Goal: Book appointment/travel/reservation

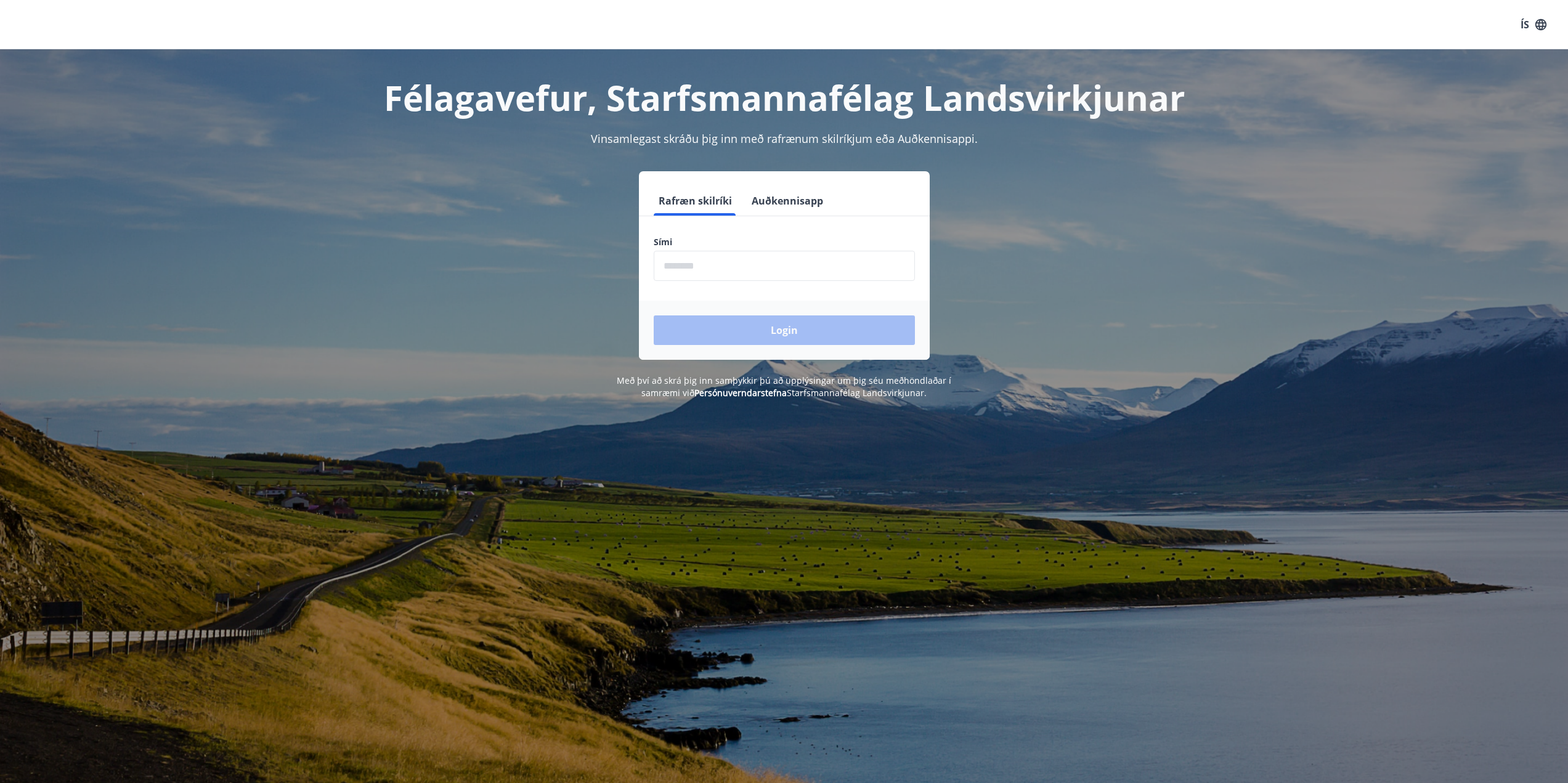
click at [729, 269] on input "phone" at bounding box center [784, 265] width 261 height 30
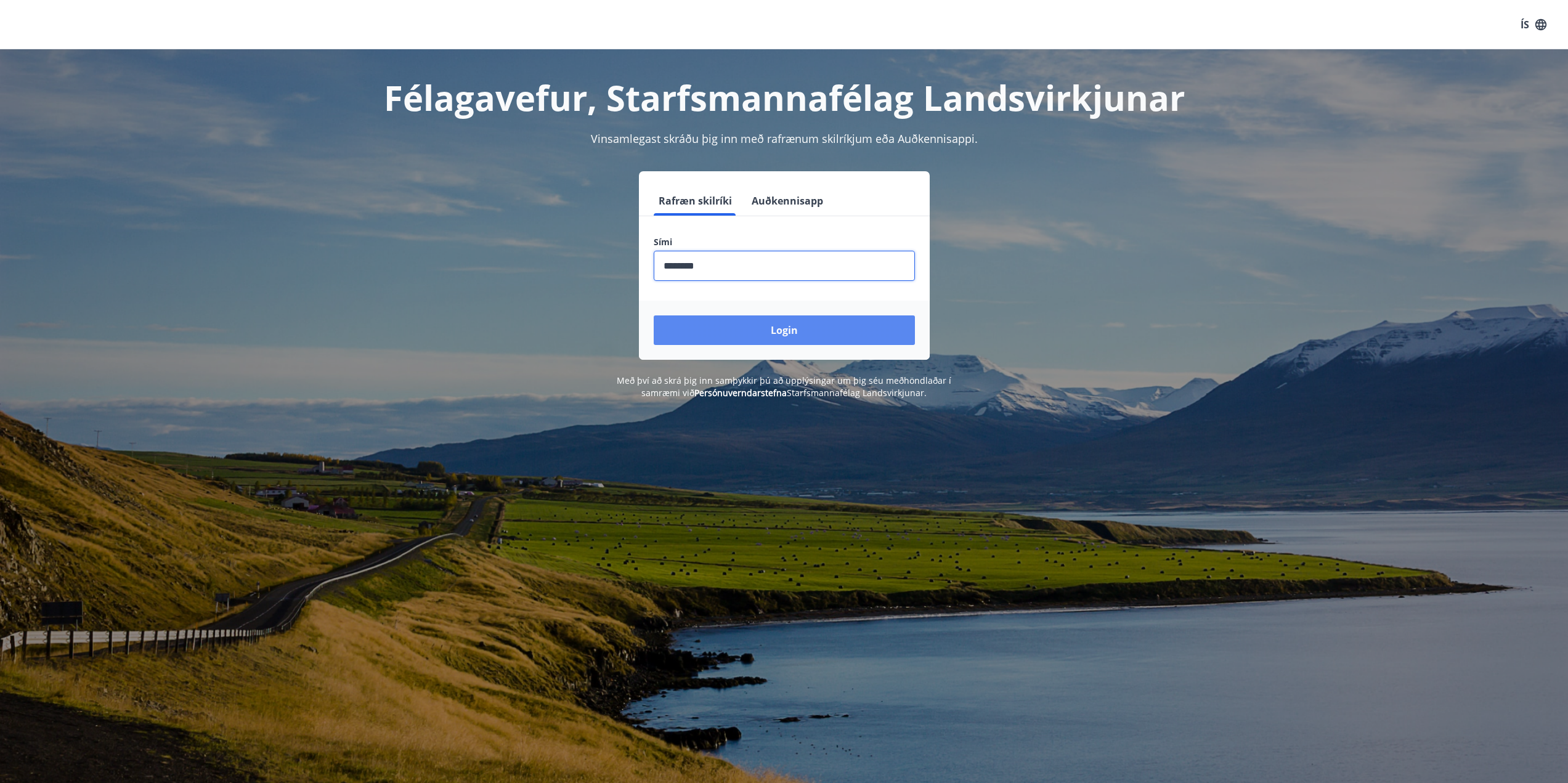
type input "********"
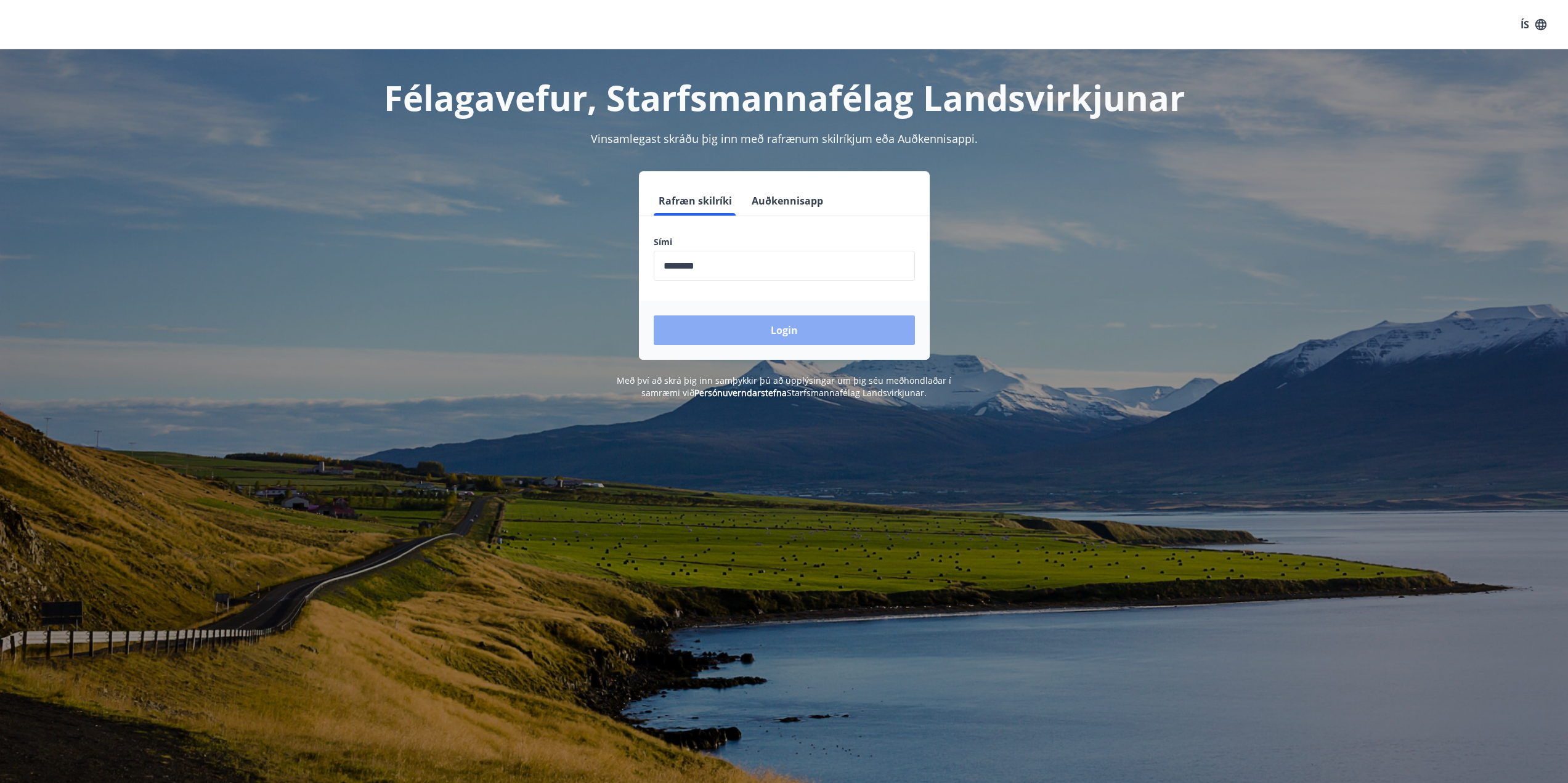
click at [763, 325] on button "Login" at bounding box center [784, 330] width 261 height 30
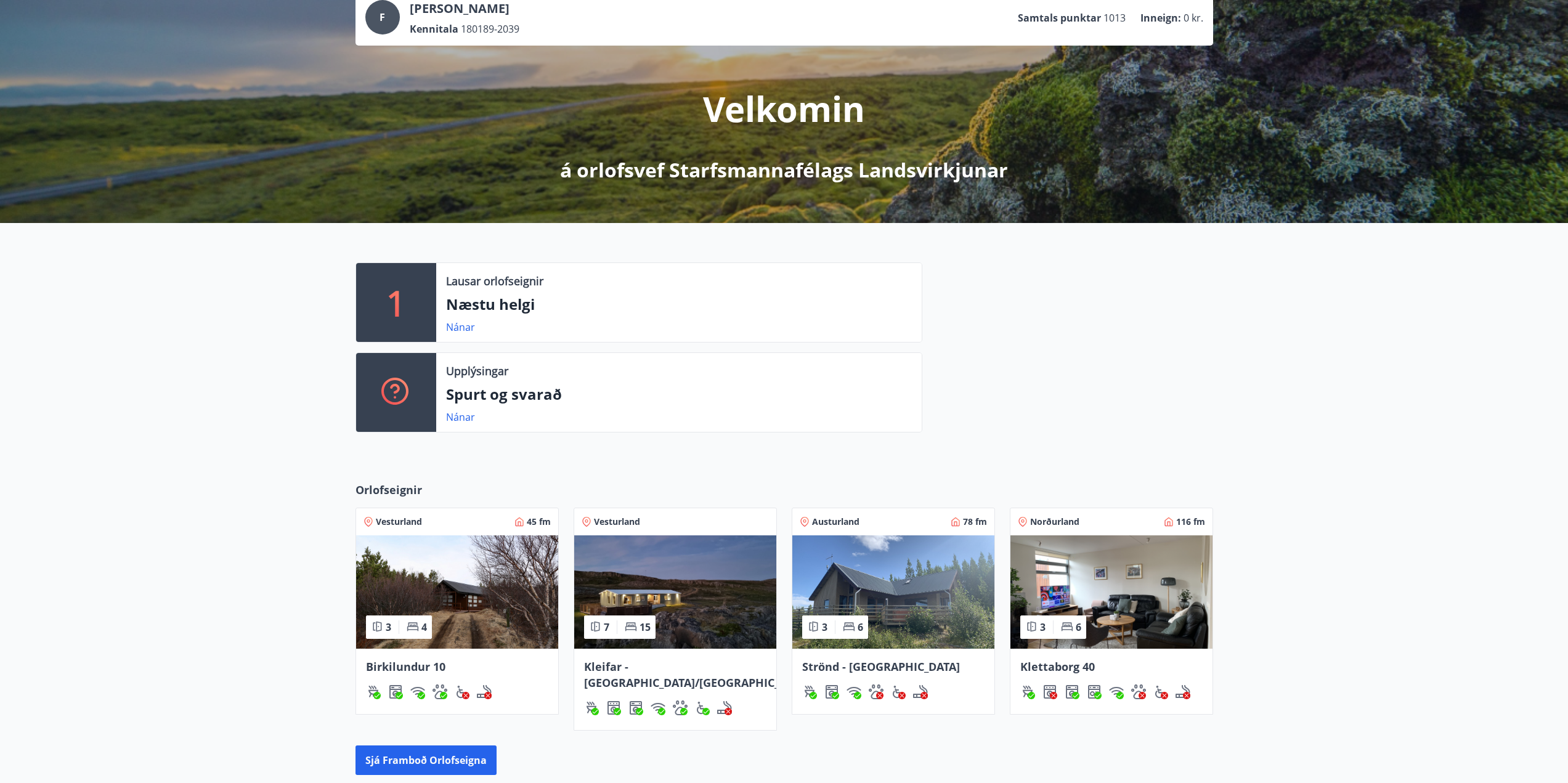
scroll to position [233, 0]
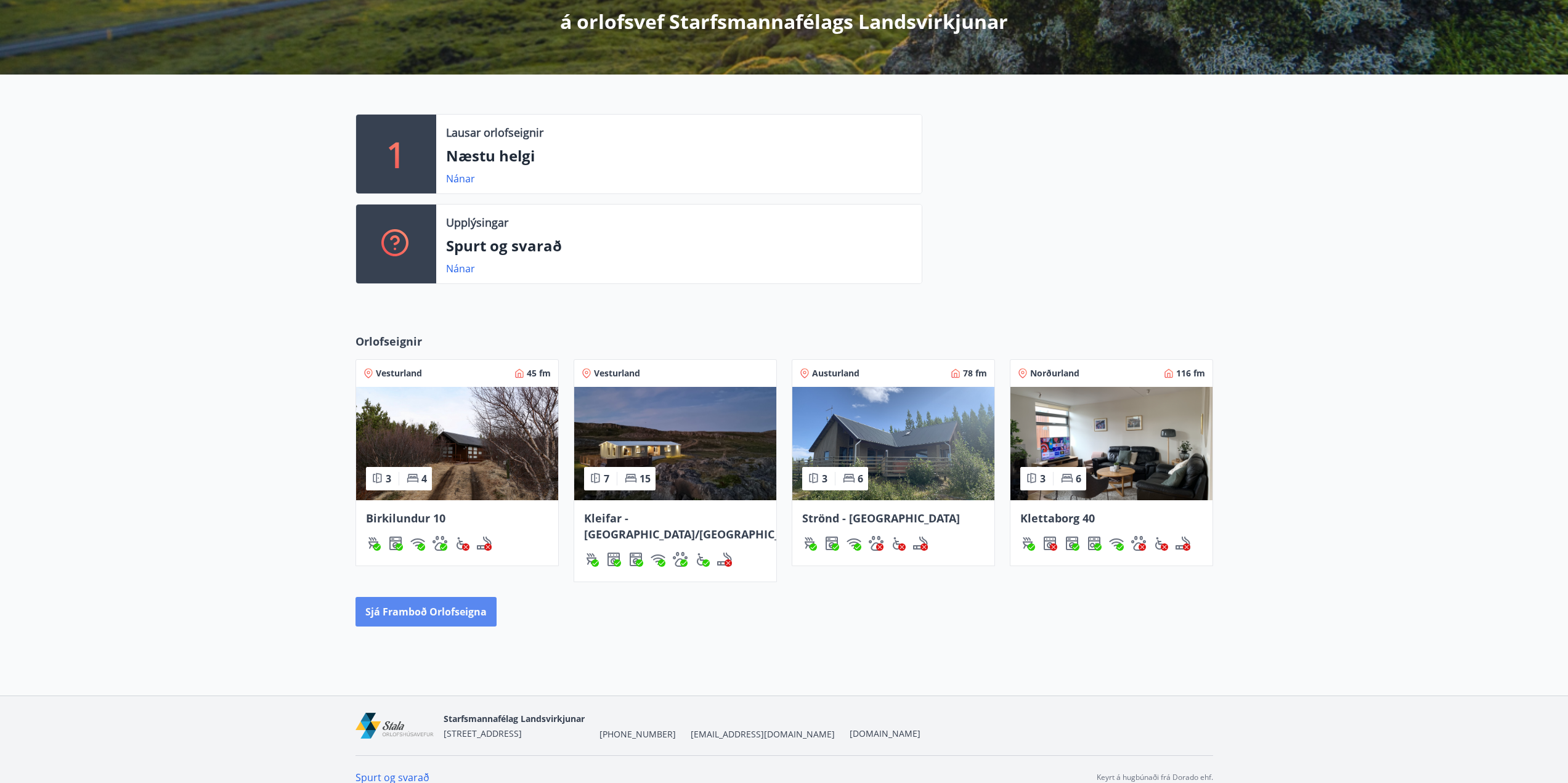
click at [392, 598] on button "Sjá framboð orlofseigna" at bounding box center [426, 612] width 141 height 30
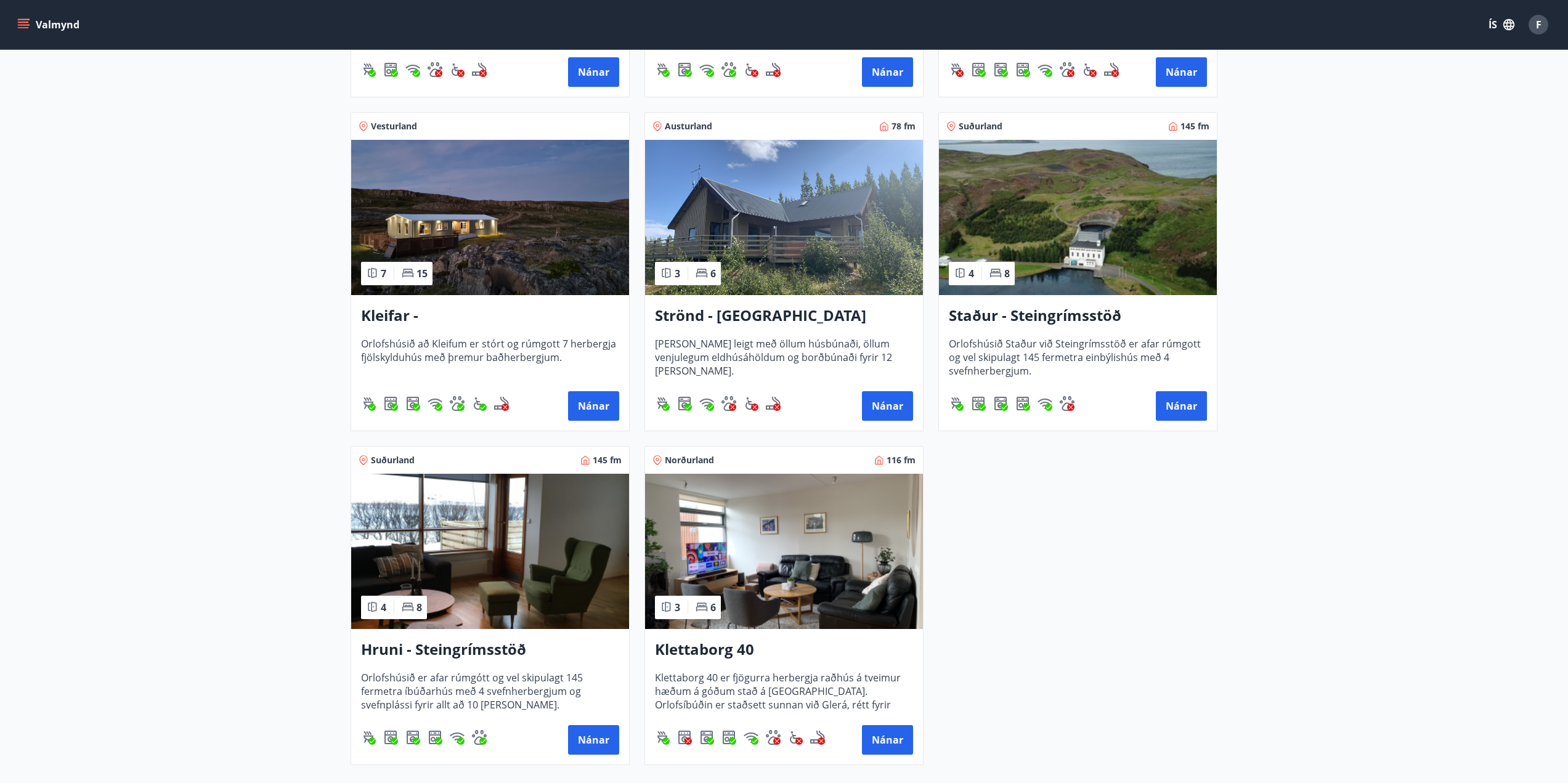
scroll to position [649, 0]
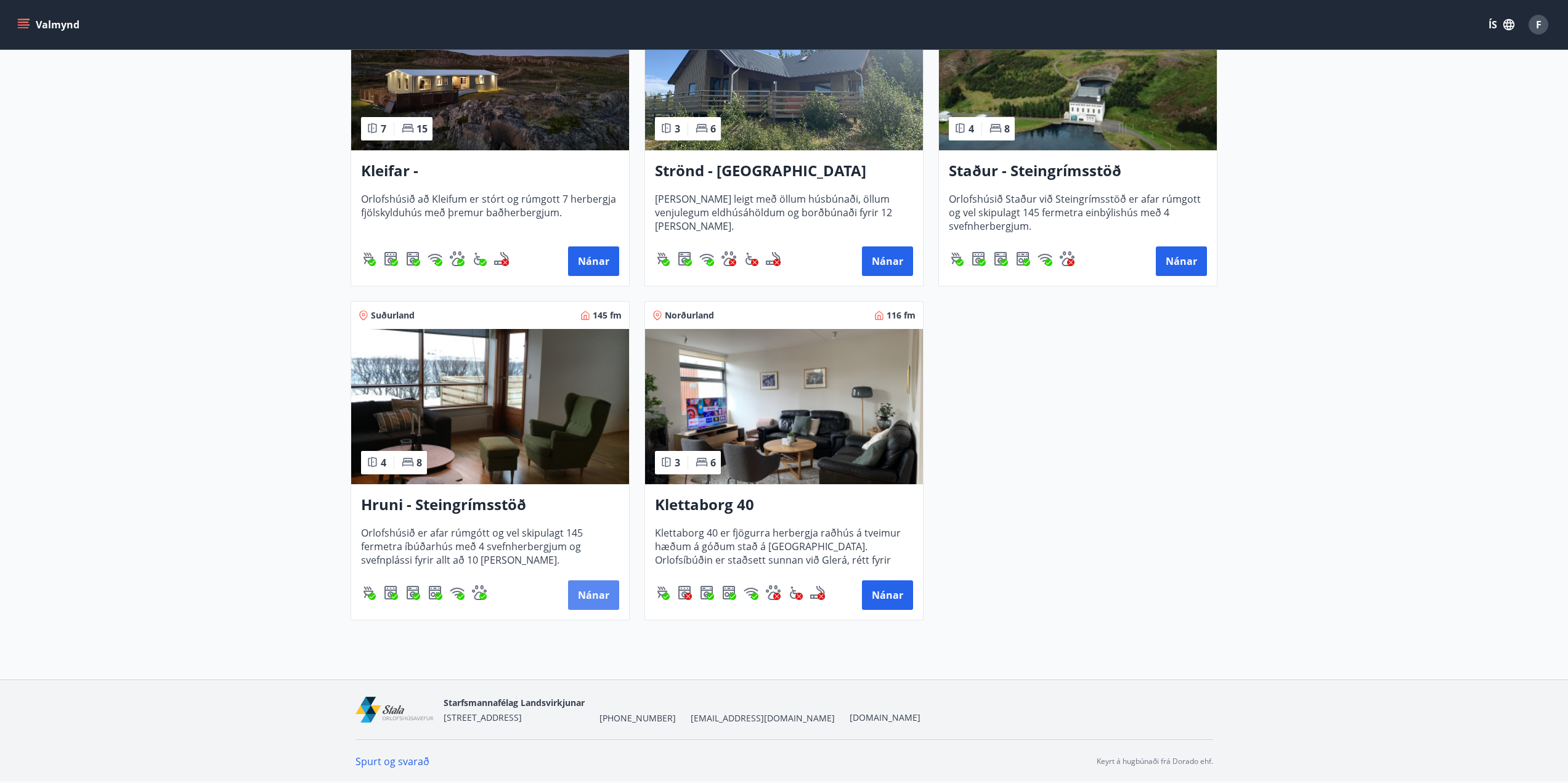
click at [600, 591] on button "Nánar" at bounding box center [593, 595] width 51 height 30
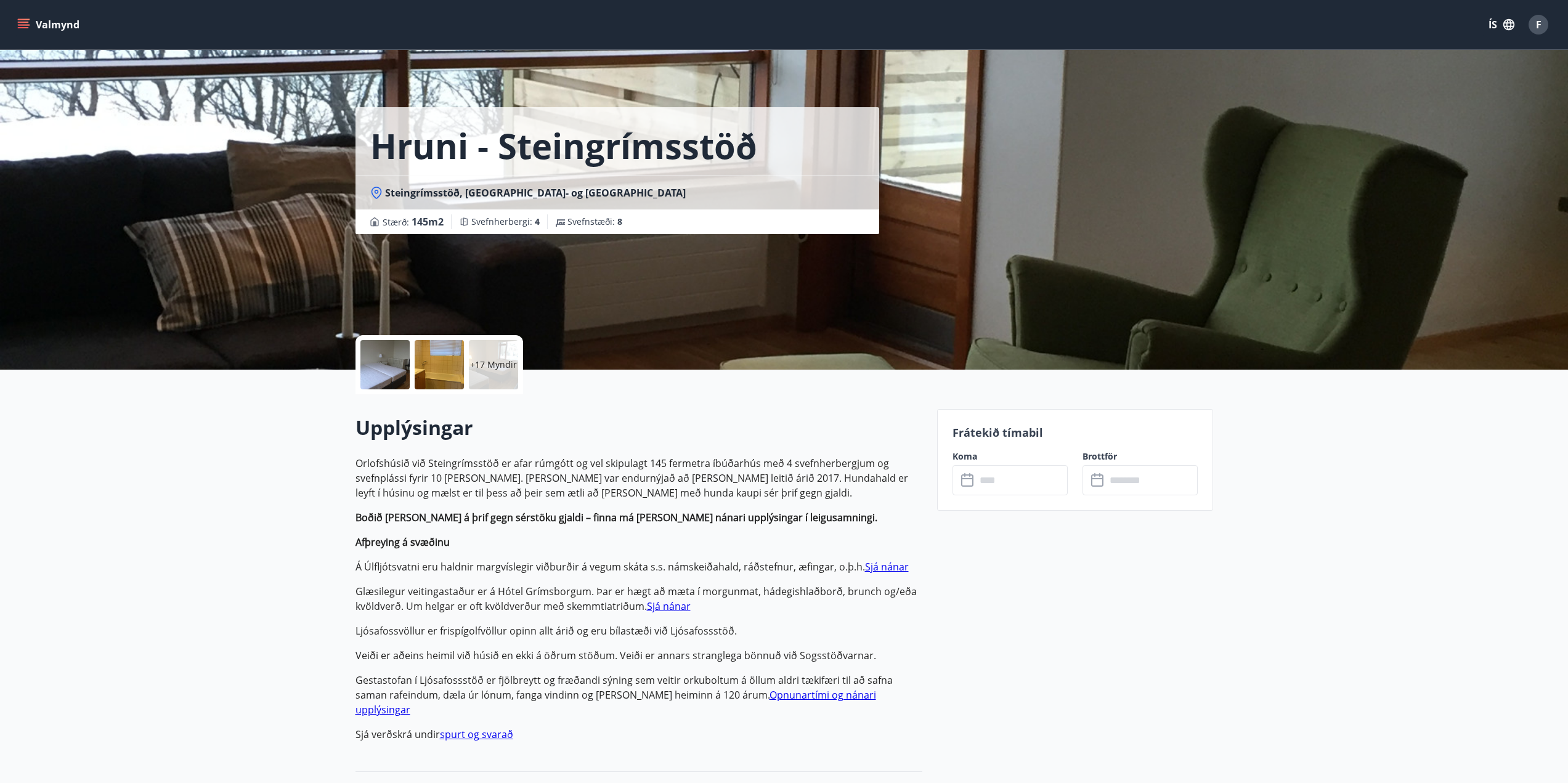
click at [1007, 484] on input "text" at bounding box center [1022, 480] width 92 height 30
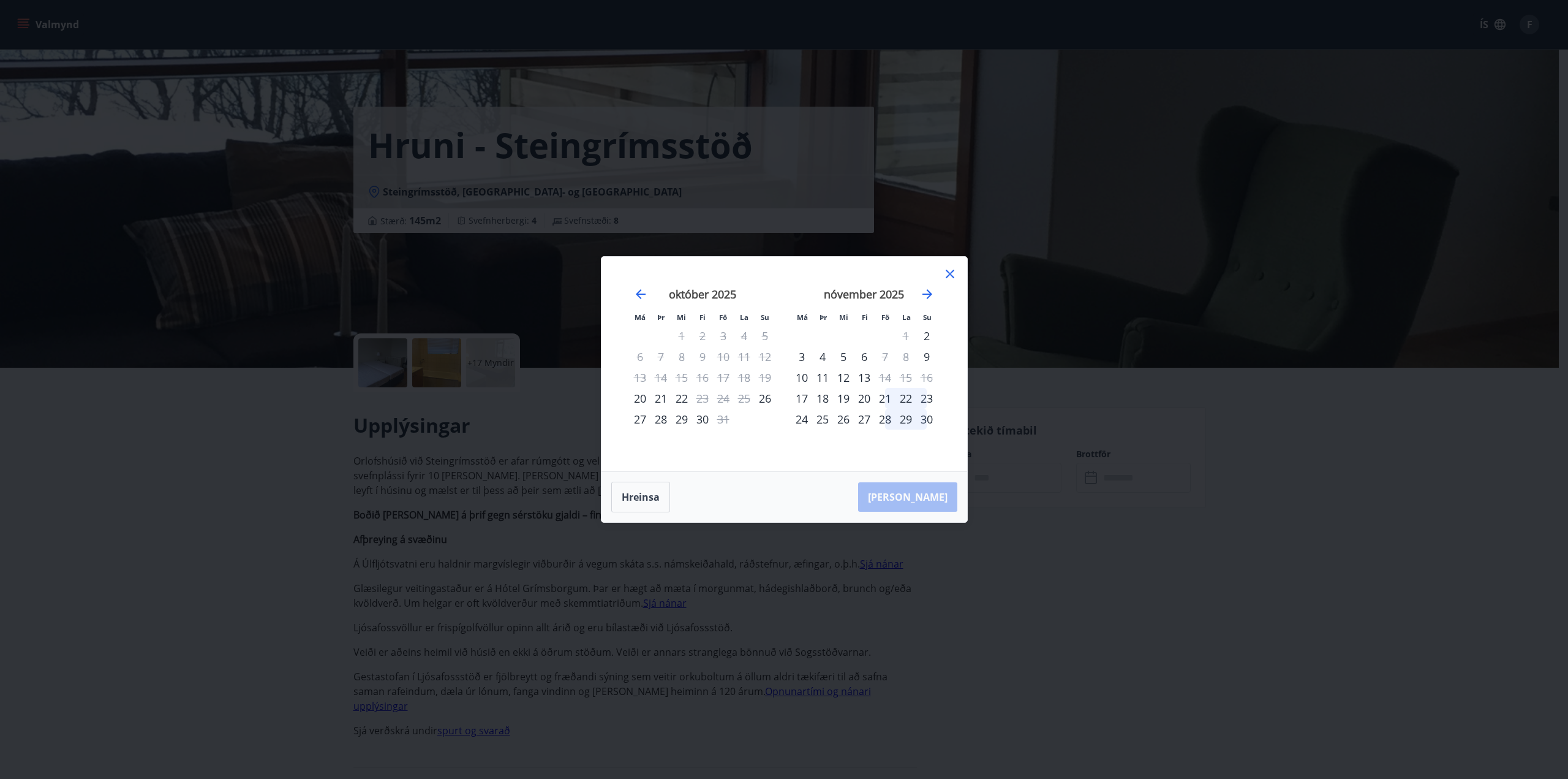
click at [884, 421] on div "28" at bounding box center [885, 419] width 21 height 21
click at [928, 420] on div "30" at bounding box center [927, 419] width 21 height 21
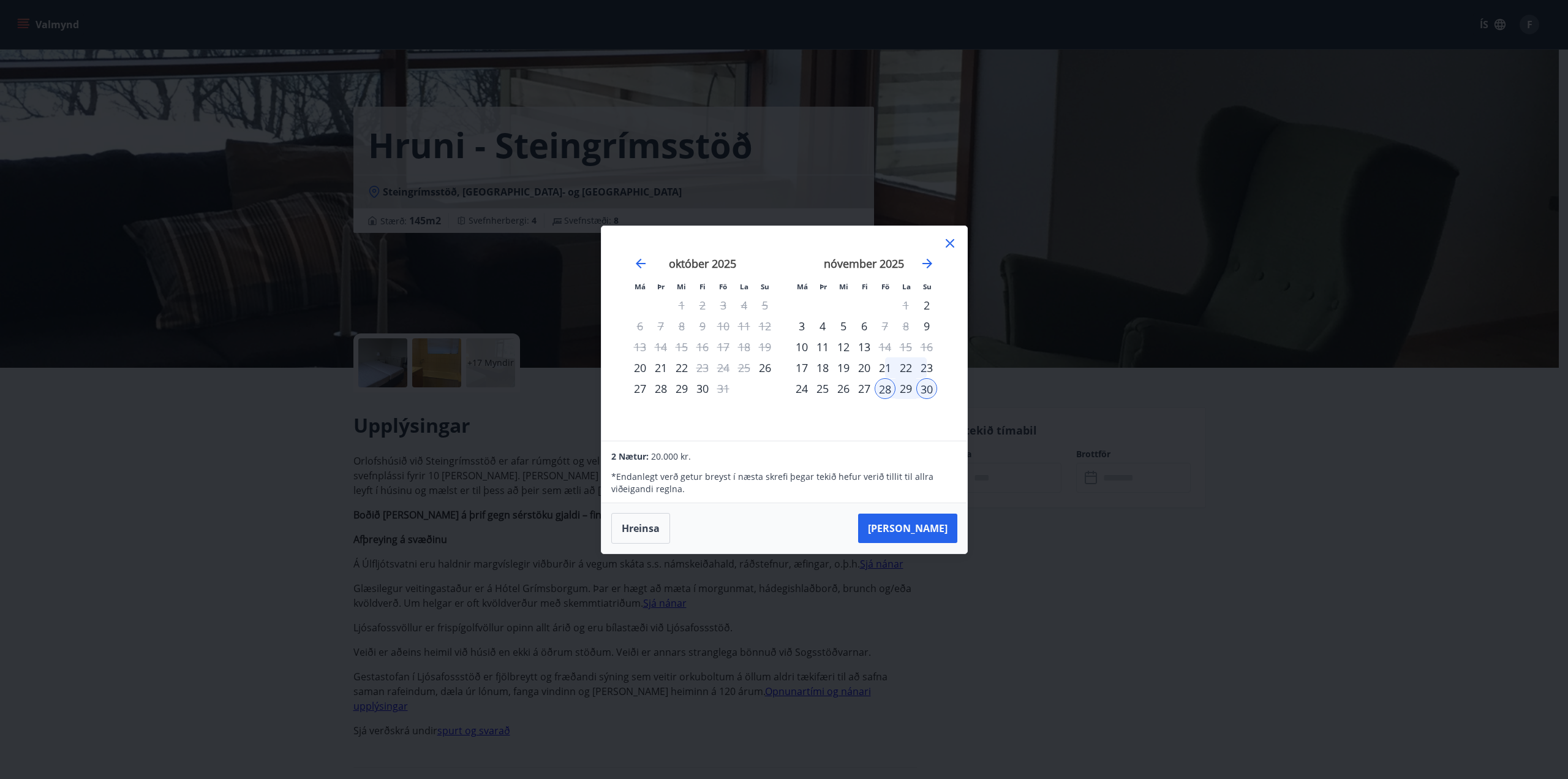
click at [1246, 506] on div "Má Þr Mi Fi Fö La Su Má Þr Mi Fi Fö La Su [DATE] 1 2 3 4 5 6 7 8 9 10 11 12 13 …" at bounding box center [784, 390] width 1568 height 779
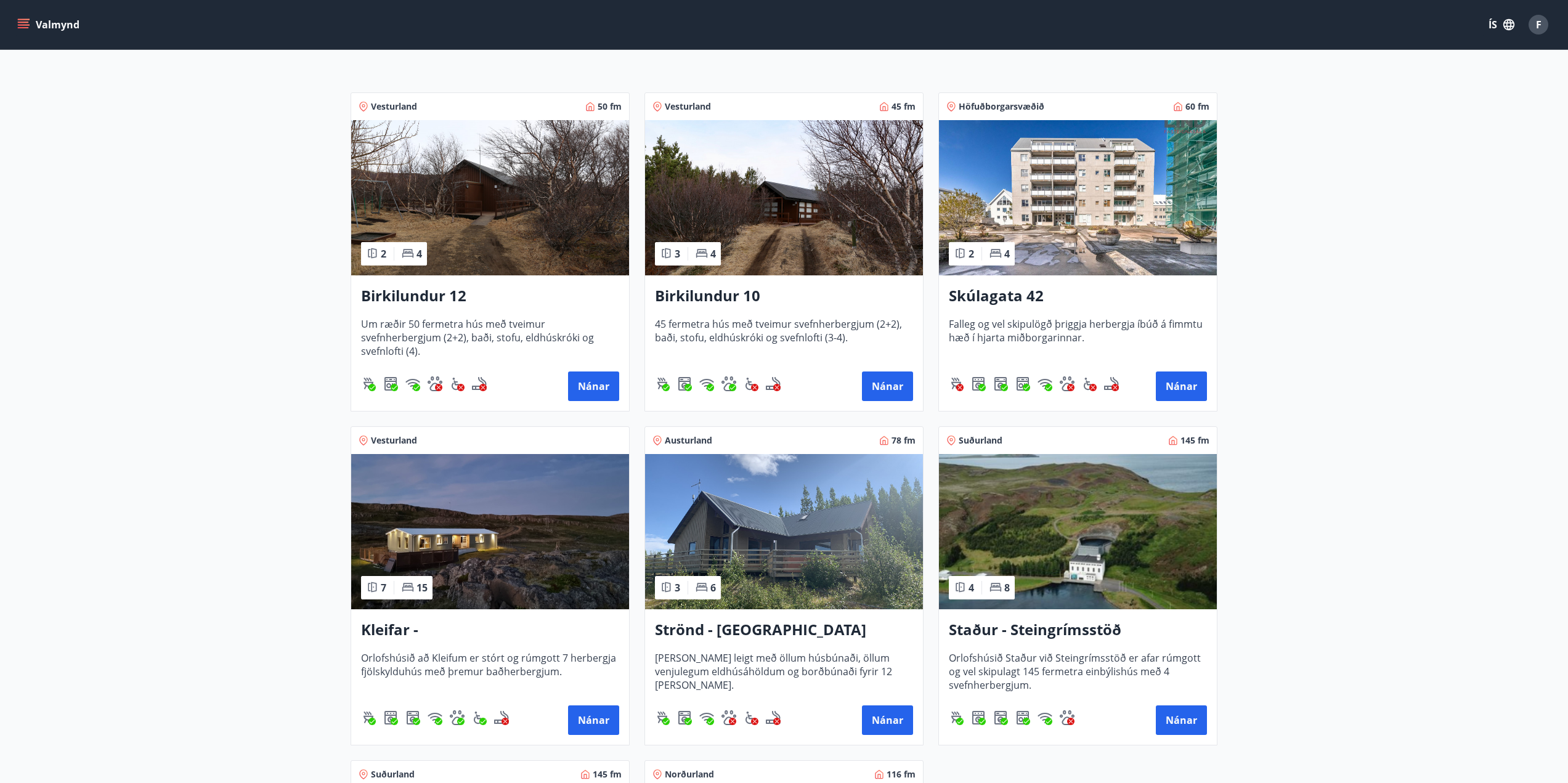
scroll to position [431, 0]
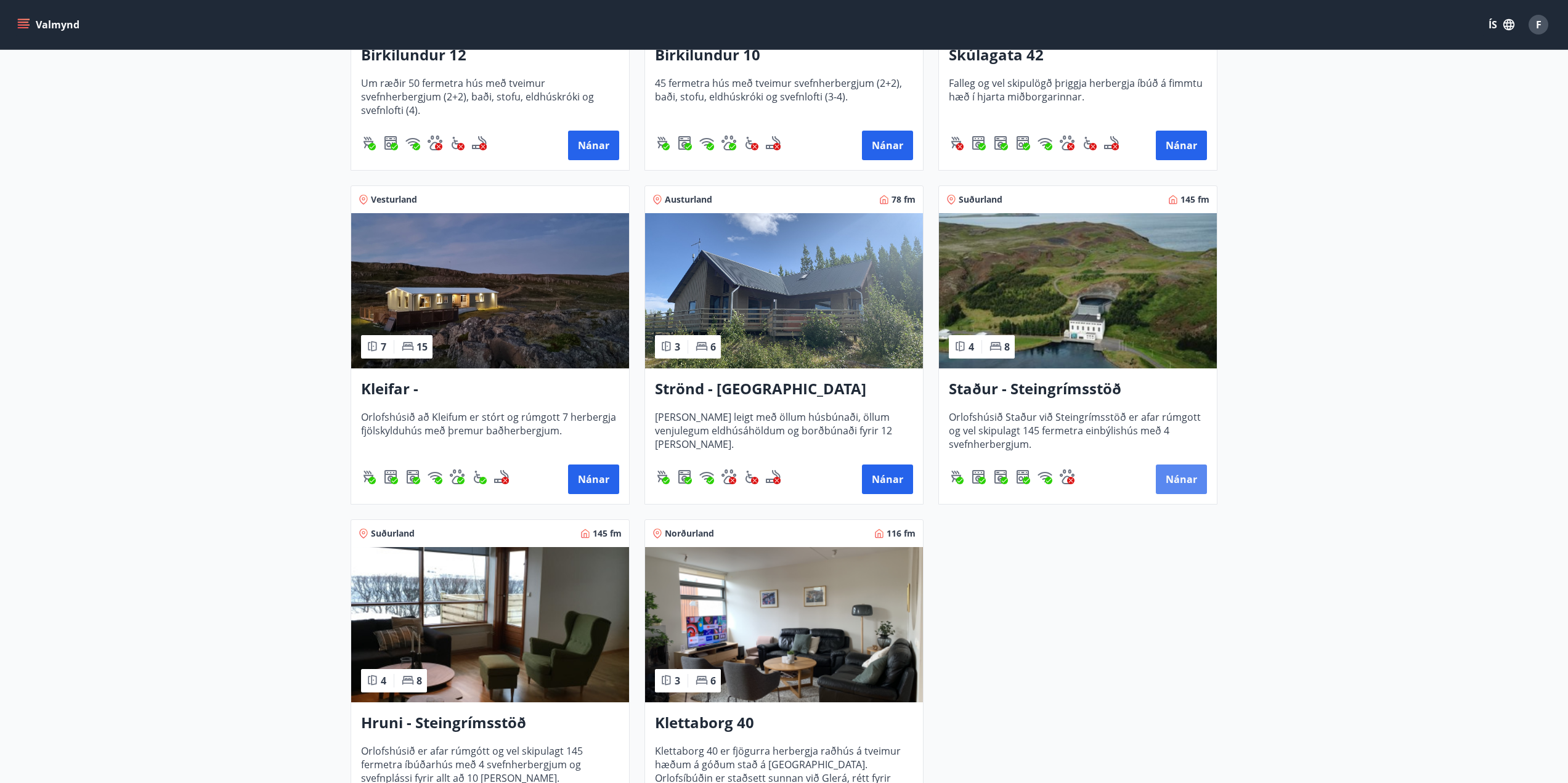
click at [1173, 480] on button "Nánar" at bounding box center [1181, 479] width 51 height 30
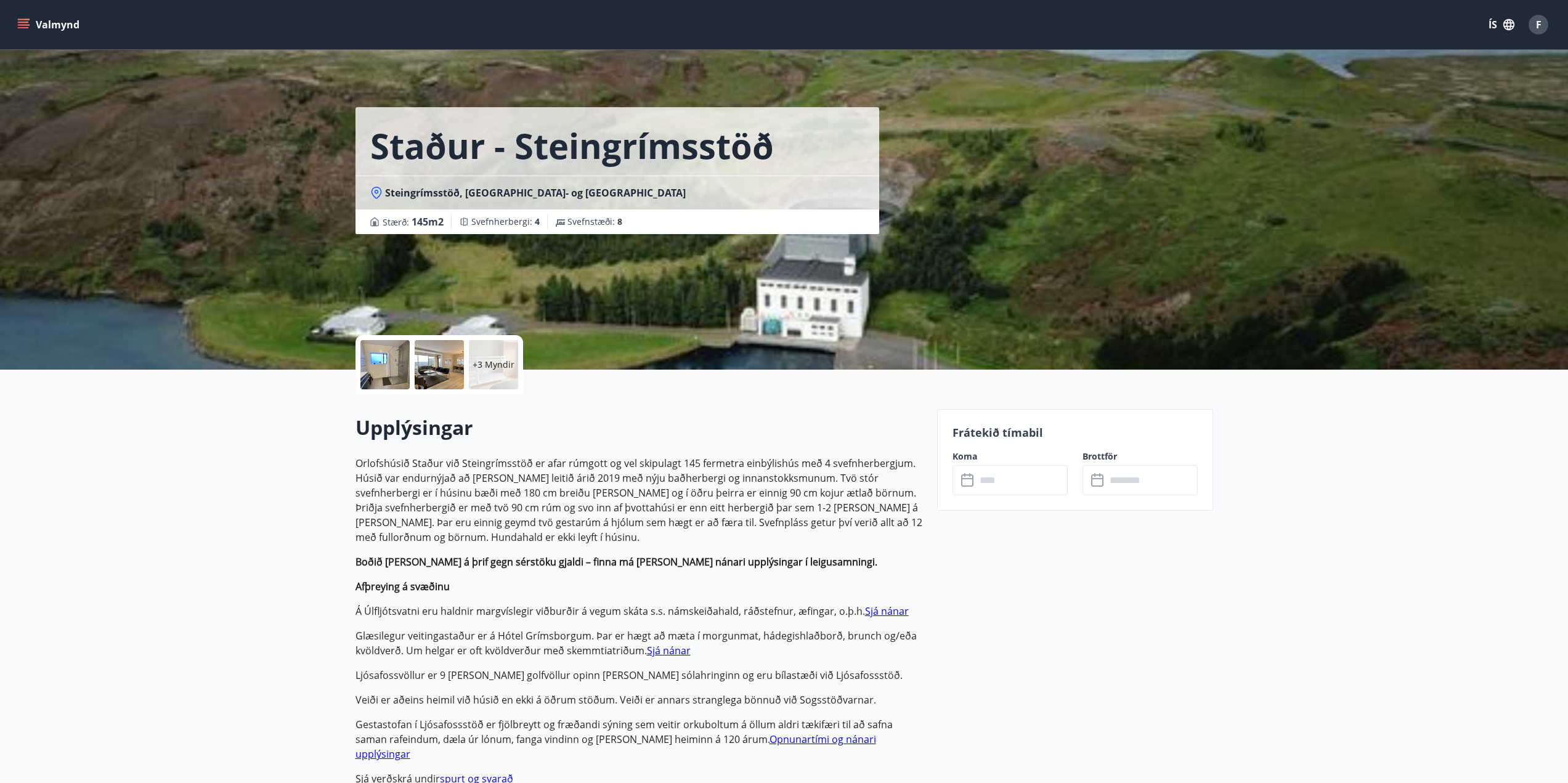
click at [1035, 486] on input "text" at bounding box center [1022, 480] width 92 height 30
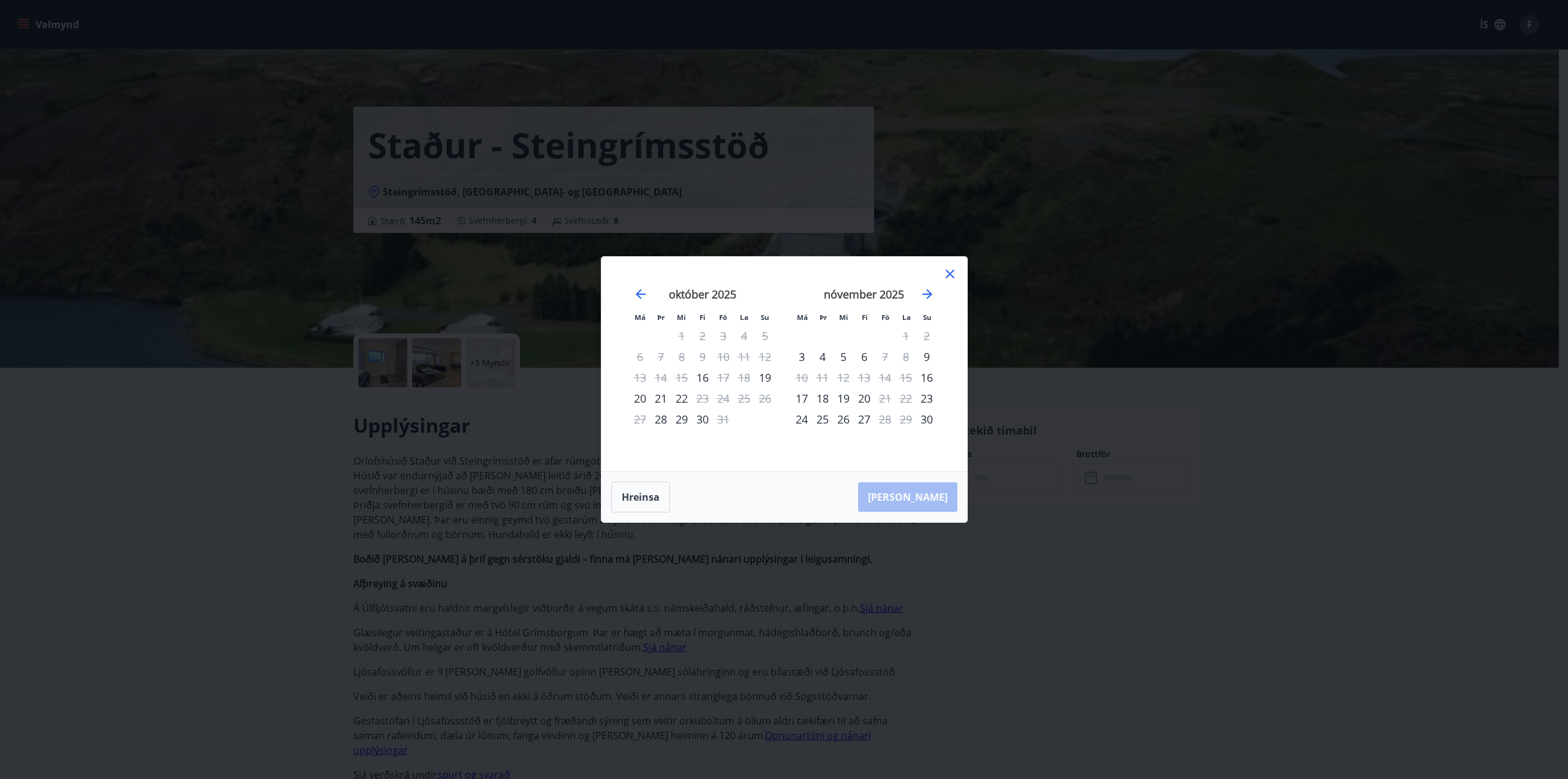
click at [951, 277] on icon at bounding box center [950, 274] width 15 height 15
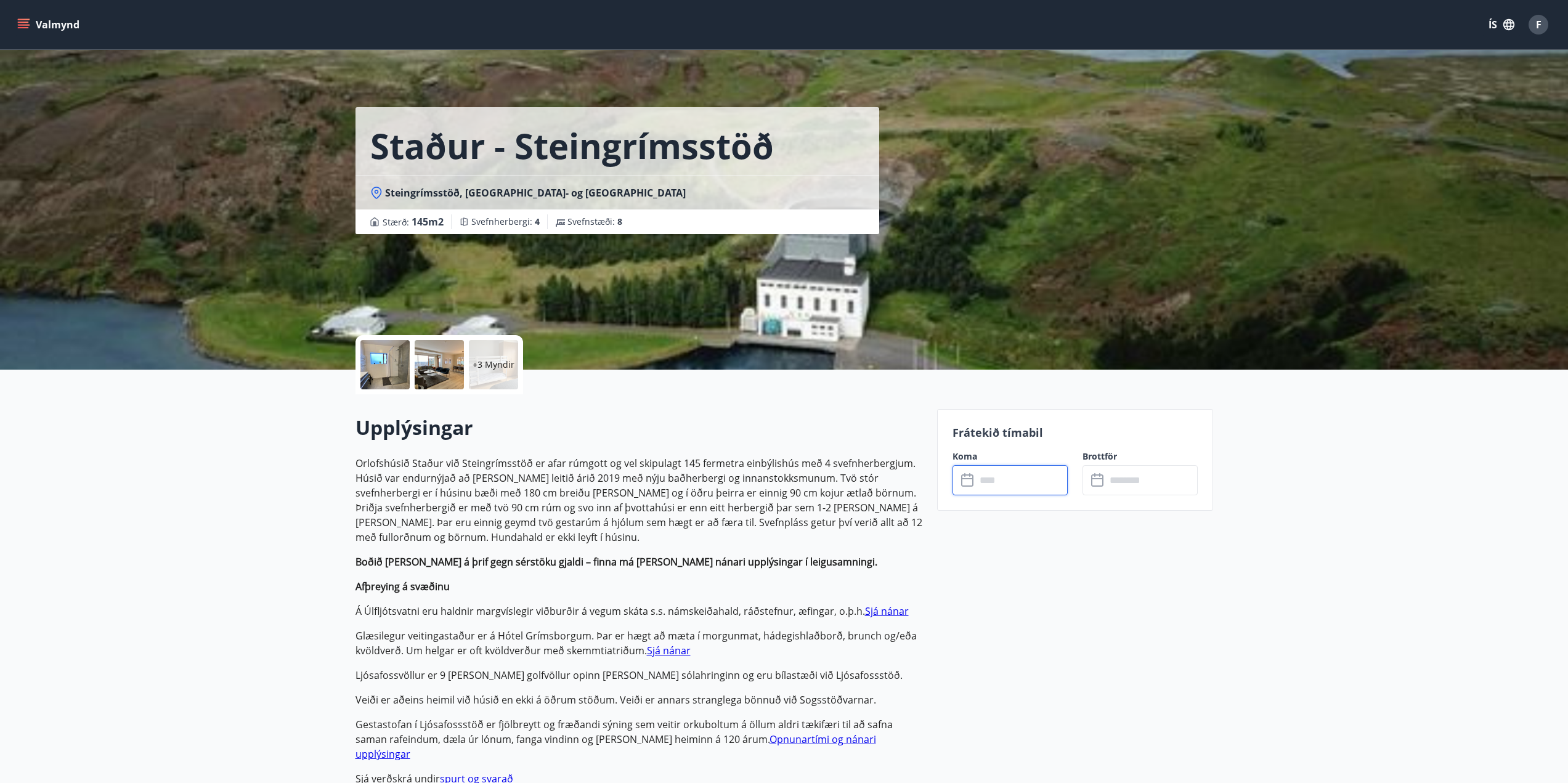
click at [376, 367] on div at bounding box center [385, 364] width 49 height 49
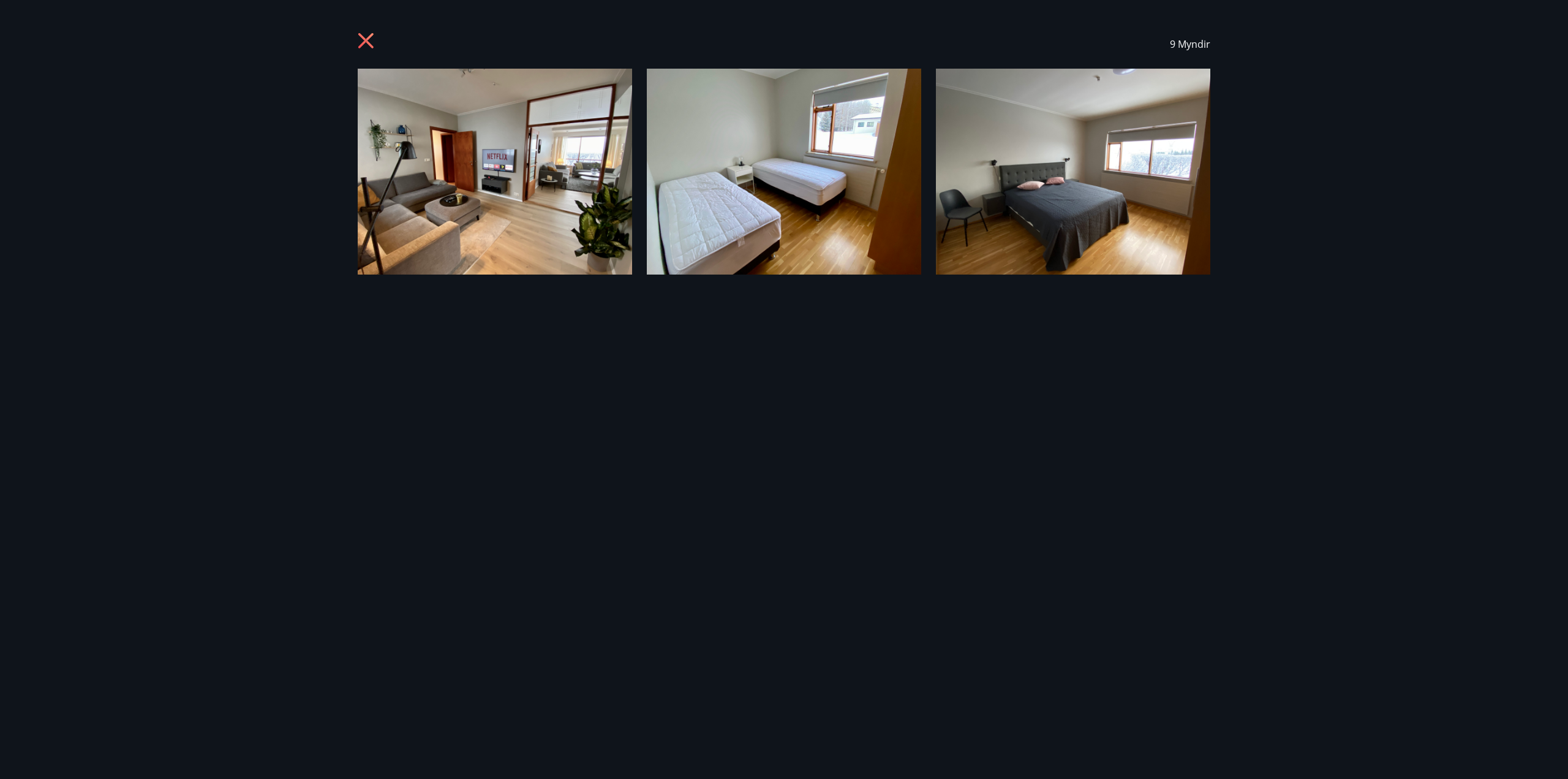
click at [352, 36] on div "9 Myndir" at bounding box center [784, 44] width 882 height 49
click at [365, 35] on icon at bounding box center [367, 42] width 20 height 20
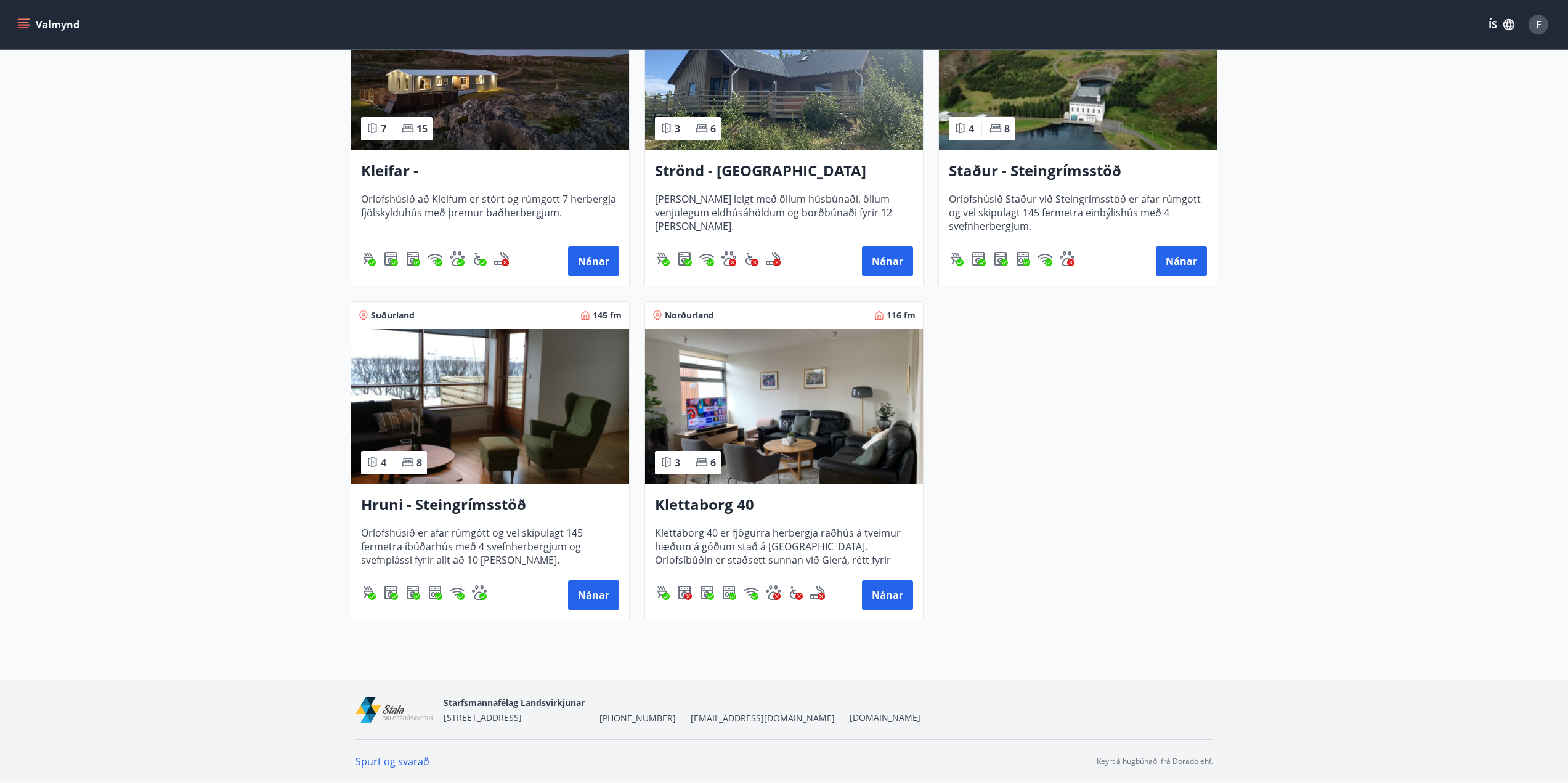
click at [402, 503] on h3 "Hruni - Steingrímsstöð" at bounding box center [490, 505] width 258 height 22
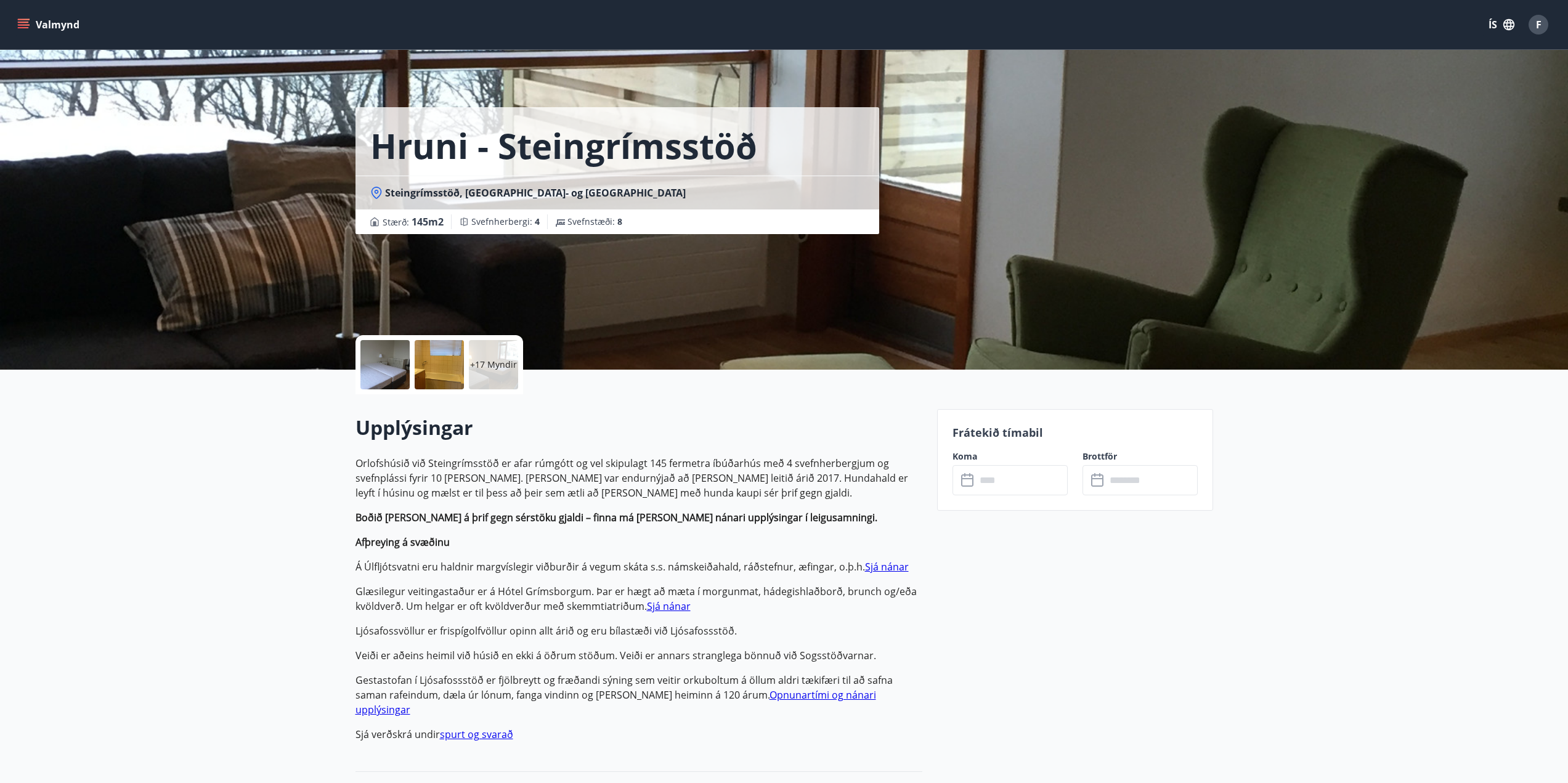
click at [490, 351] on div "+17 Myndir" at bounding box center [493, 364] width 49 height 49
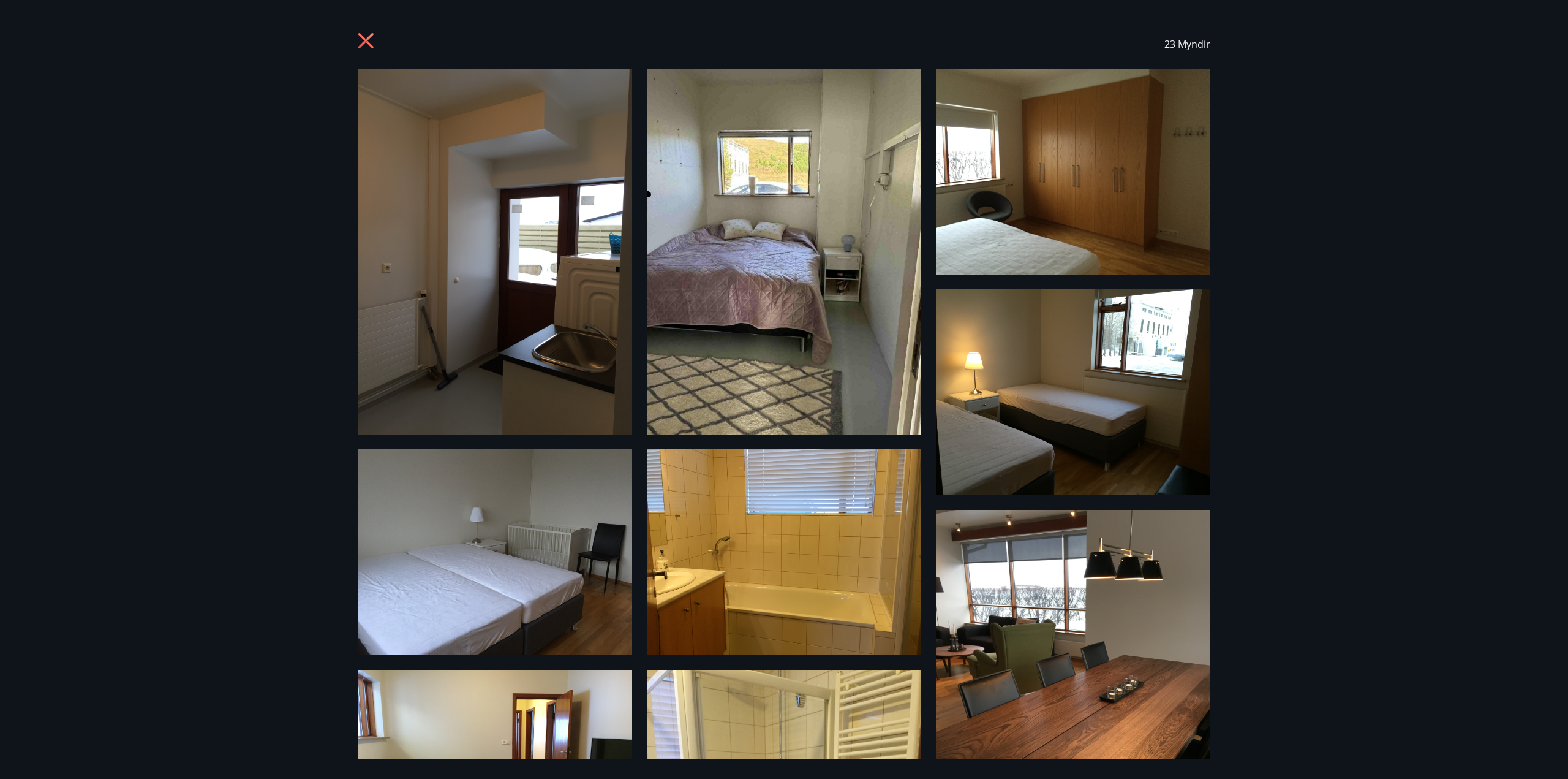
click at [516, 259] on img at bounding box center [495, 252] width 274 height 366
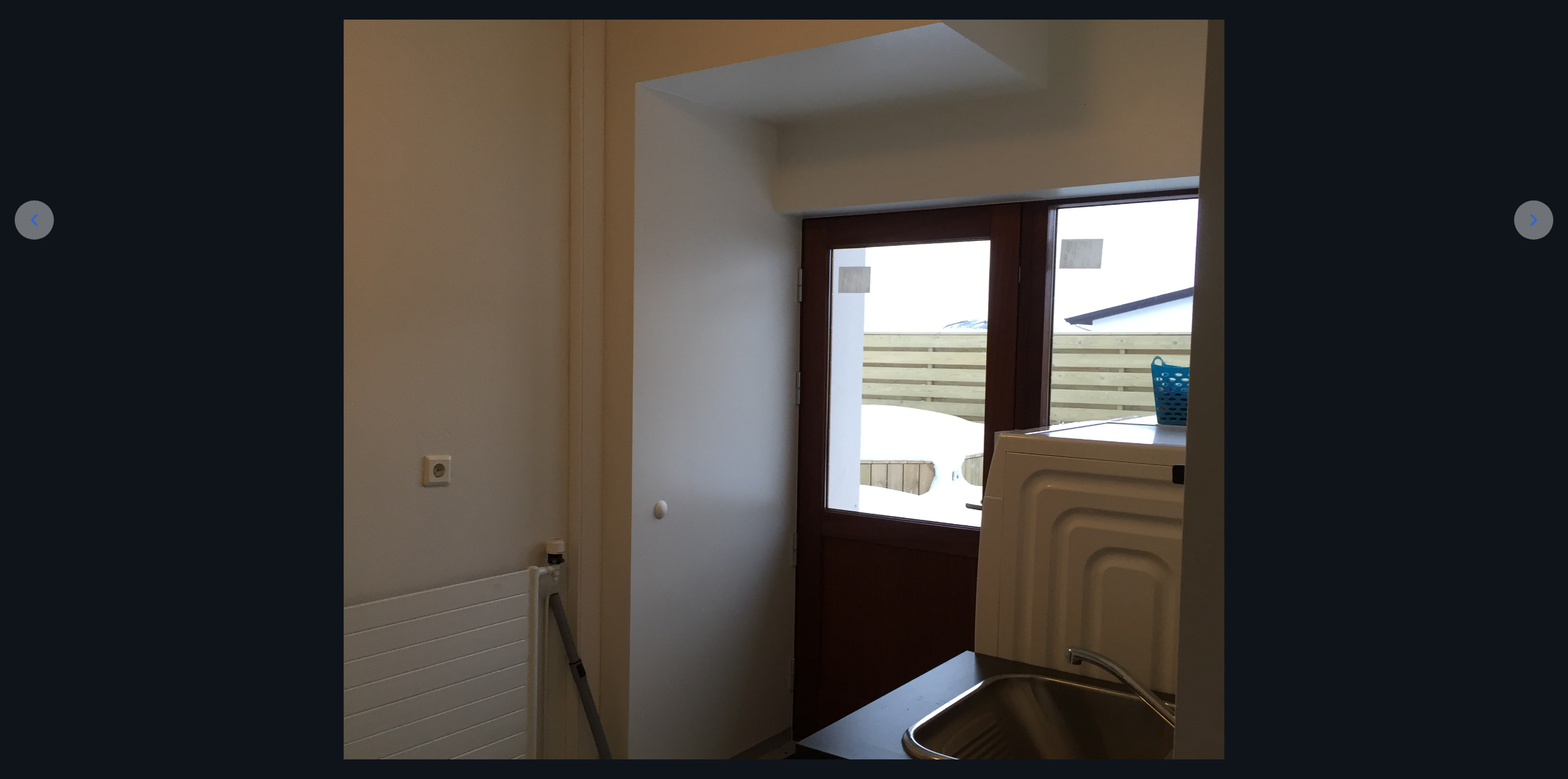
scroll to position [245, 0]
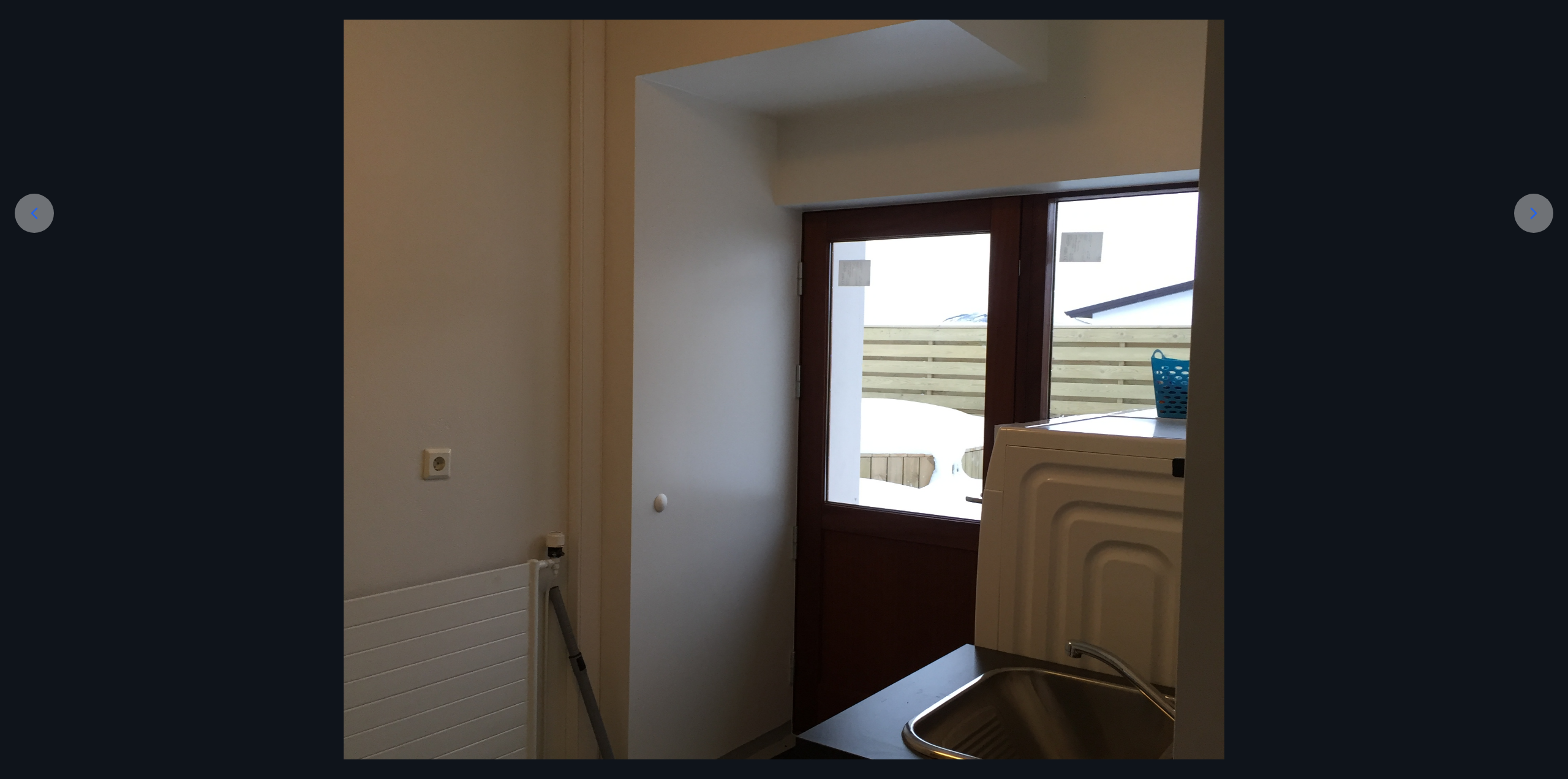
click at [1530, 205] on icon at bounding box center [1534, 213] width 20 height 20
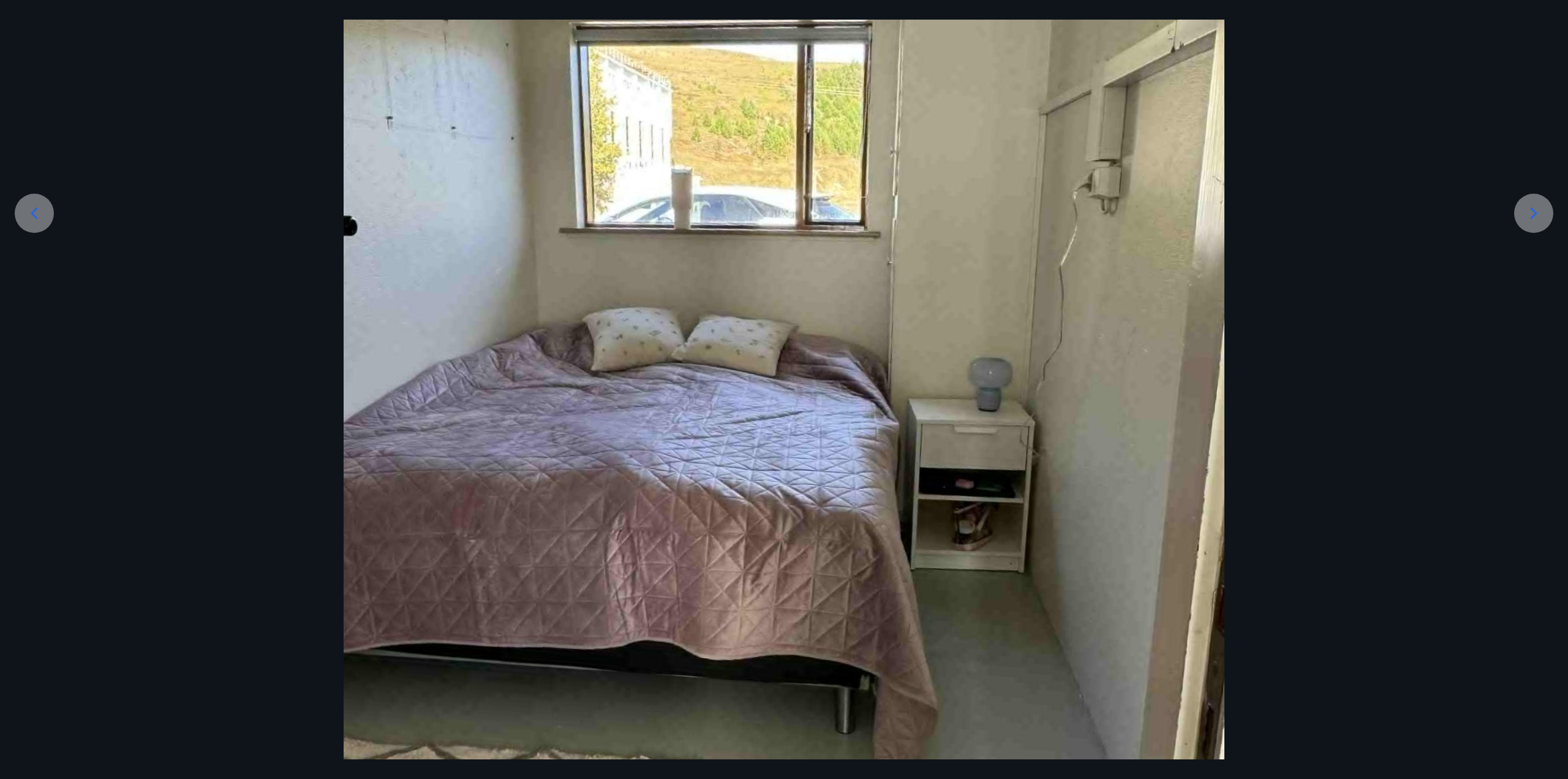
click at [1540, 204] on icon at bounding box center [1534, 213] width 20 height 20
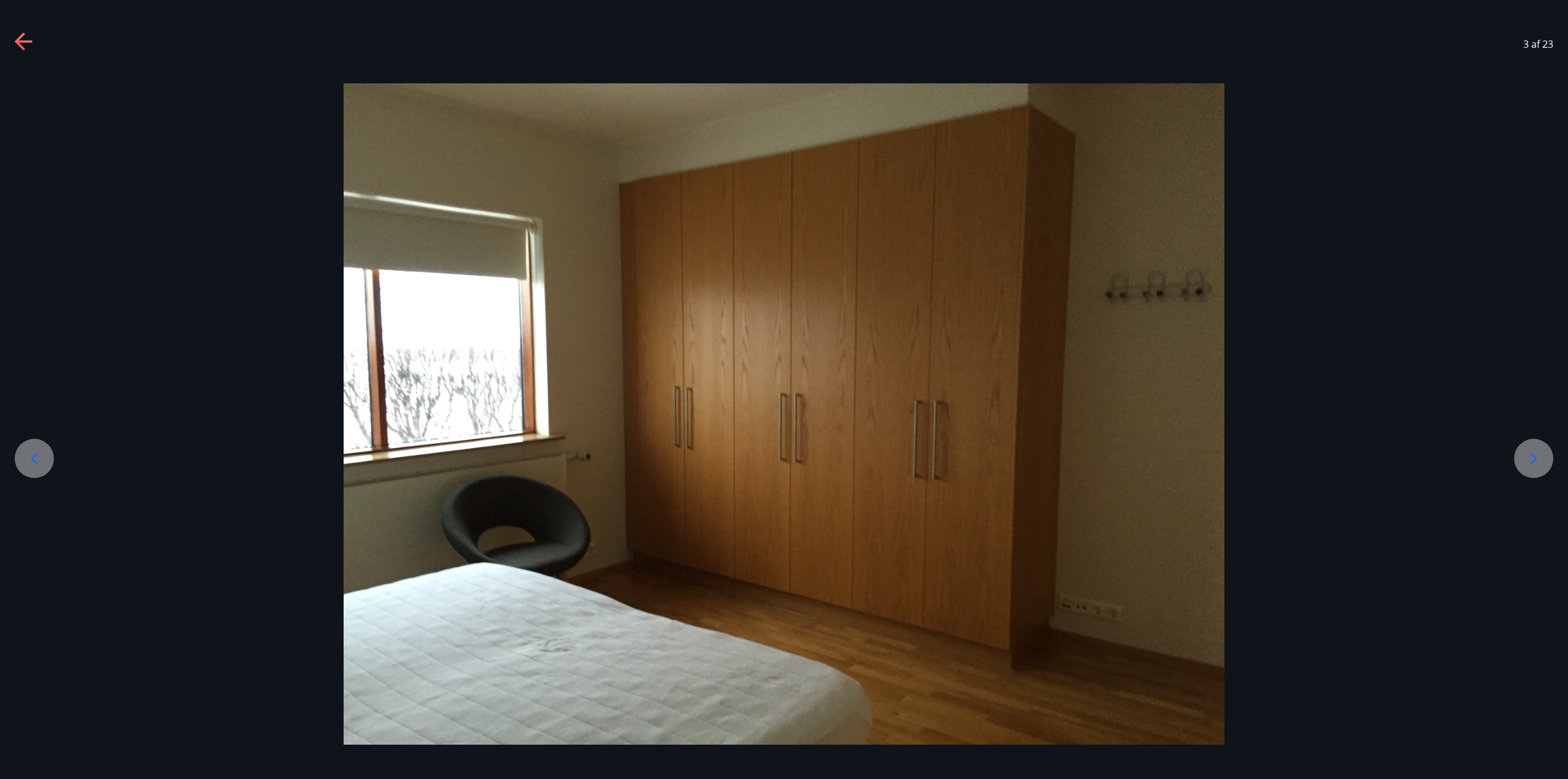
scroll to position [0, 0]
click at [1540, 204] on div at bounding box center [784, 414] width 1568 height 661
click at [1532, 457] on icon at bounding box center [1534, 458] width 20 height 20
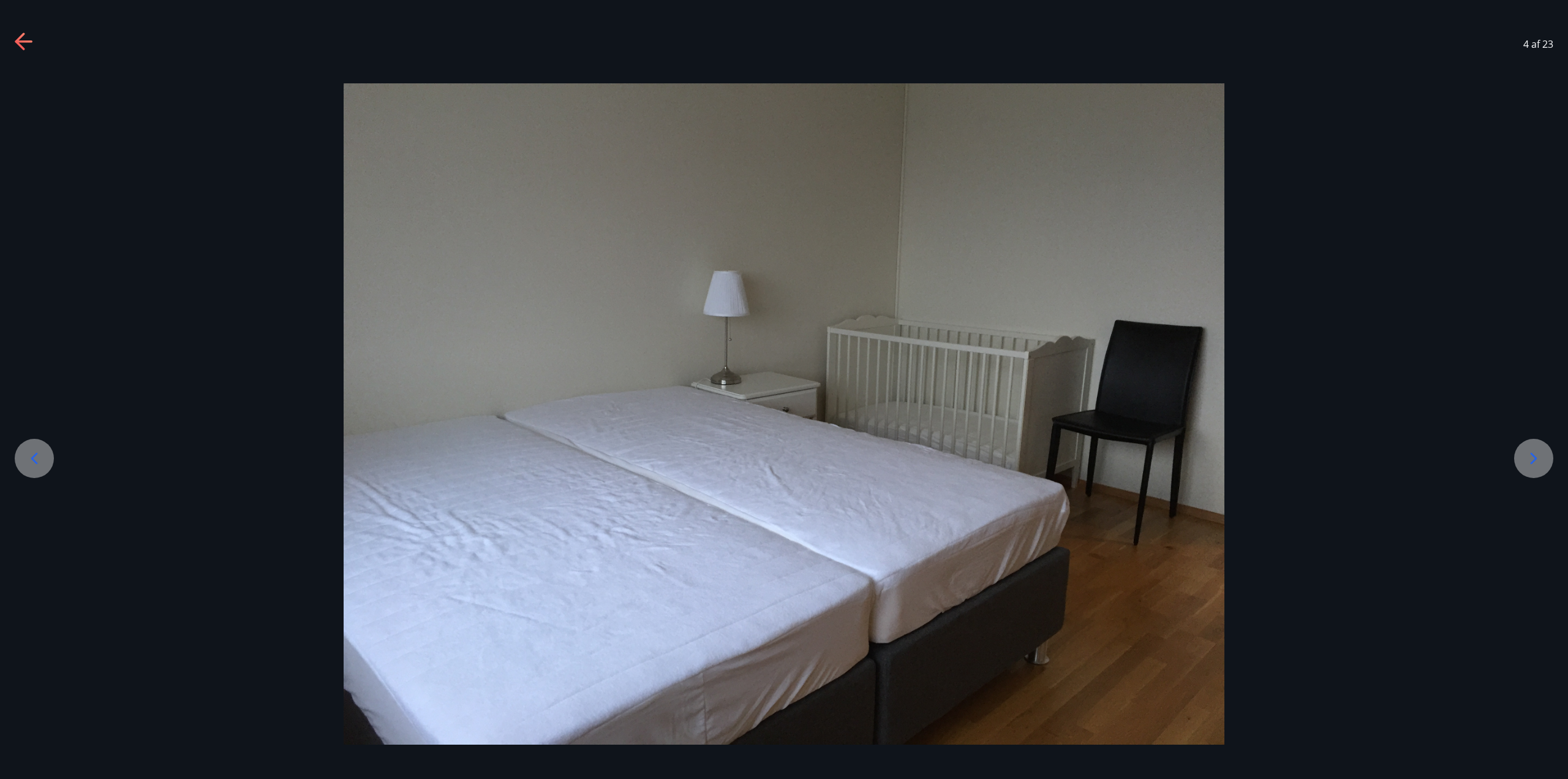
click at [1532, 458] on icon at bounding box center [1534, 458] width 20 height 20
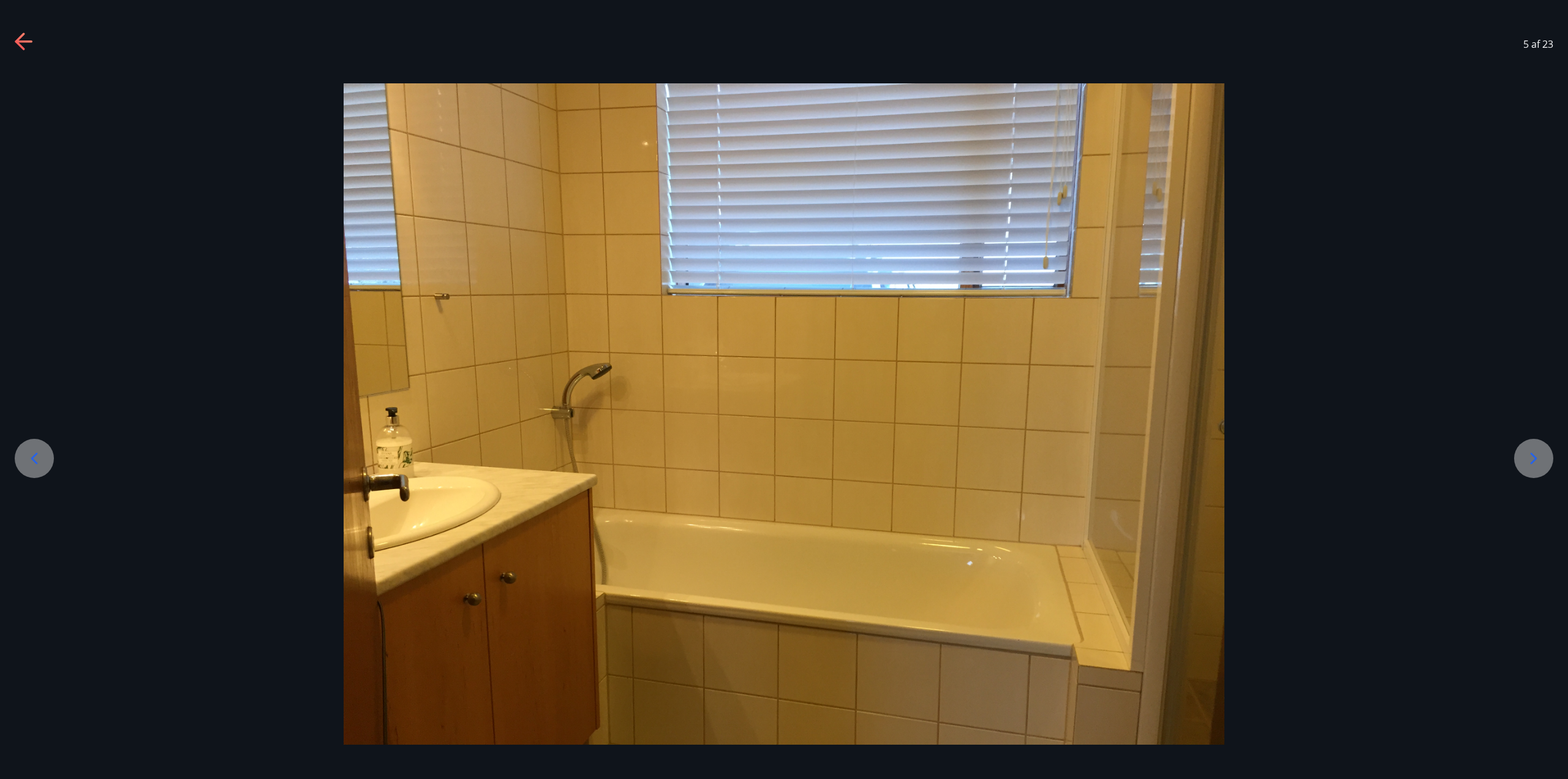
click at [1532, 458] on icon at bounding box center [1534, 458] width 20 height 20
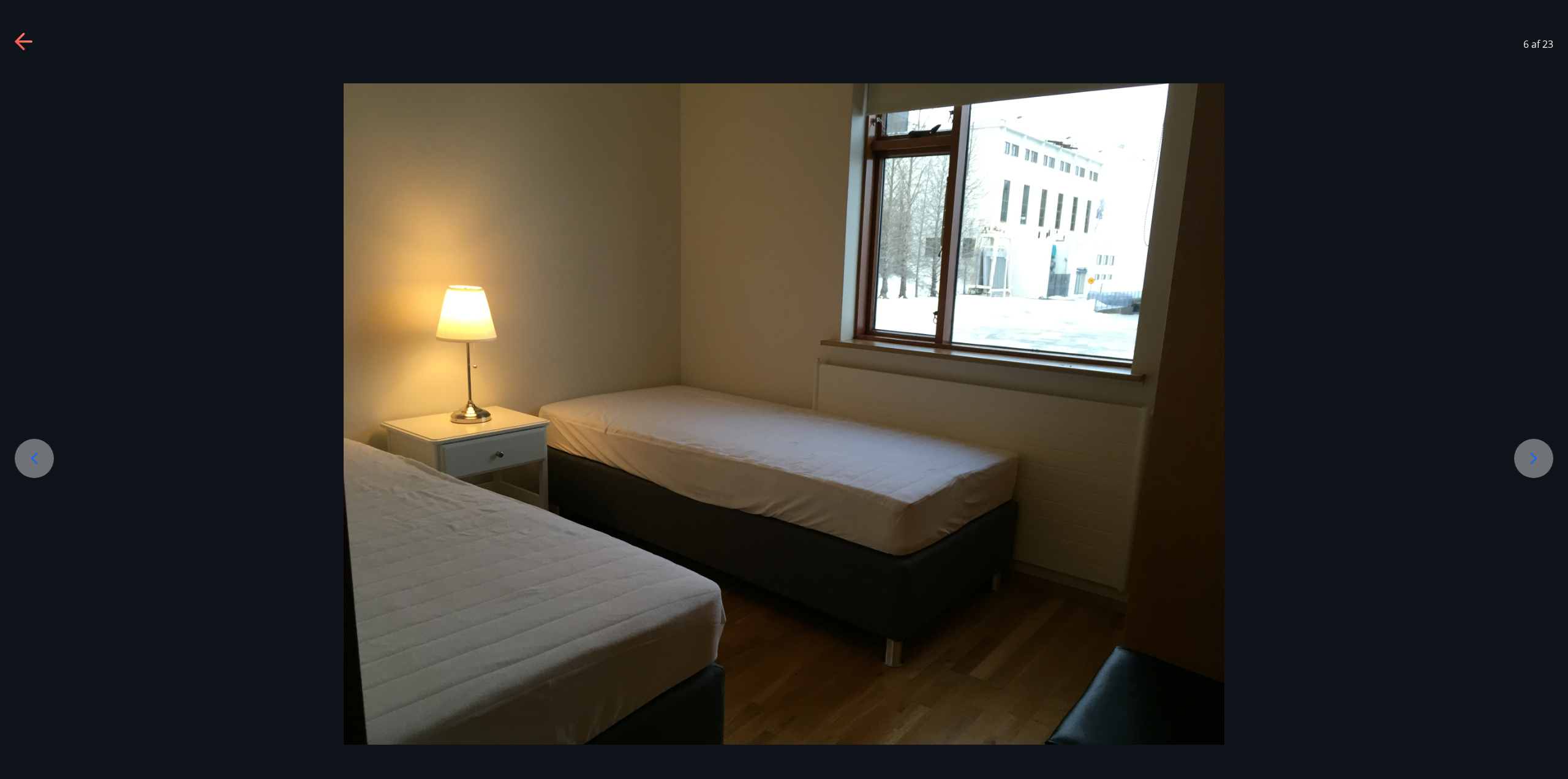
click at [1529, 461] on icon at bounding box center [1534, 458] width 20 height 20
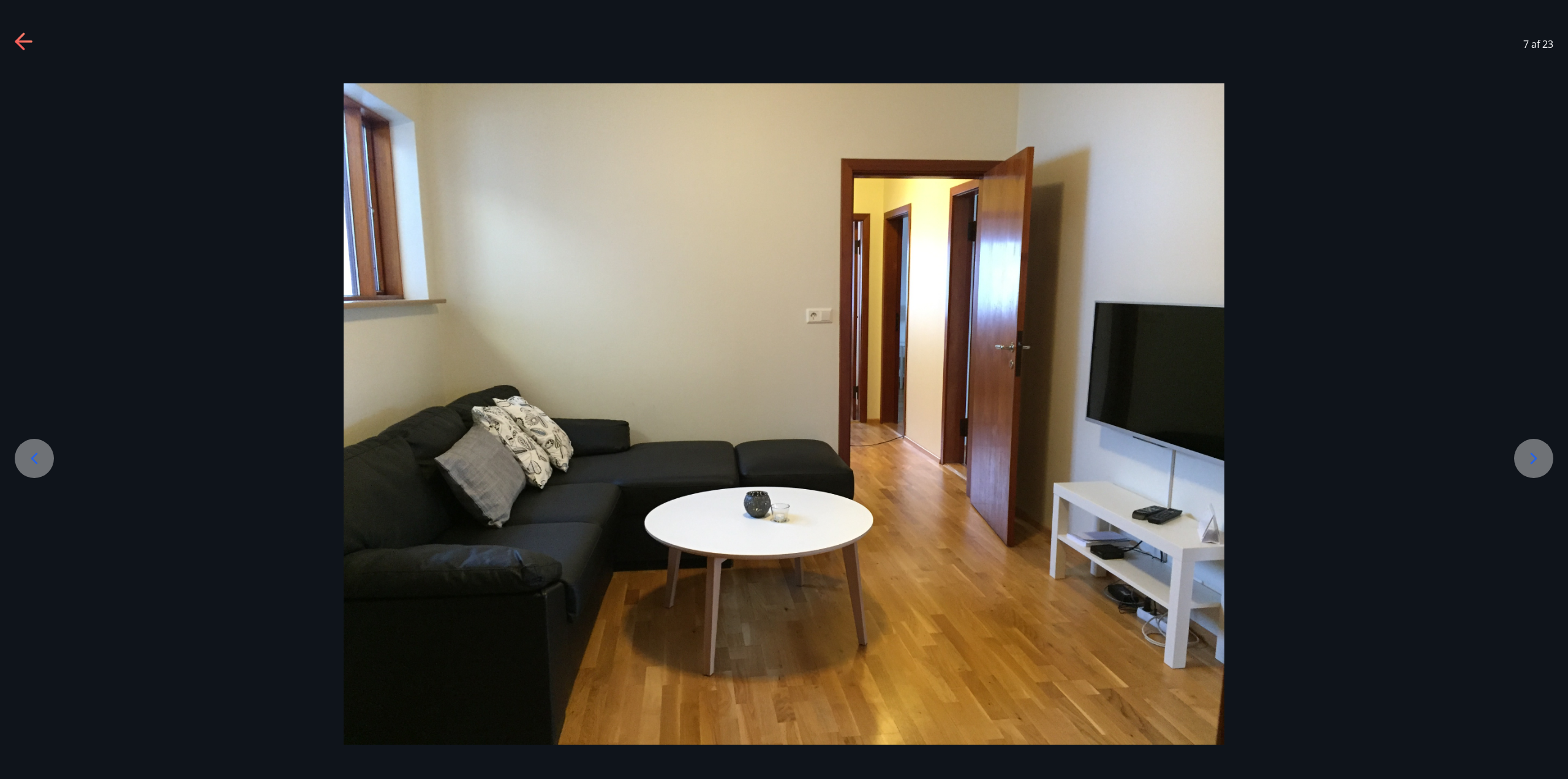
click at [1529, 461] on icon at bounding box center [1534, 458] width 20 height 20
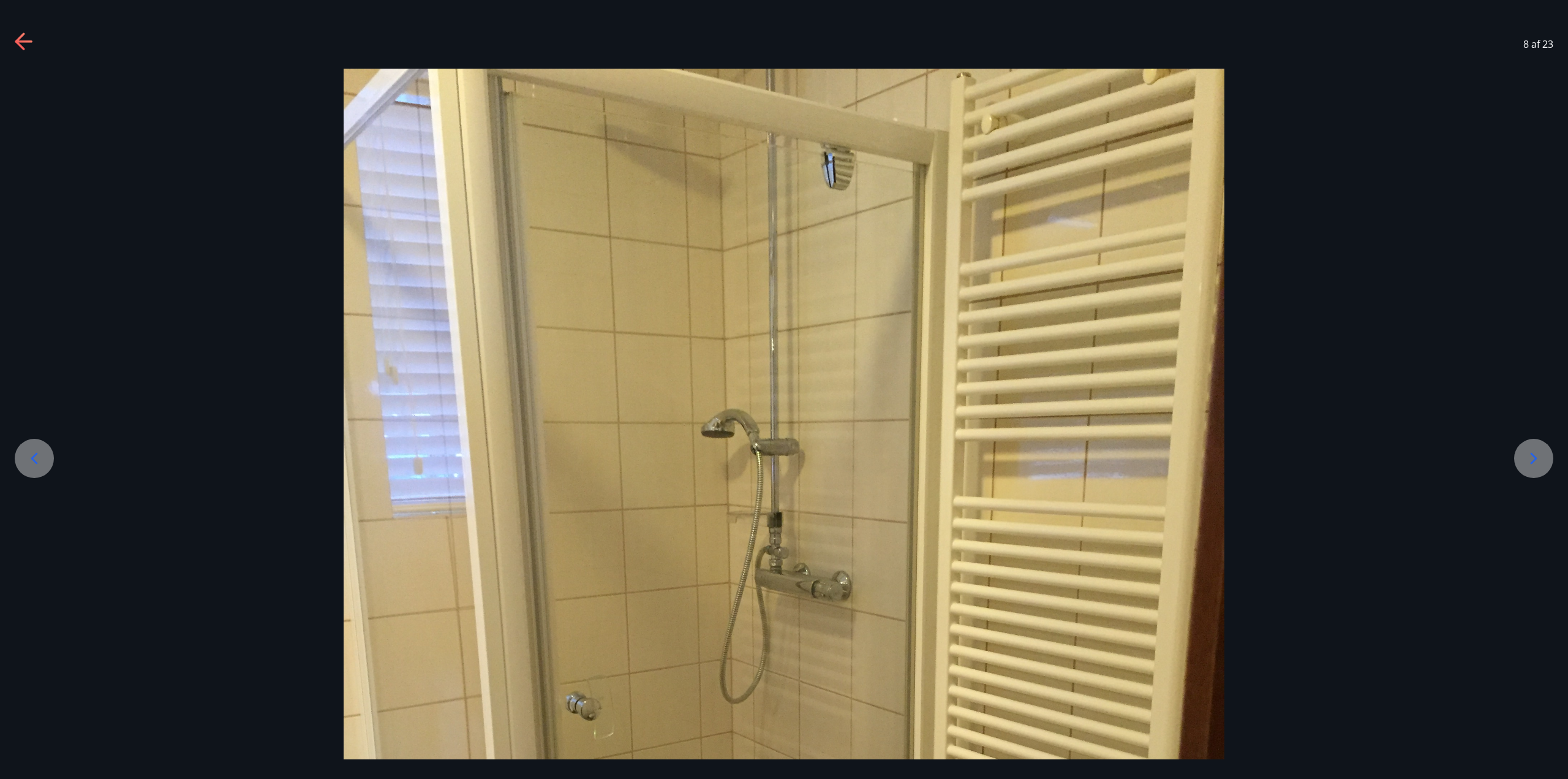
click at [1529, 461] on icon at bounding box center [1534, 458] width 20 height 20
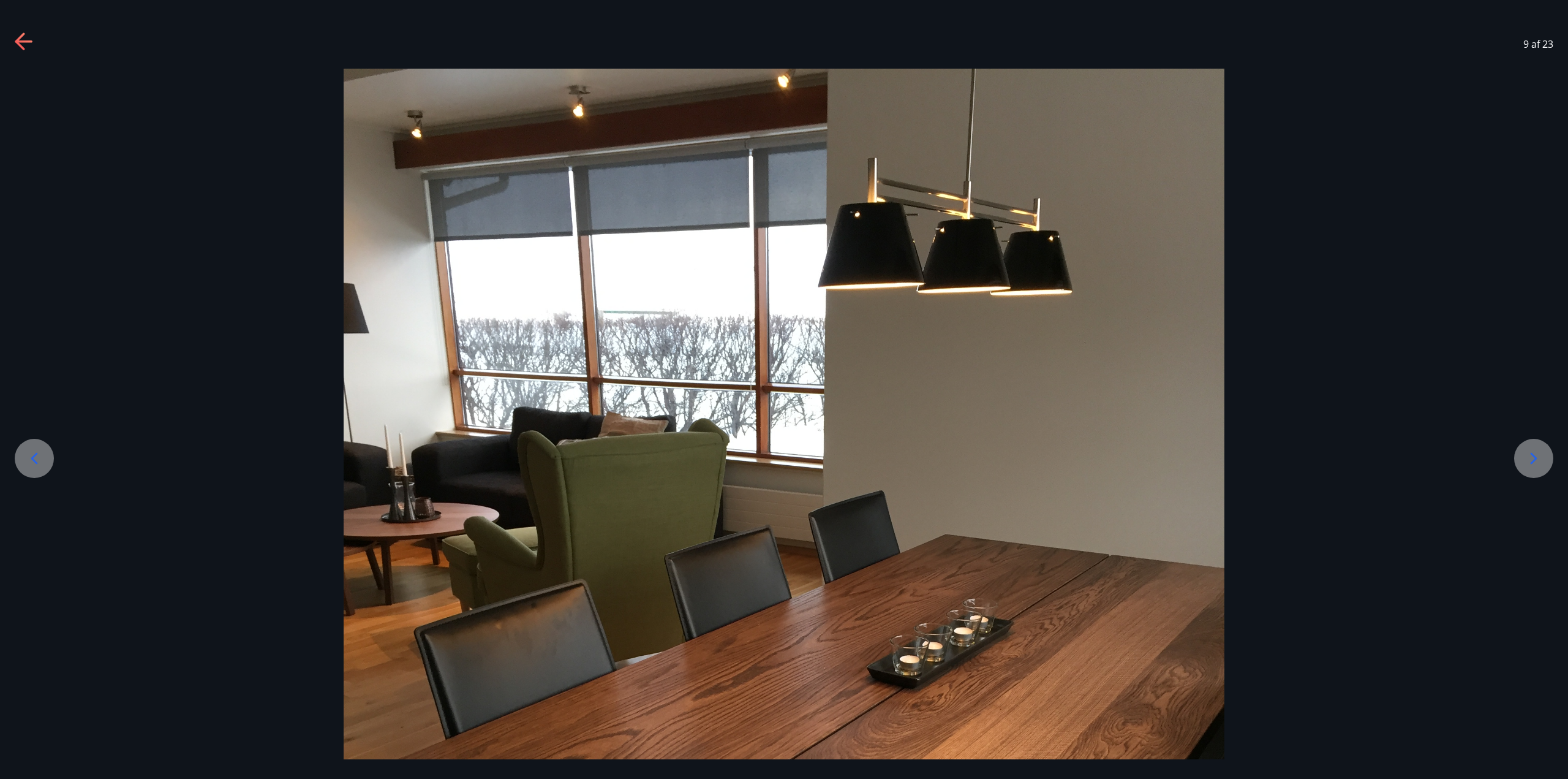
click at [1529, 461] on icon at bounding box center [1534, 458] width 20 height 20
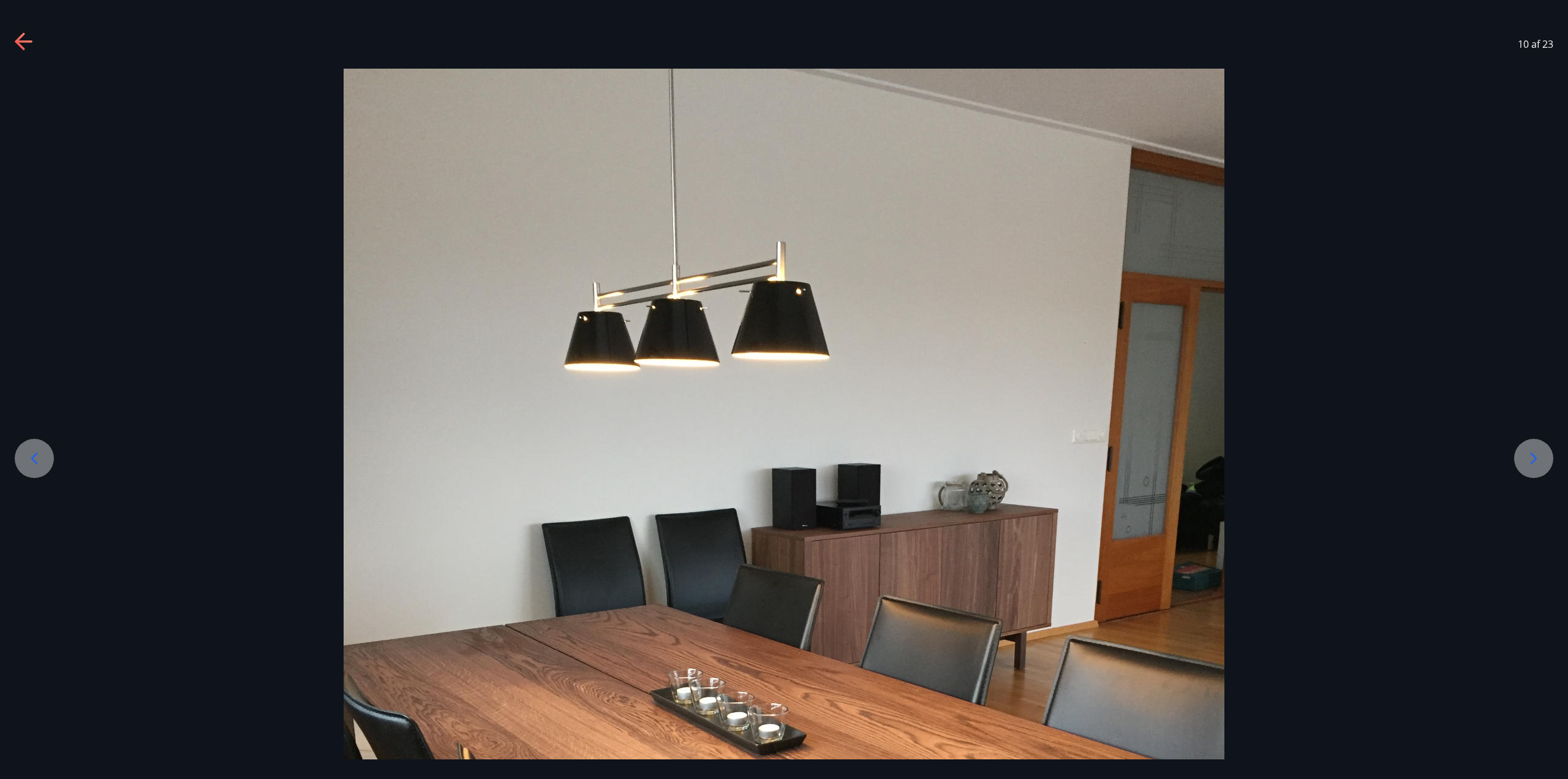
click at [1529, 461] on icon at bounding box center [1534, 458] width 20 height 20
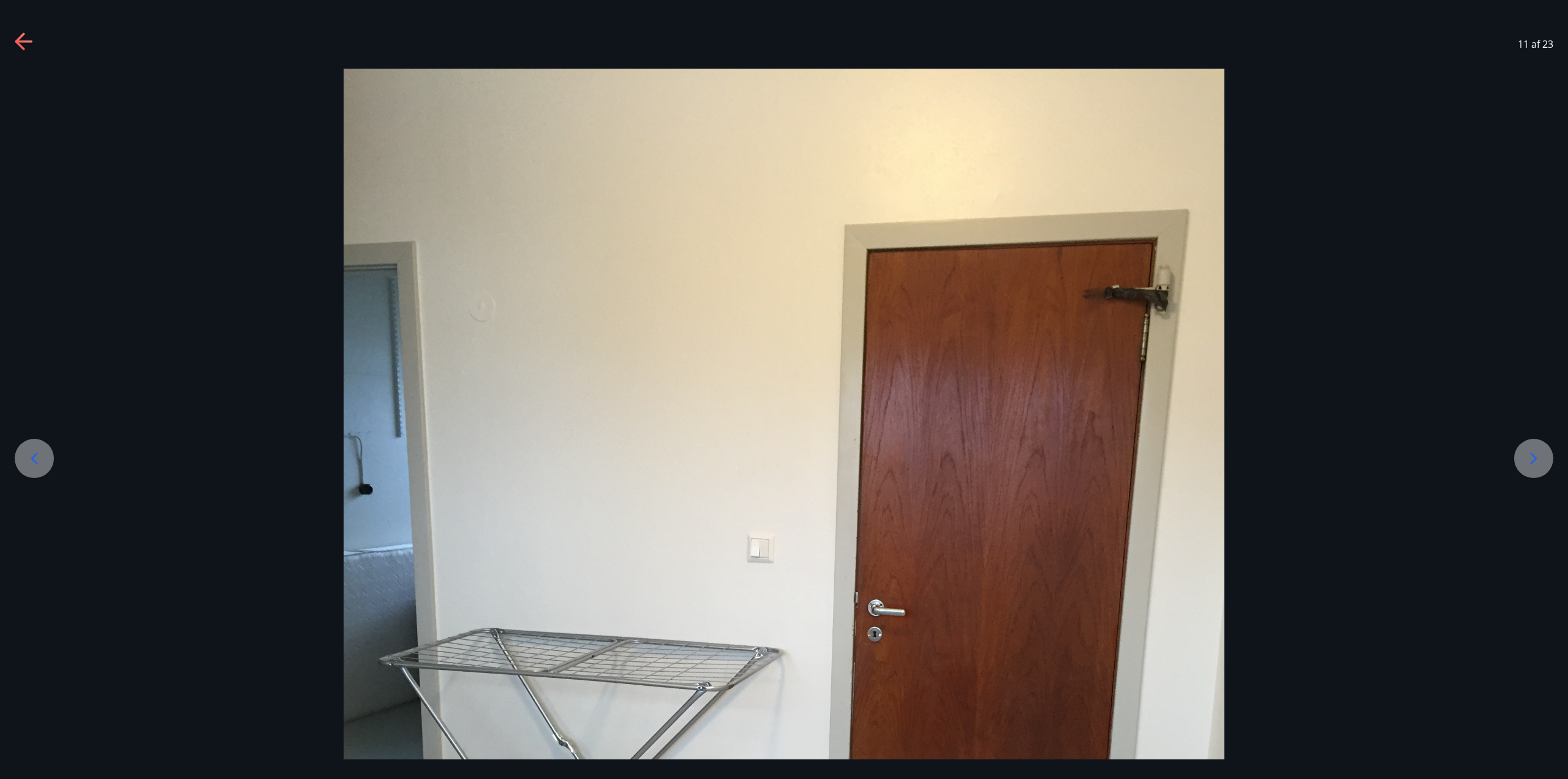
click at [1529, 461] on icon at bounding box center [1534, 458] width 20 height 20
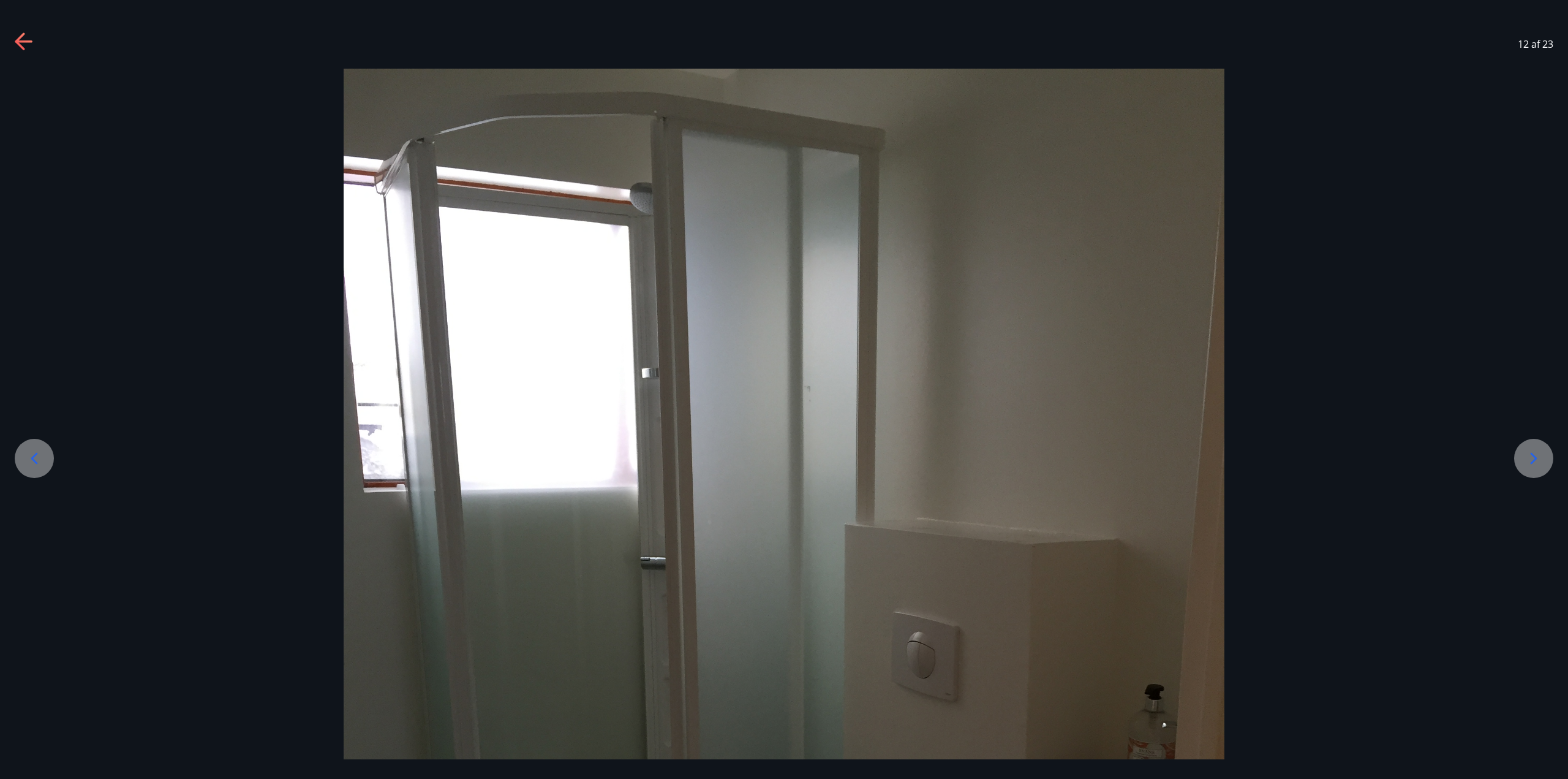
click at [1529, 461] on icon at bounding box center [1534, 458] width 20 height 20
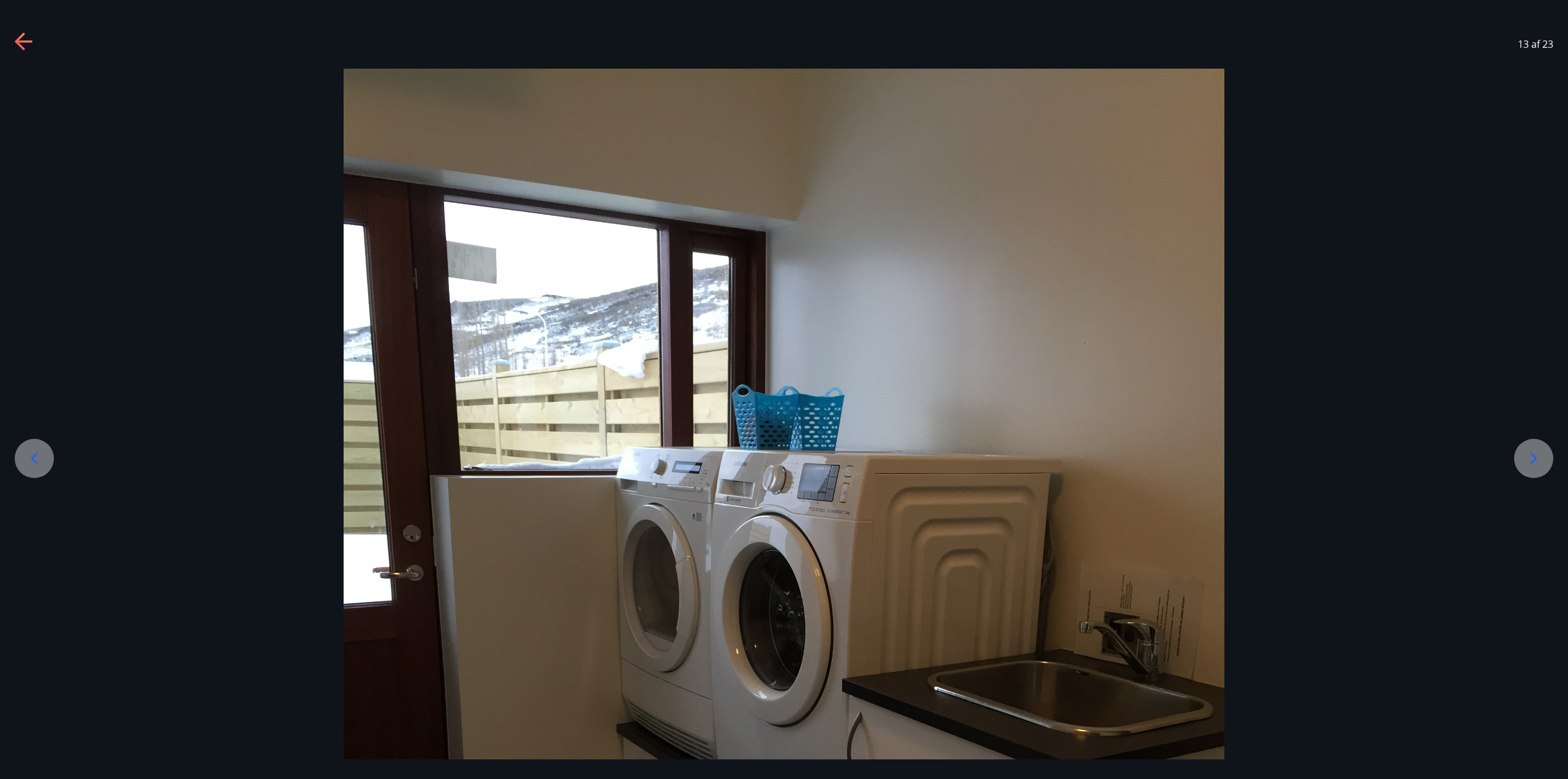
click at [1529, 461] on icon at bounding box center [1534, 458] width 20 height 20
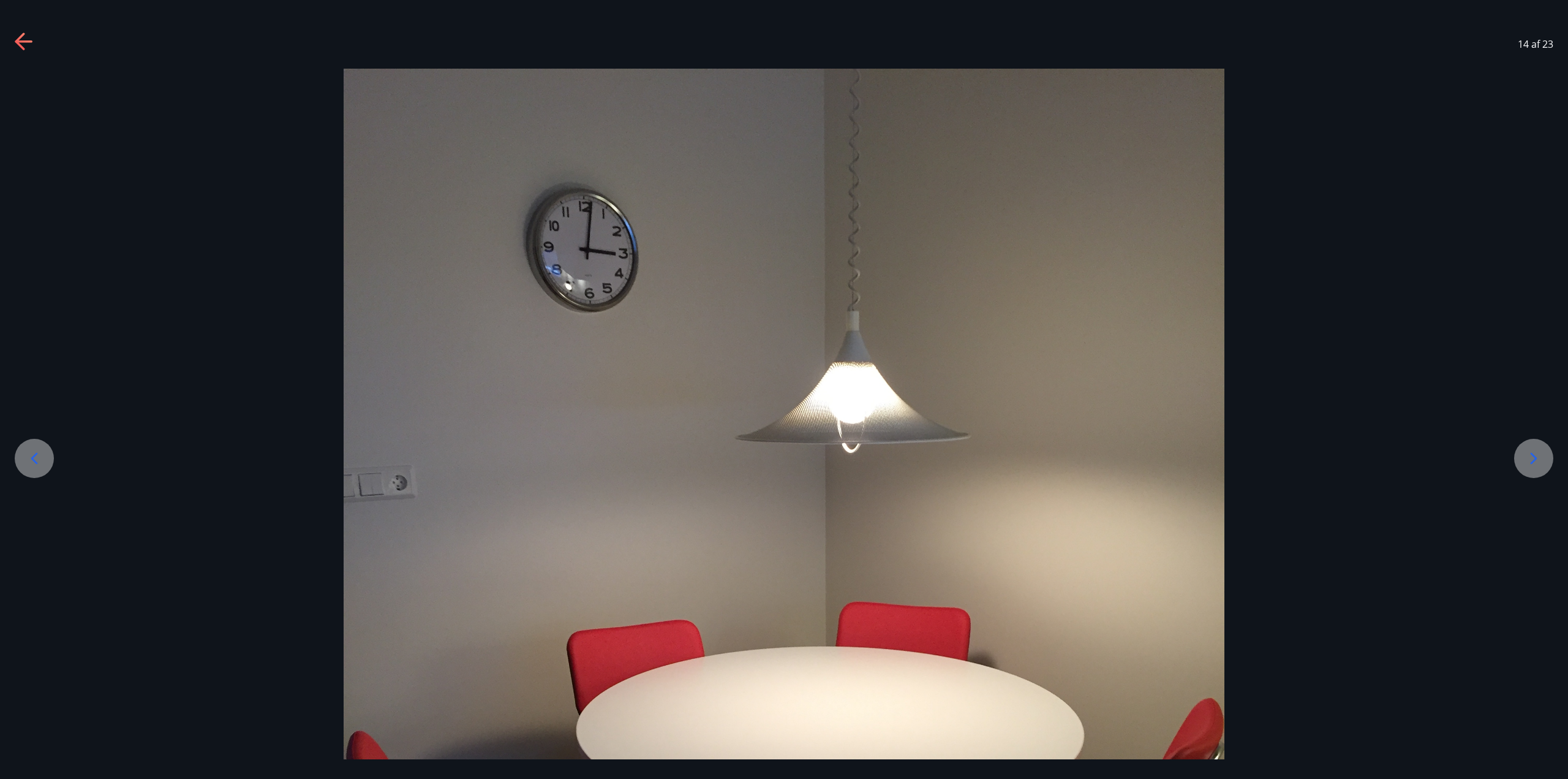
click at [1529, 461] on icon at bounding box center [1534, 458] width 20 height 20
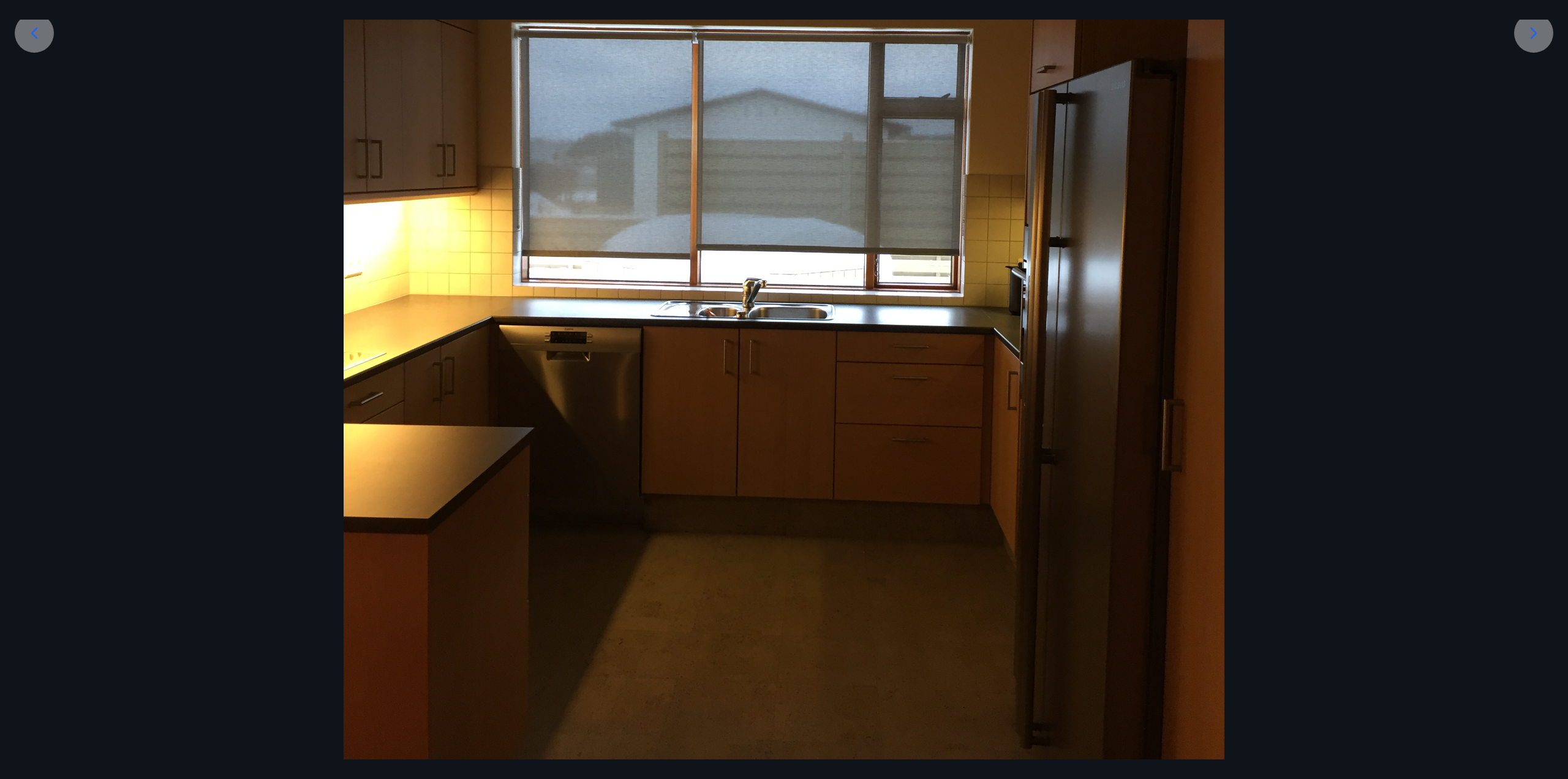
scroll to position [361, 0]
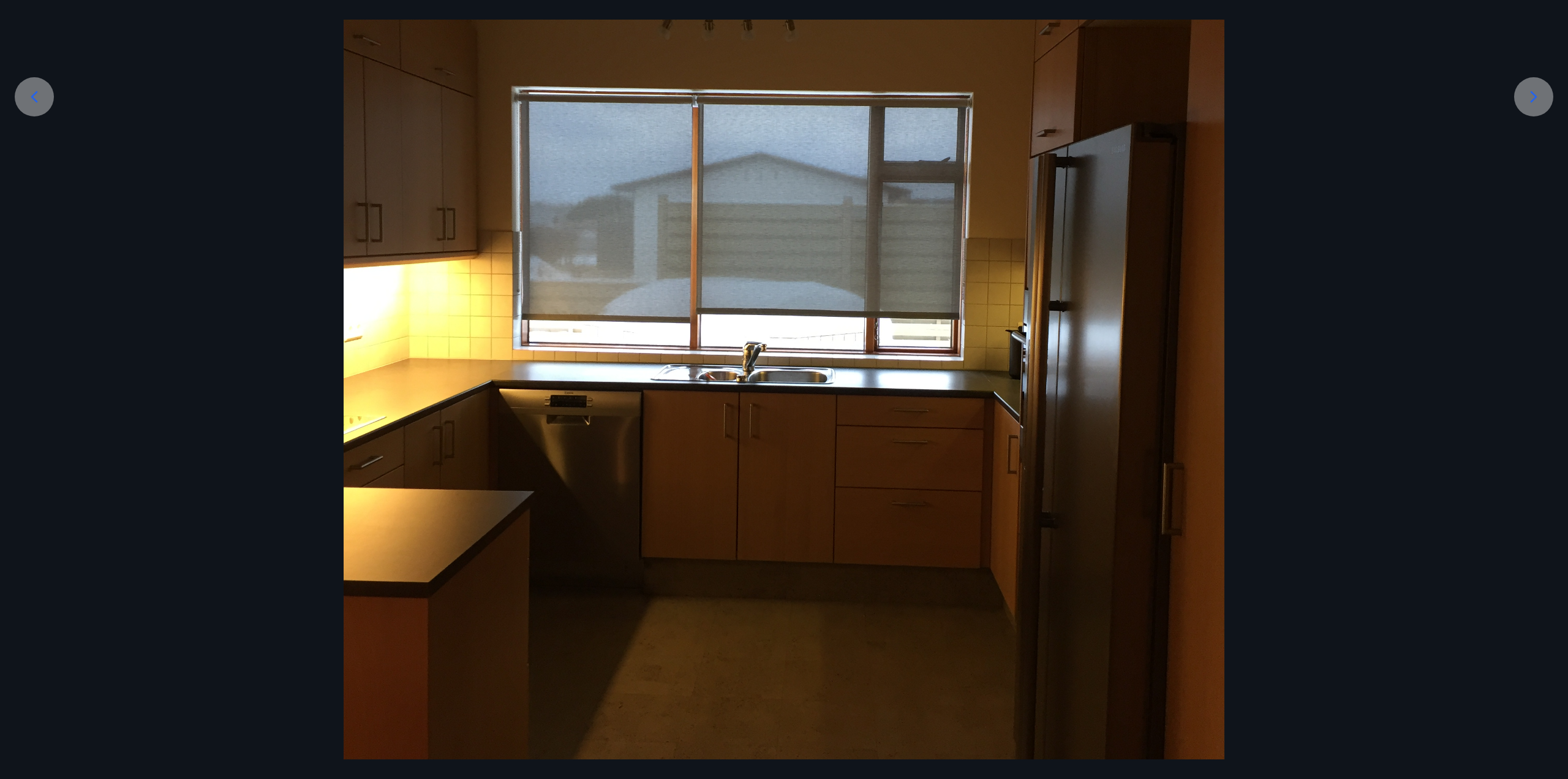
click at [1536, 100] on icon at bounding box center [1534, 97] width 20 height 20
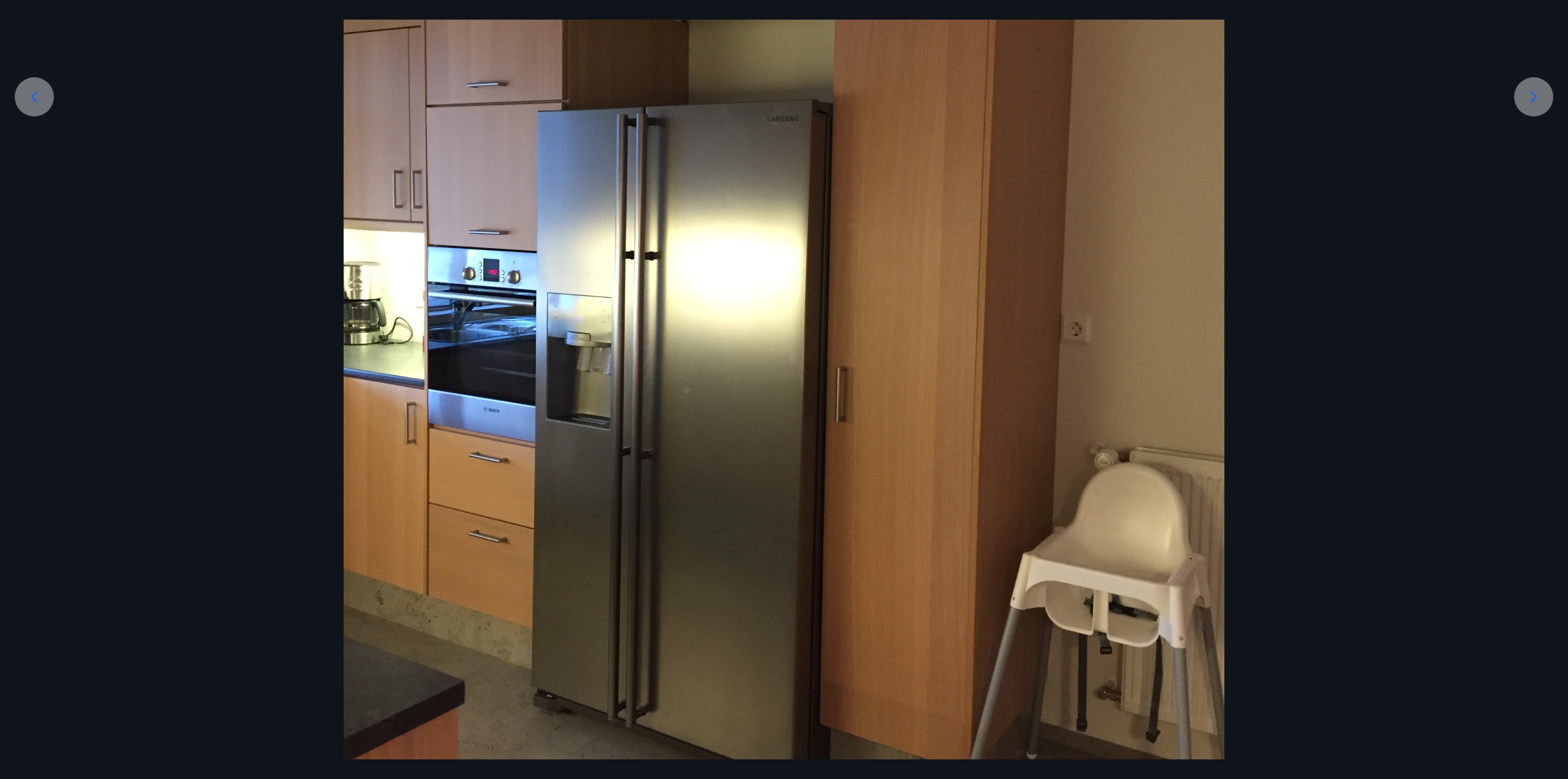
click at [1533, 136] on div at bounding box center [784, 294] width 1568 height 1174
click at [1526, 94] on icon at bounding box center [1534, 97] width 20 height 20
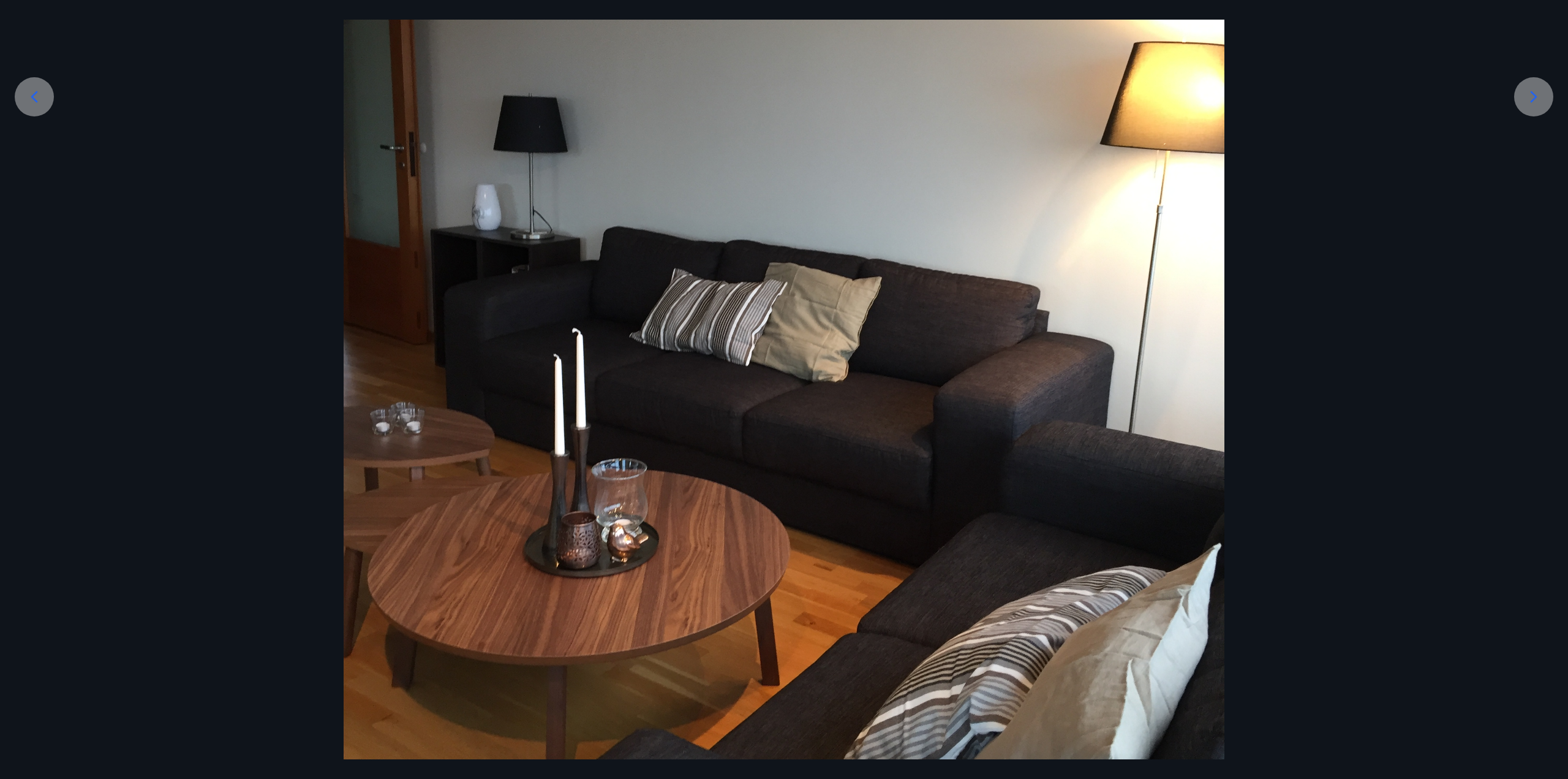
click at [1524, 109] on div at bounding box center [1533, 97] width 39 height 39
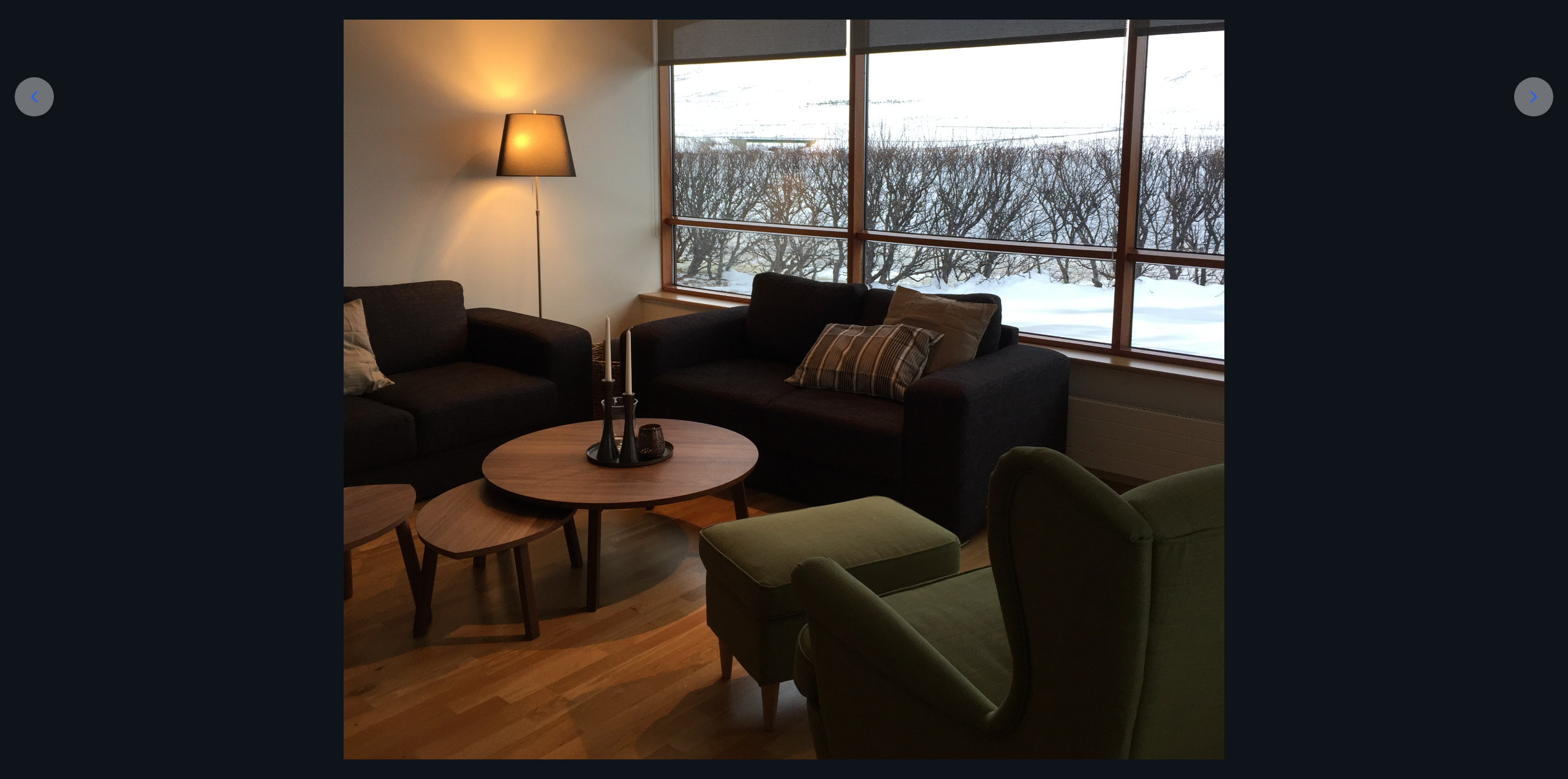
click at [1524, 109] on div at bounding box center [1533, 97] width 39 height 39
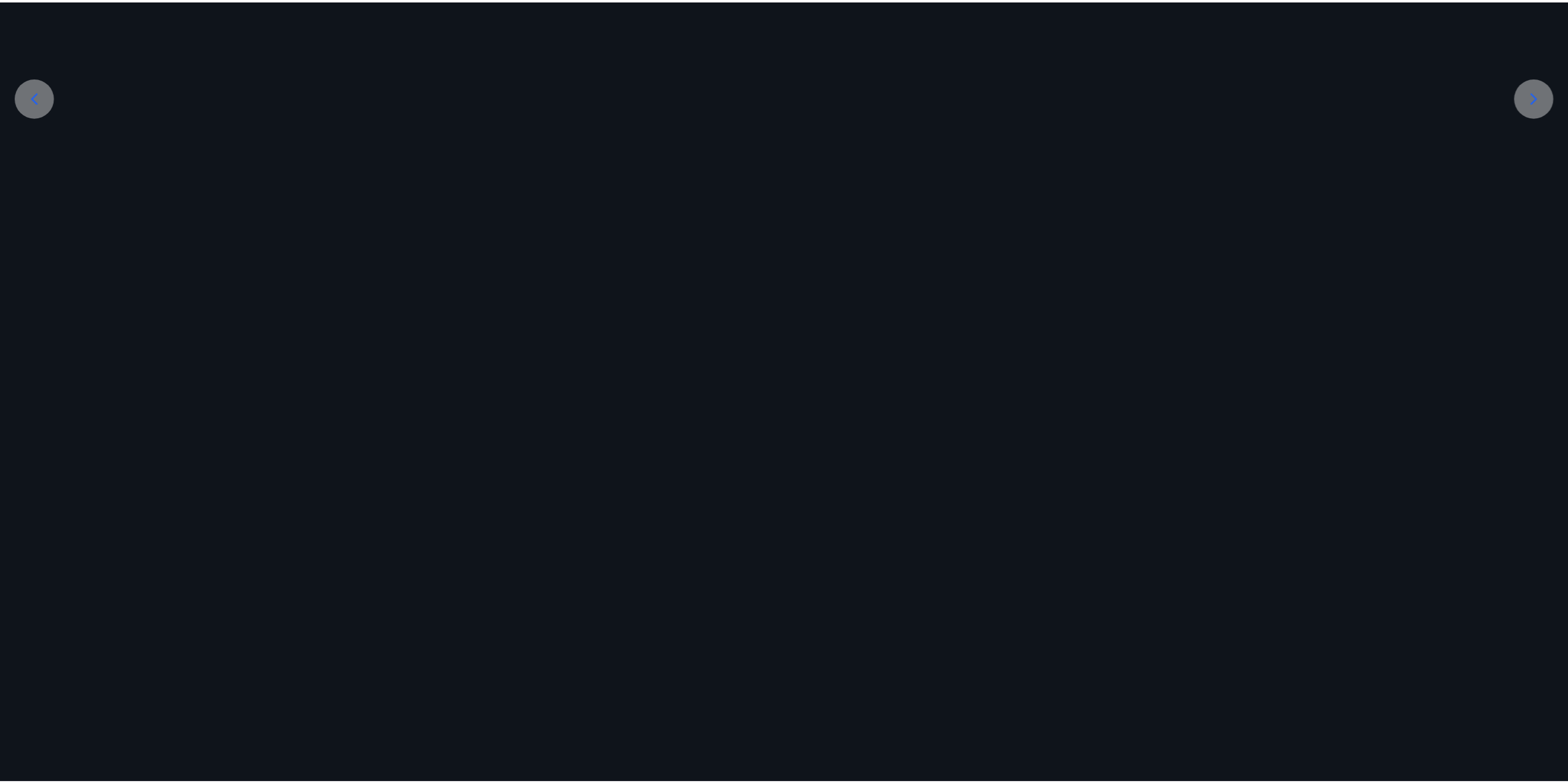
scroll to position [0, 0]
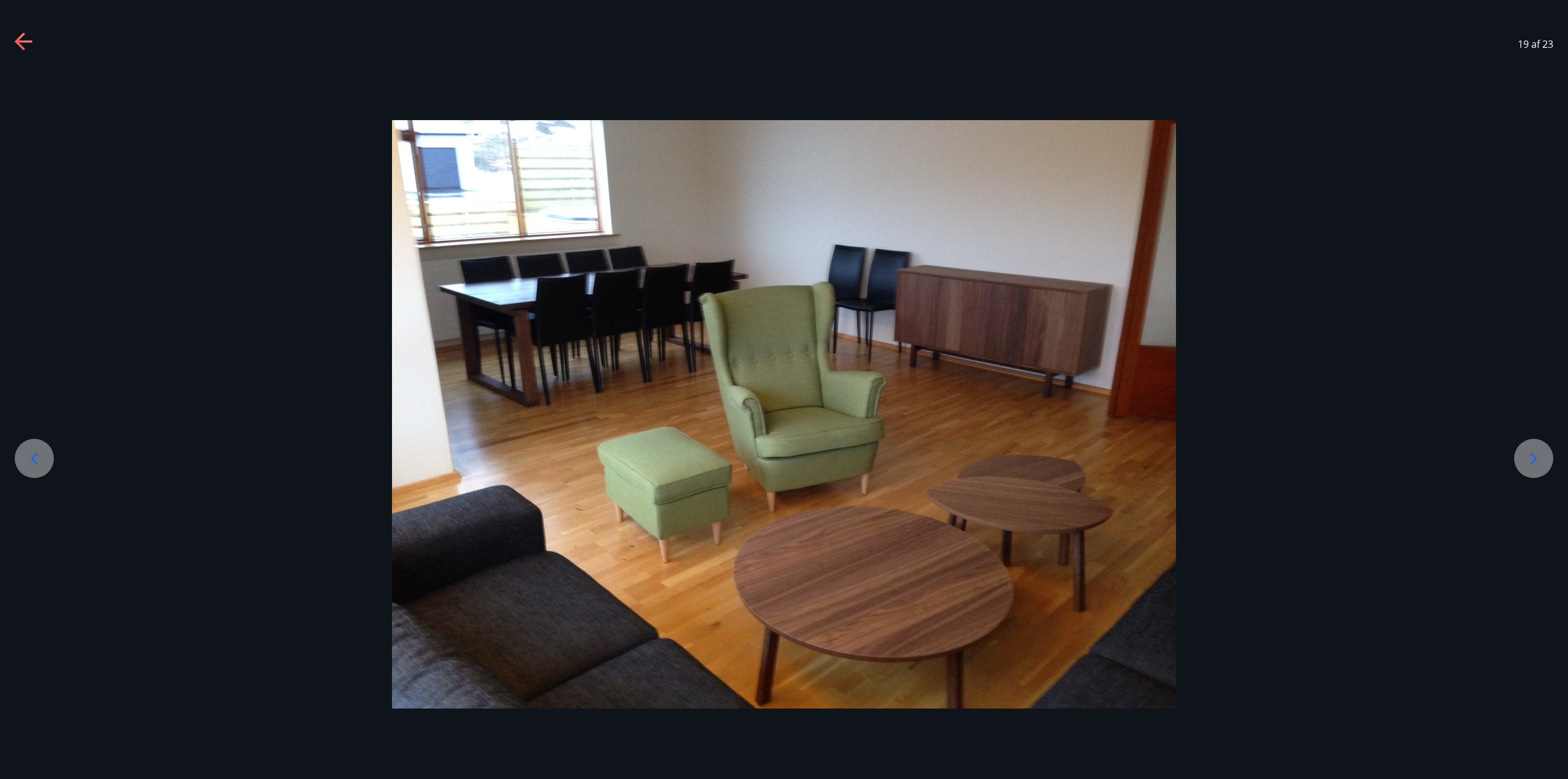
click at [1524, 109] on div at bounding box center [784, 414] width 1568 height 690
click at [1536, 450] on icon at bounding box center [1534, 458] width 20 height 20
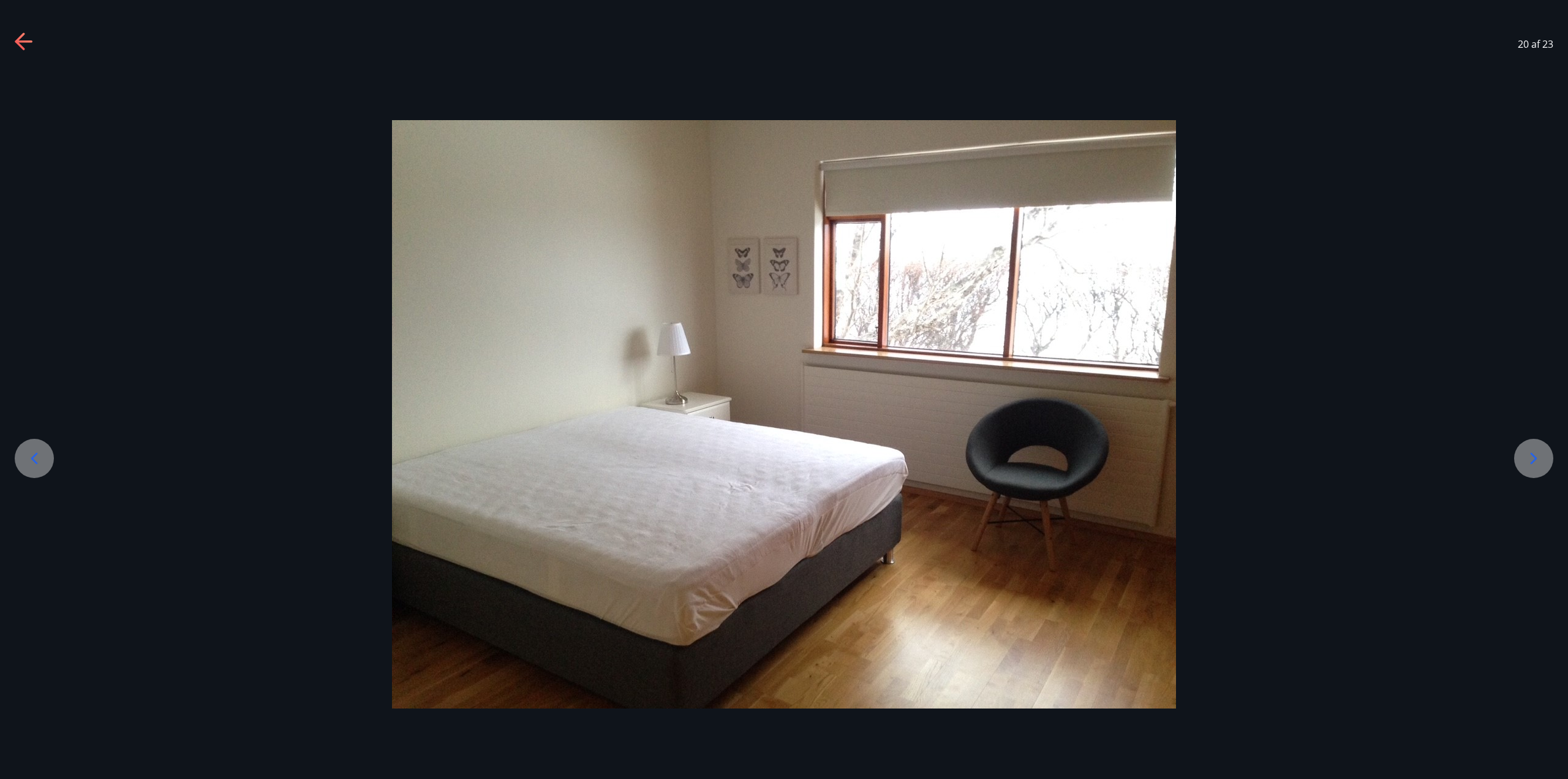
click at [1535, 451] on icon at bounding box center [1534, 458] width 20 height 20
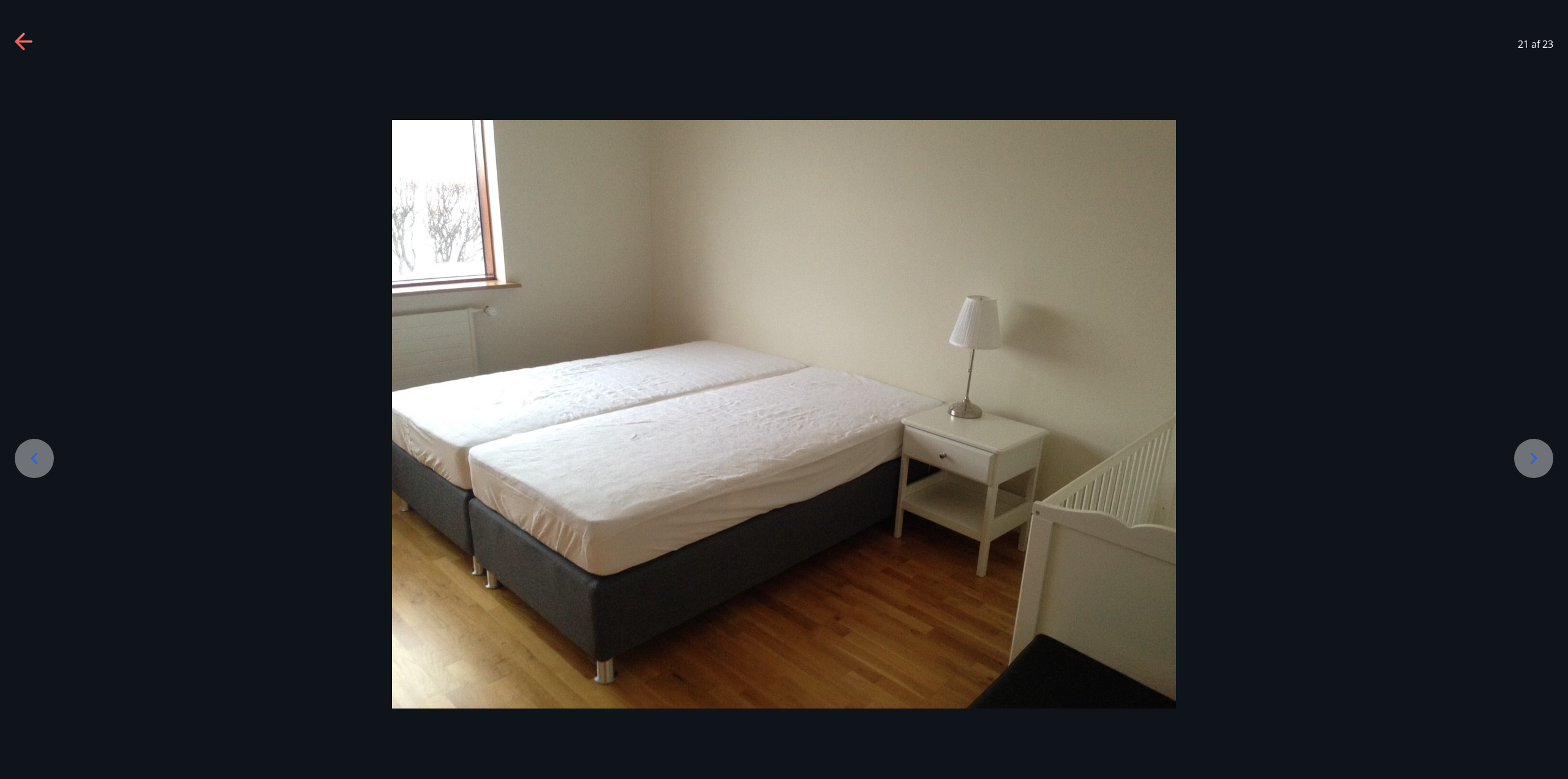
click at [1535, 451] on icon at bounding box center [1534, 458] width 20 height 20
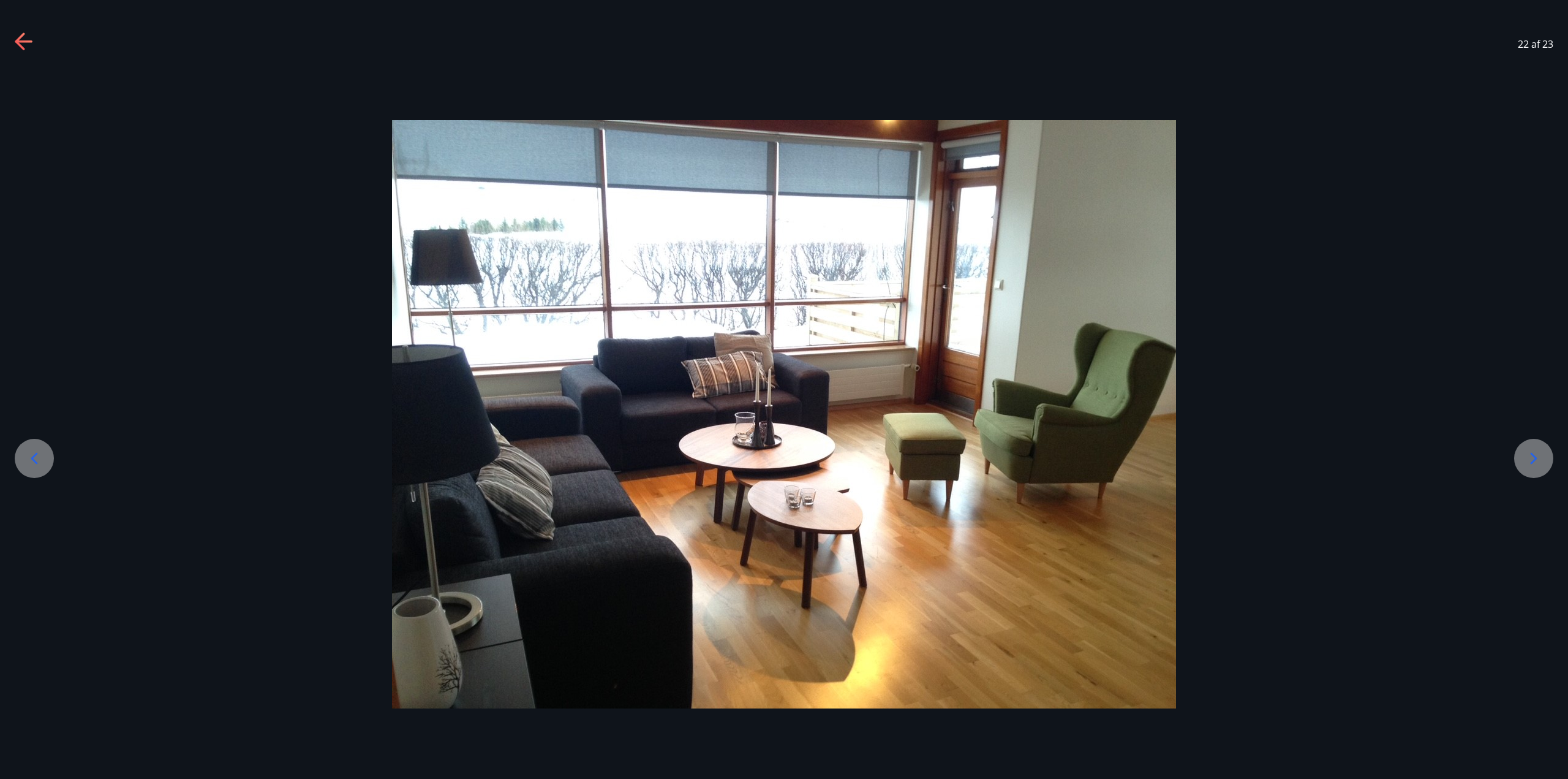
click at [1535, 451] on icon at bounding box center [1534, 458] width 20 height 20
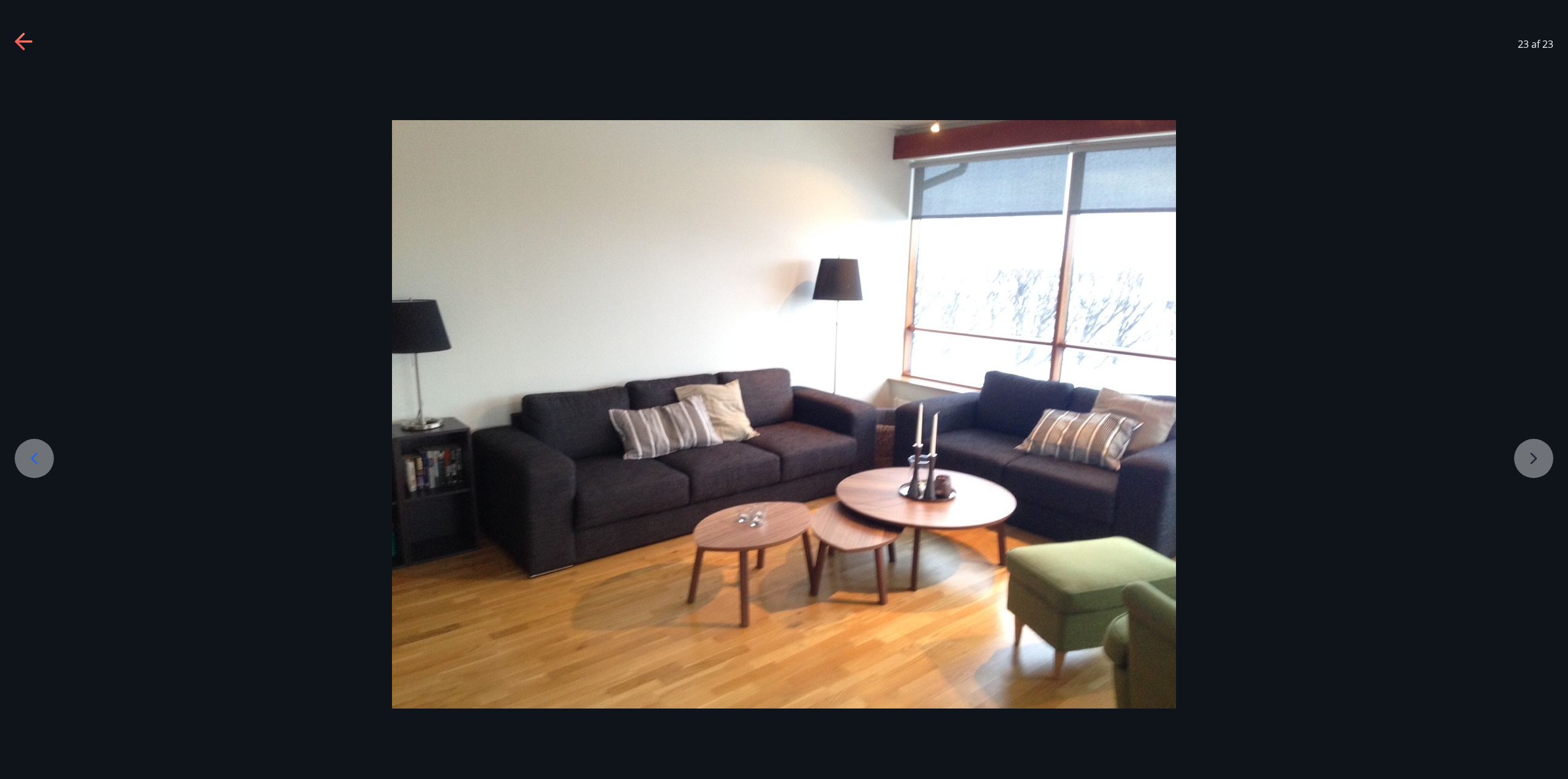
click at [1535, 451] on div at bounding box center [784, 414] width 1568 height 588
click at [1533, 457] on div at bounding box center [784, 414] width 1568 height 588
click at [16, 38] on icon at bounding box center [24, 42] width 20 height 20
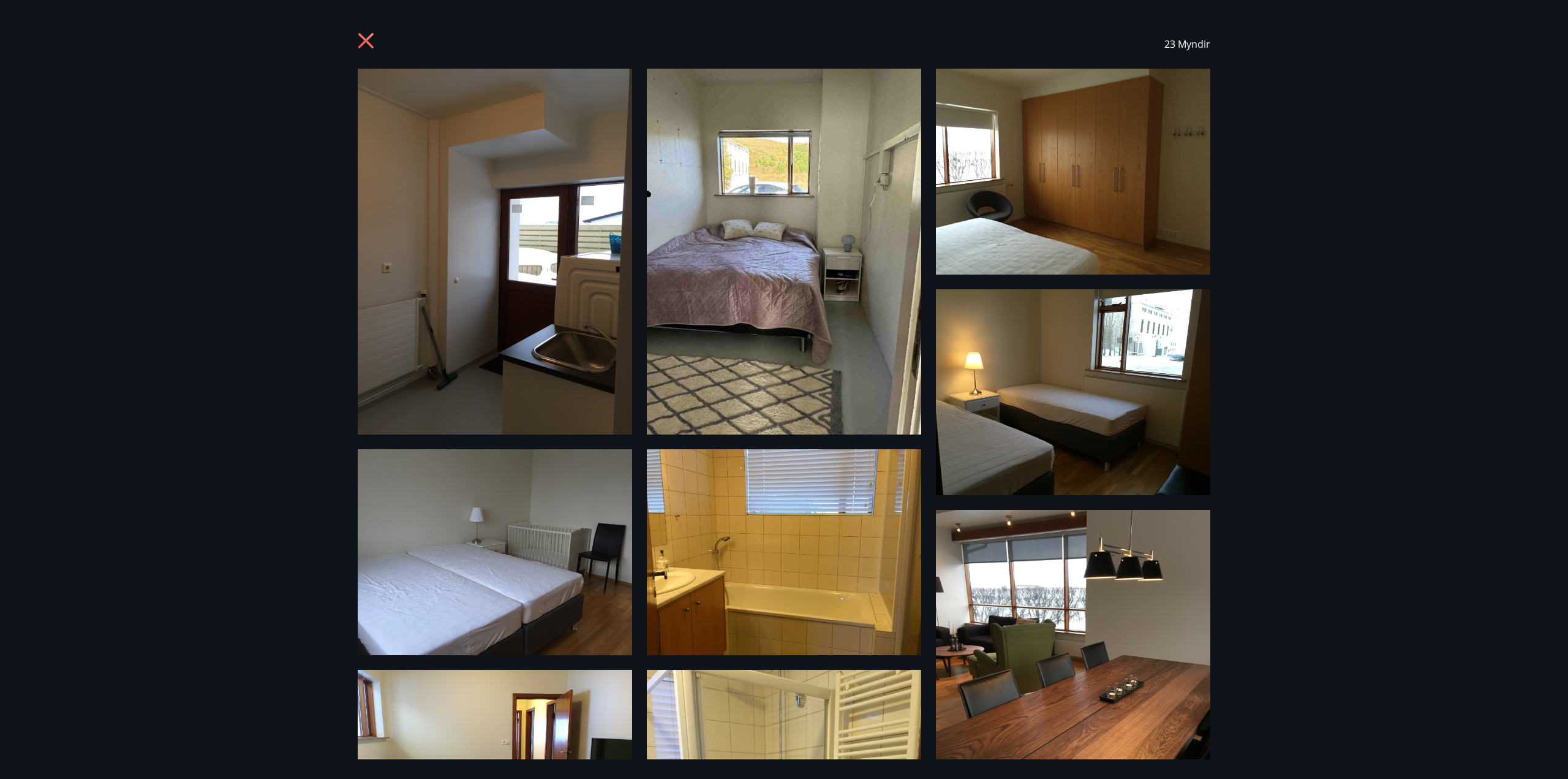
click at [370, 40] on icon at bounding box center [367, 42] width 20 height 20
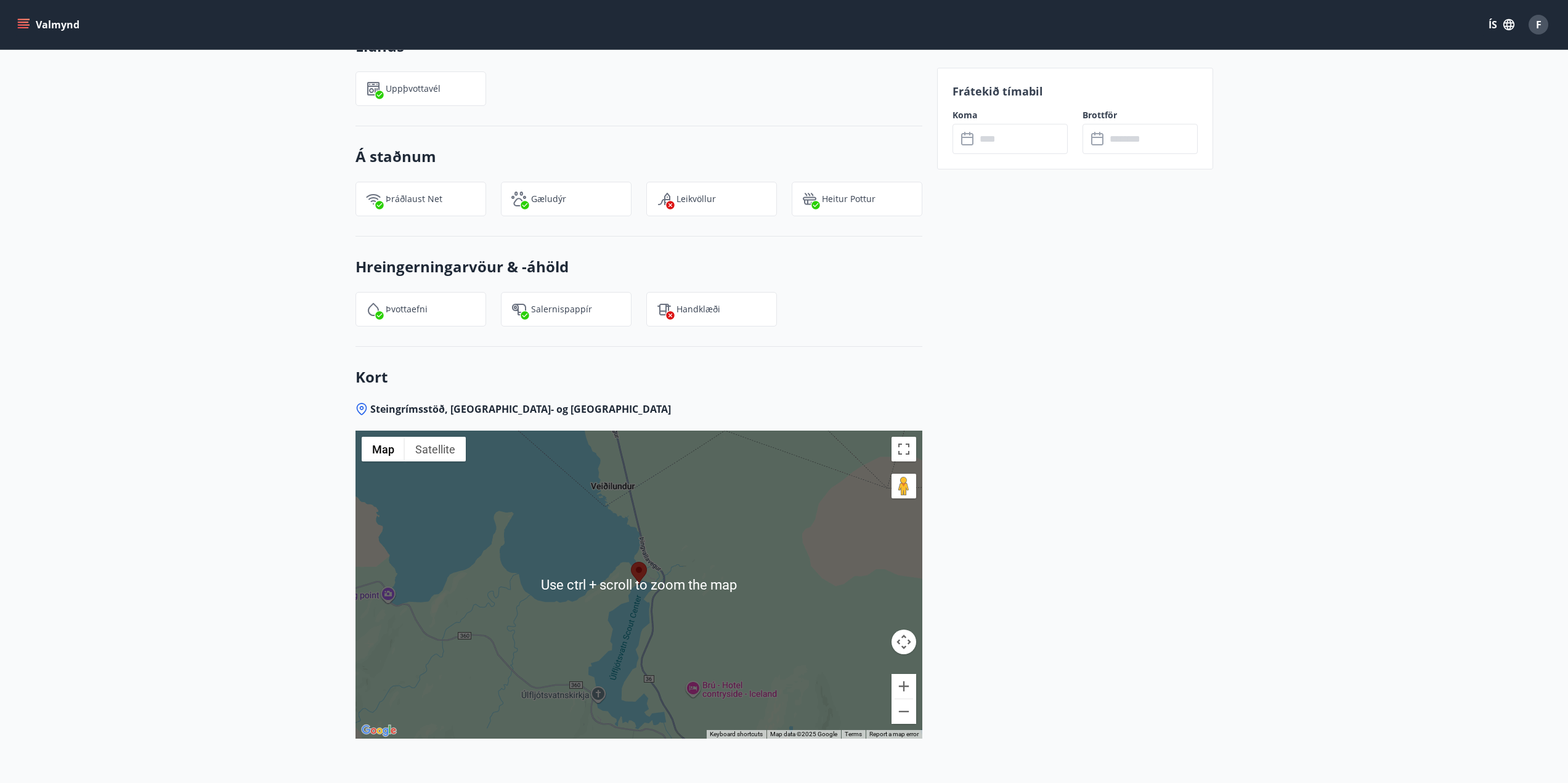
scroll to position [1513, 0]
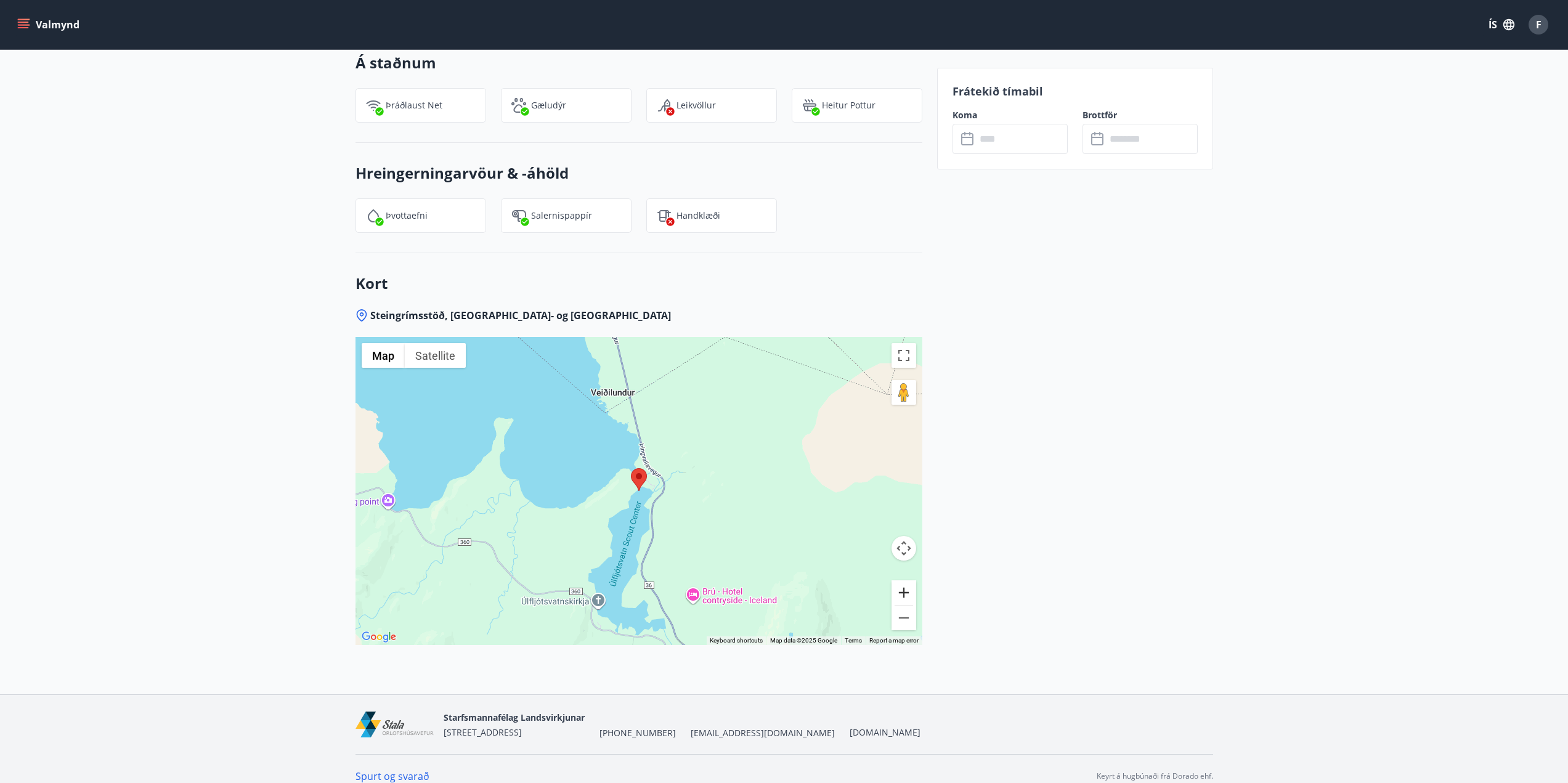
click at [909, 580] on button "Zoom in" at bounding box center [903, 592] width 24 height 24
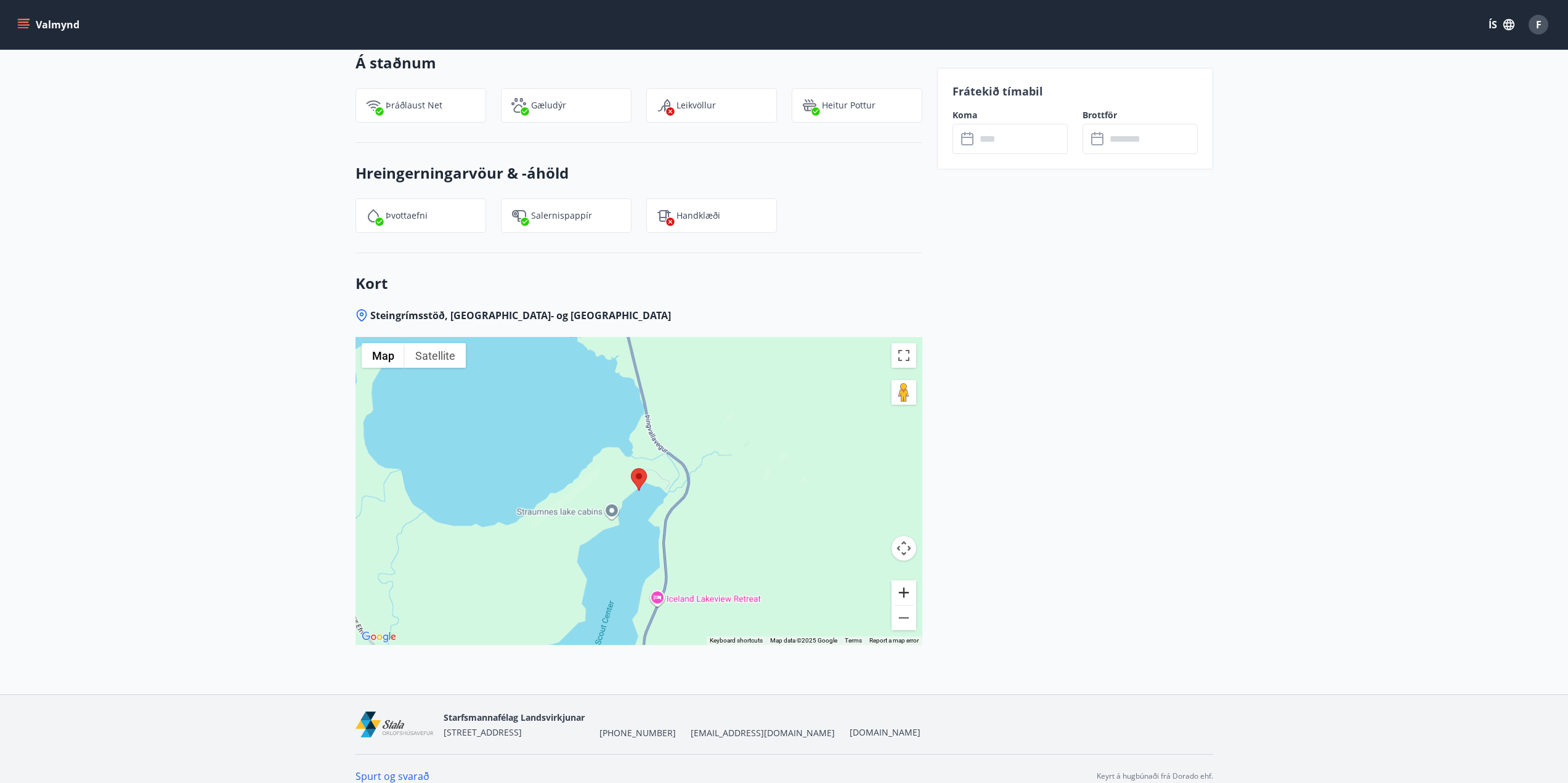
click at [909, 580] on button "Zoom in" at bounding box center [903, 592] width 24 height 24
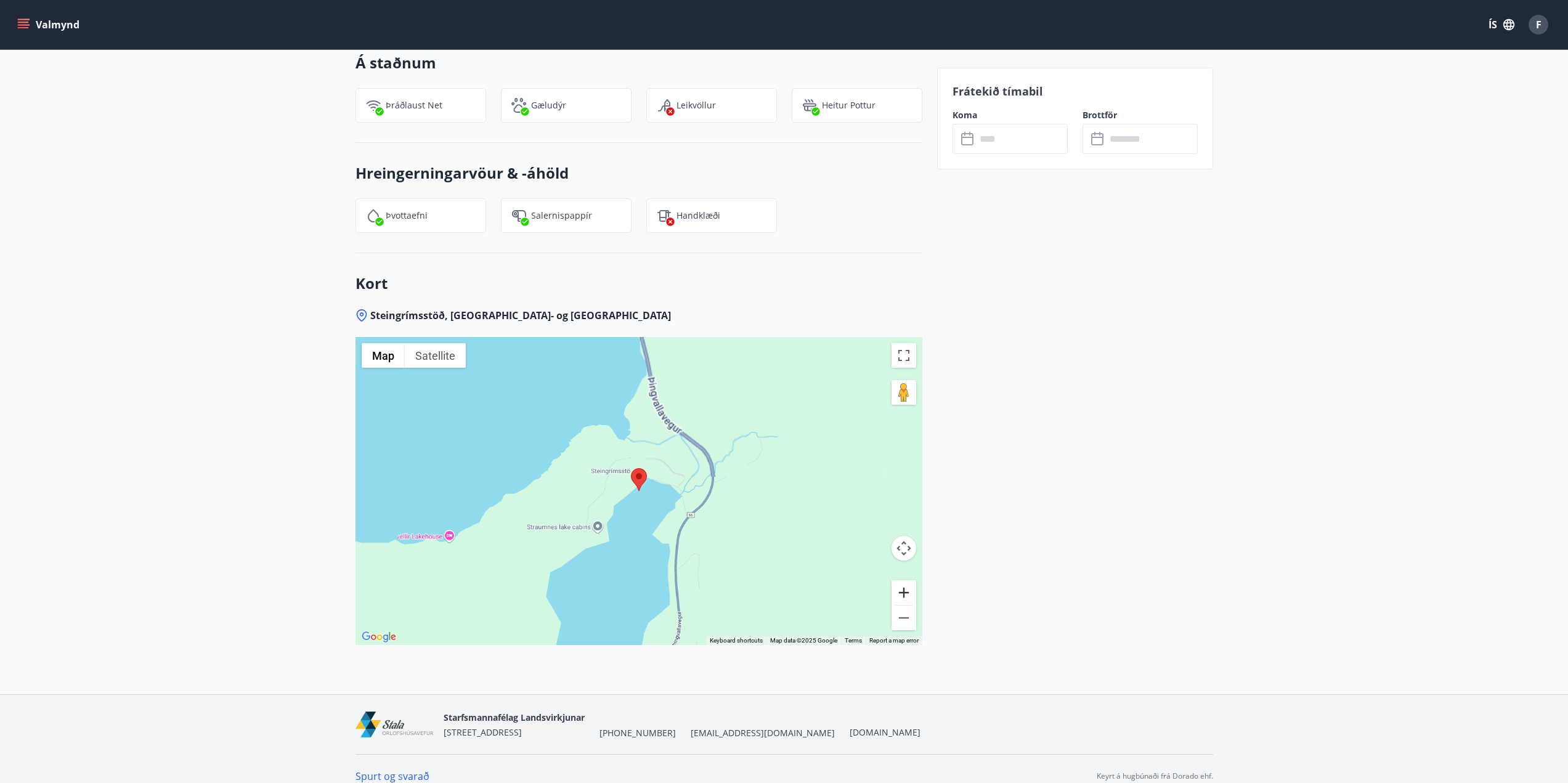
click at [908, 580] on button "Zoom in" at bounding box center [903, 592] width 24 height 24
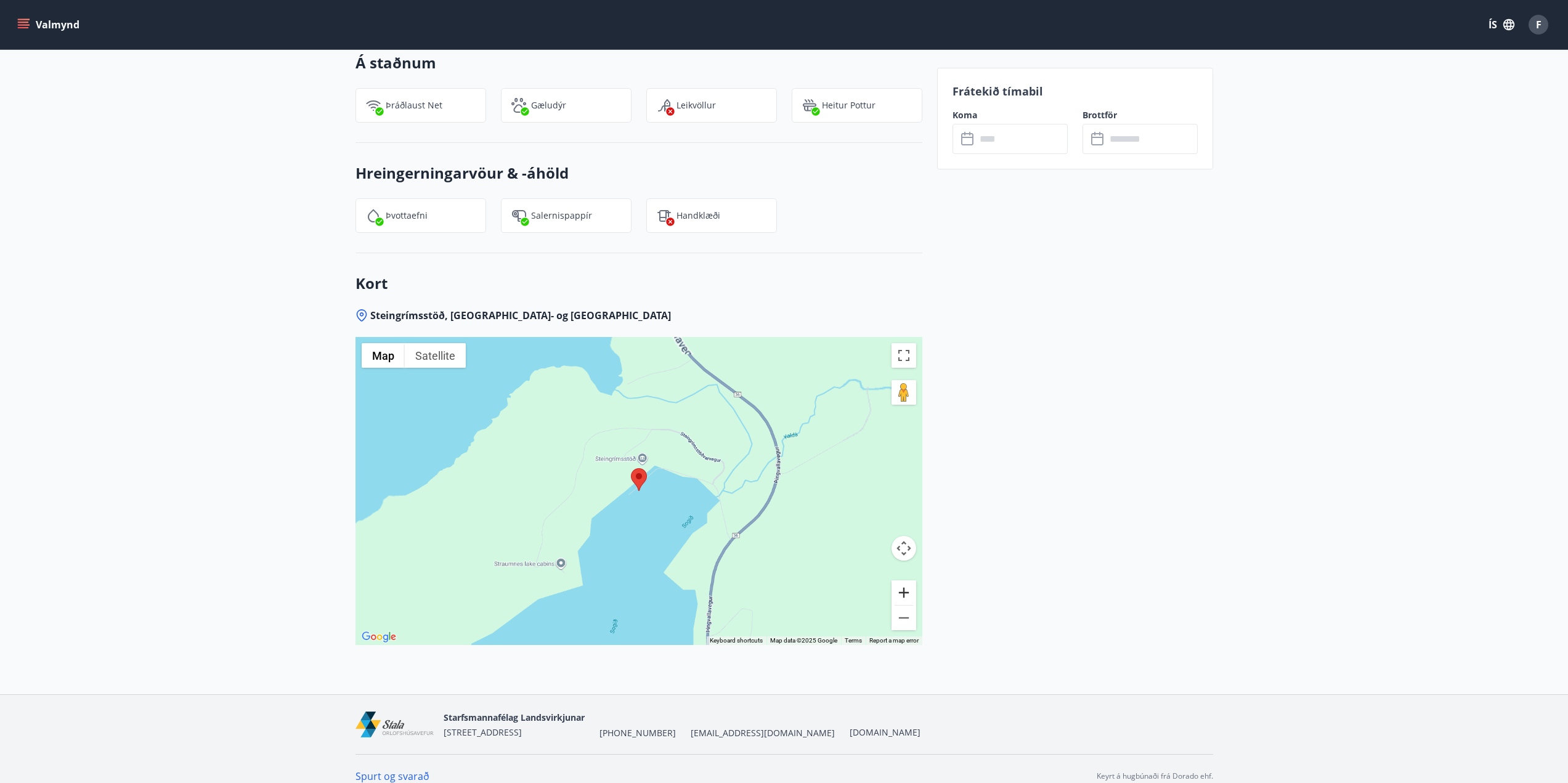
click at [908, 580] on button "Zoom in" at bounding box center [903, 592] width 24 height 24
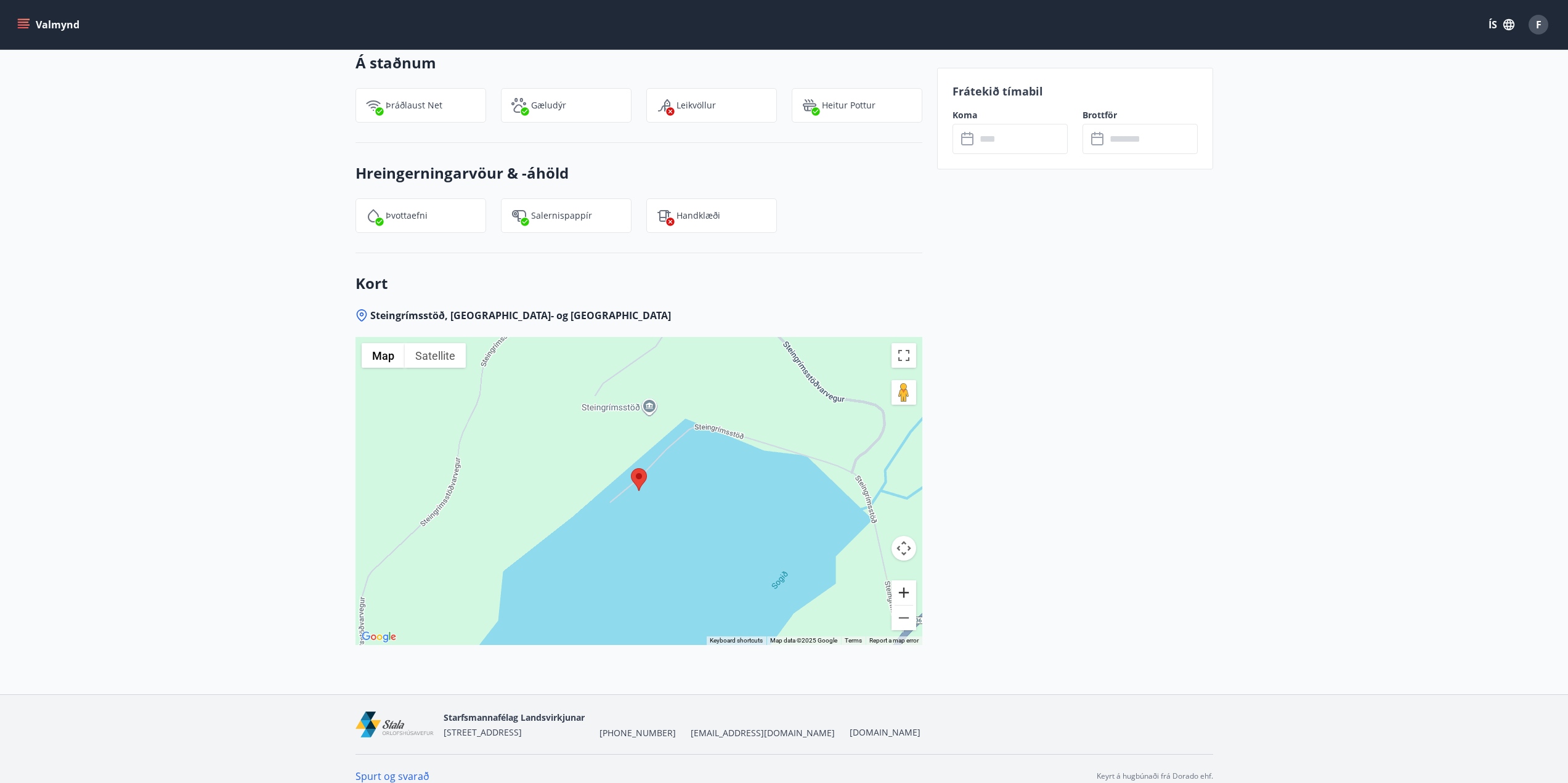
click at [908, 580] on button "Zoom in" at bounding box center [903, 592] width 24 height 24
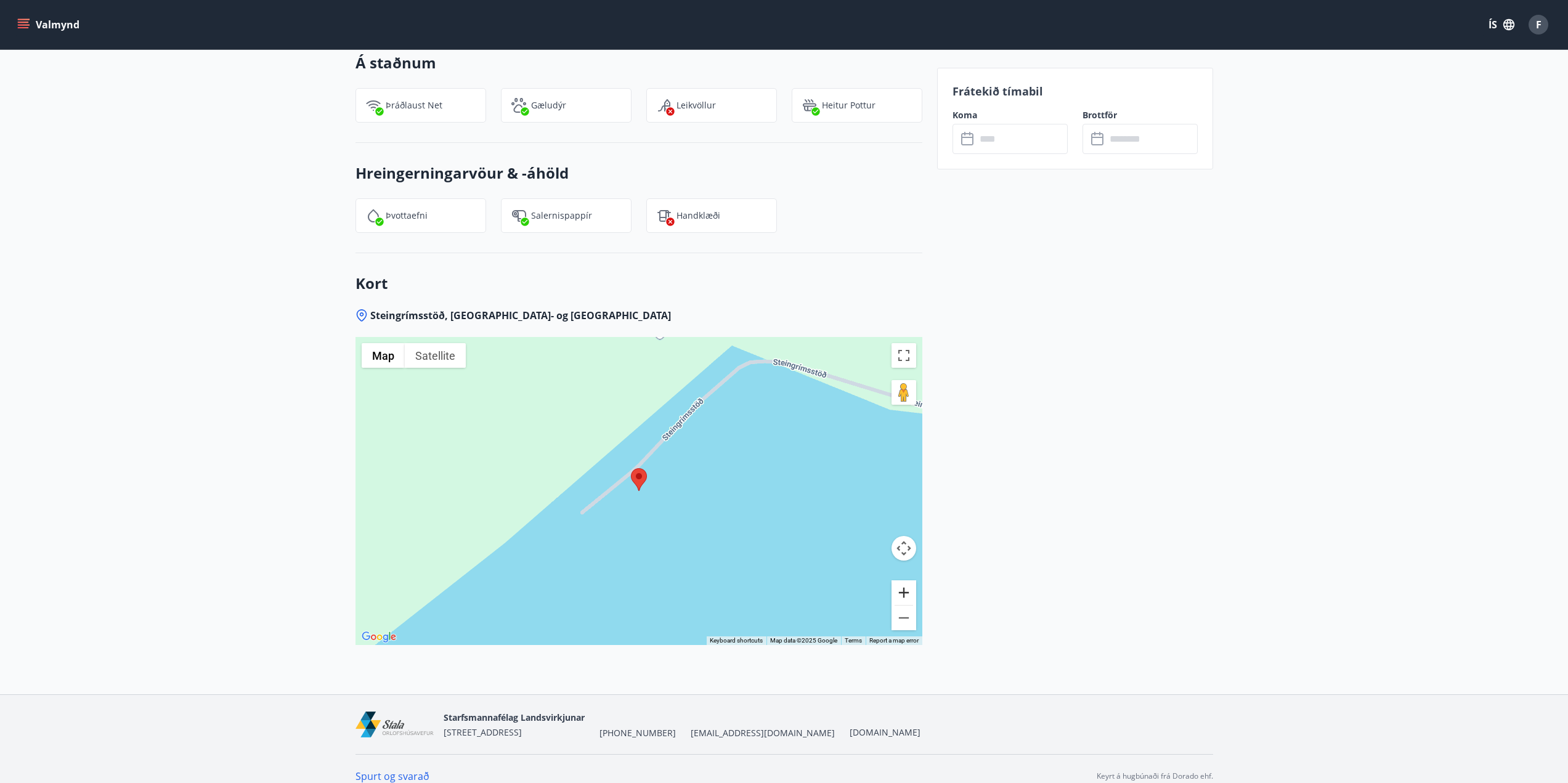
click at [908, 580] on button "Zoom in" at bounding box center [903, 592] width 24 height 24
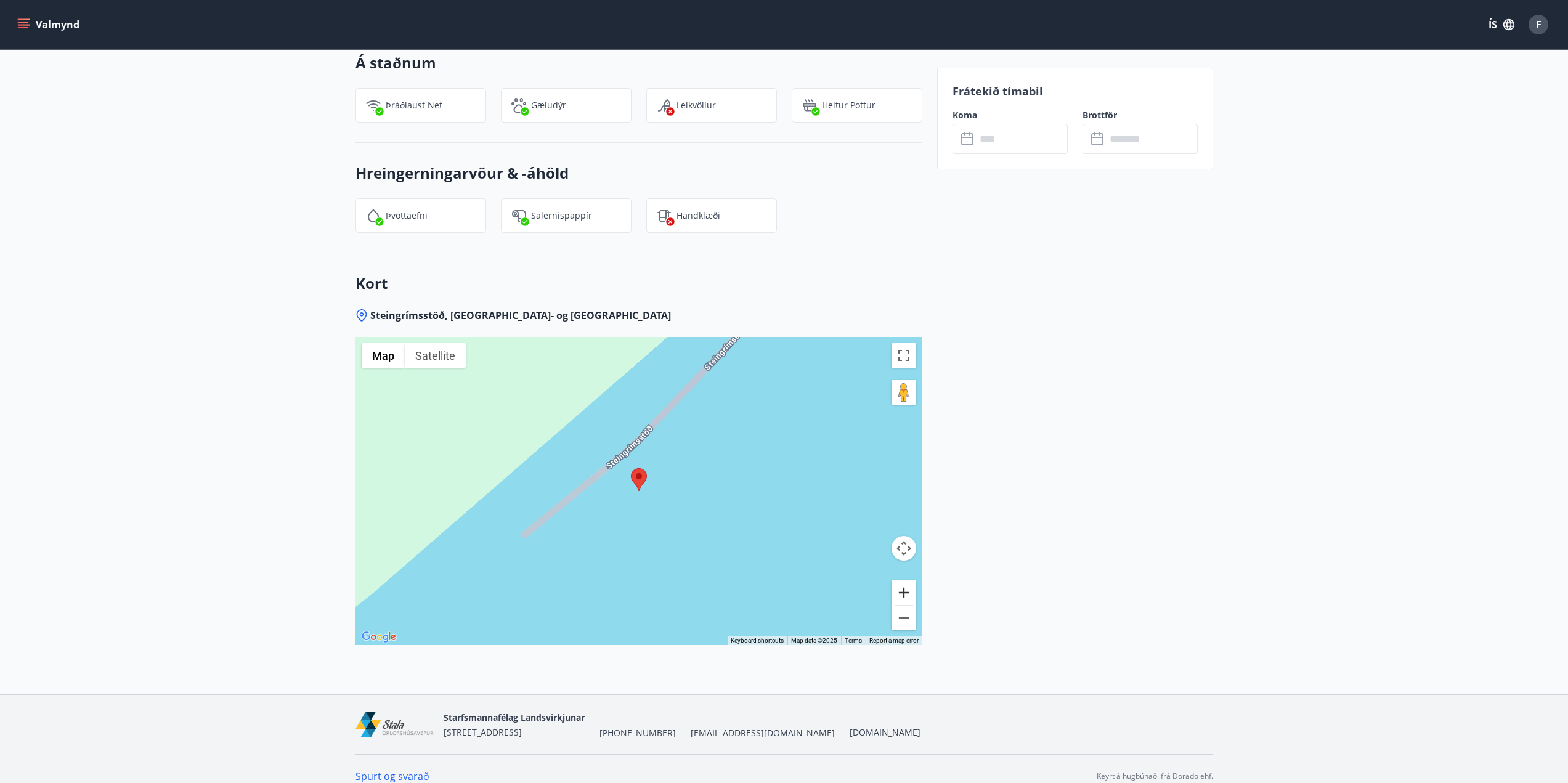
click at [908, 580] on button "Zoom in" at bounding box center [903, 592] width 24 height 24
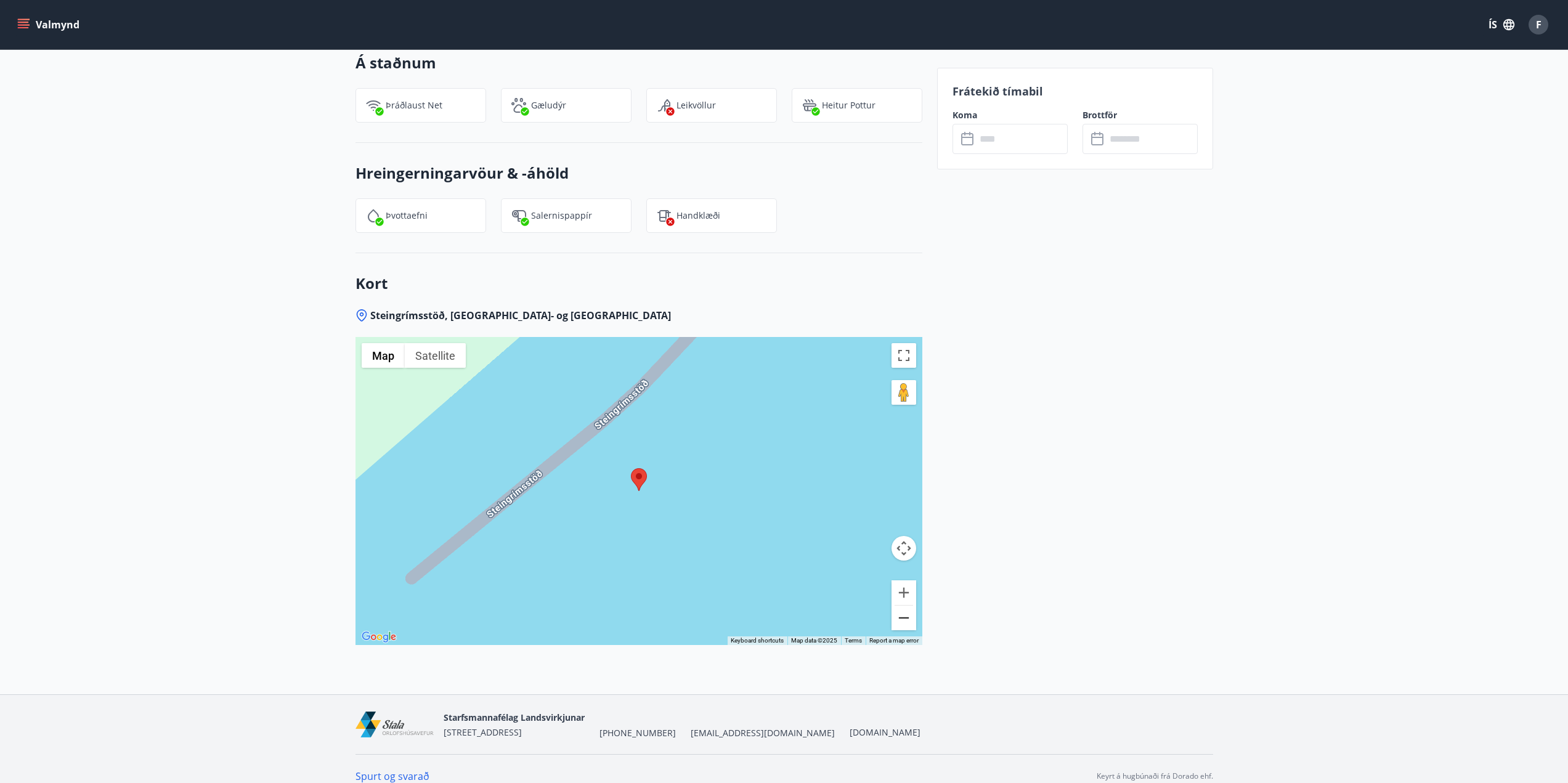
click at [900, 605] on button "Zoom out" at bounding box center [903, 617] width 24 height 24
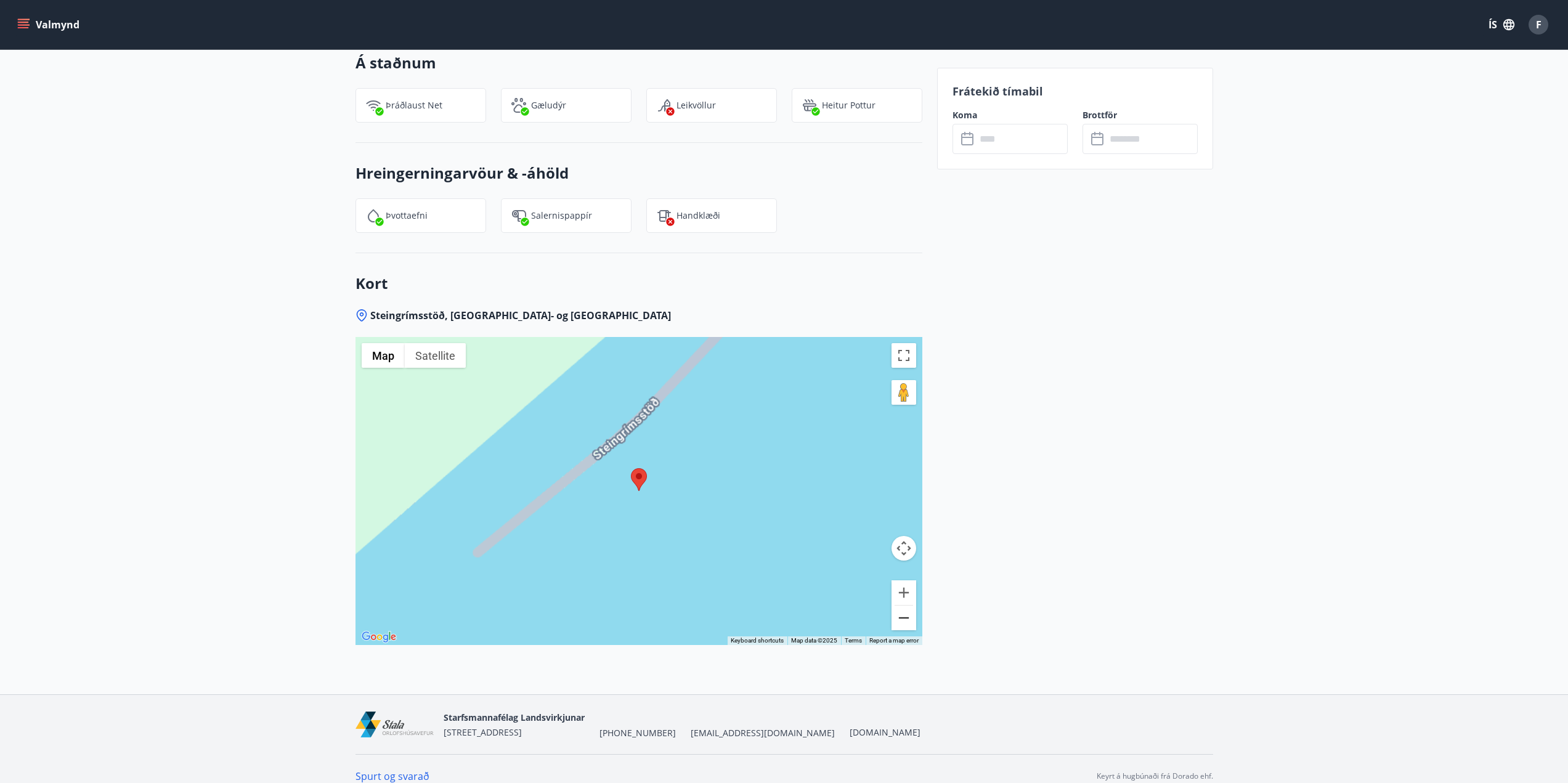
click at [900, 605] on button "Zoom out" at bounding box center [903, 617] width 24 height 24
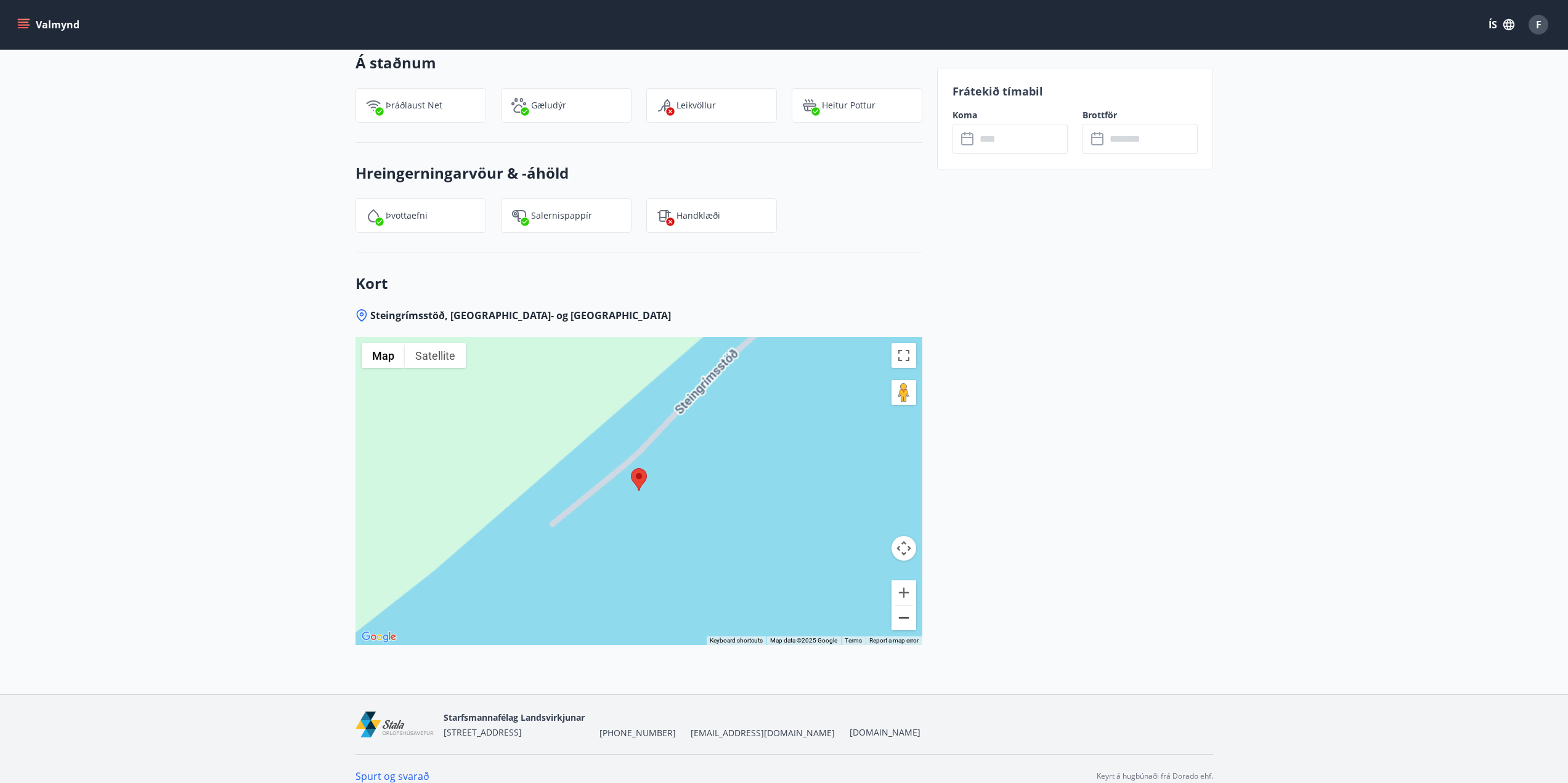
click at [900, 605] on button "Zoom out" at bounding box center [903, 617] width 24 height 24
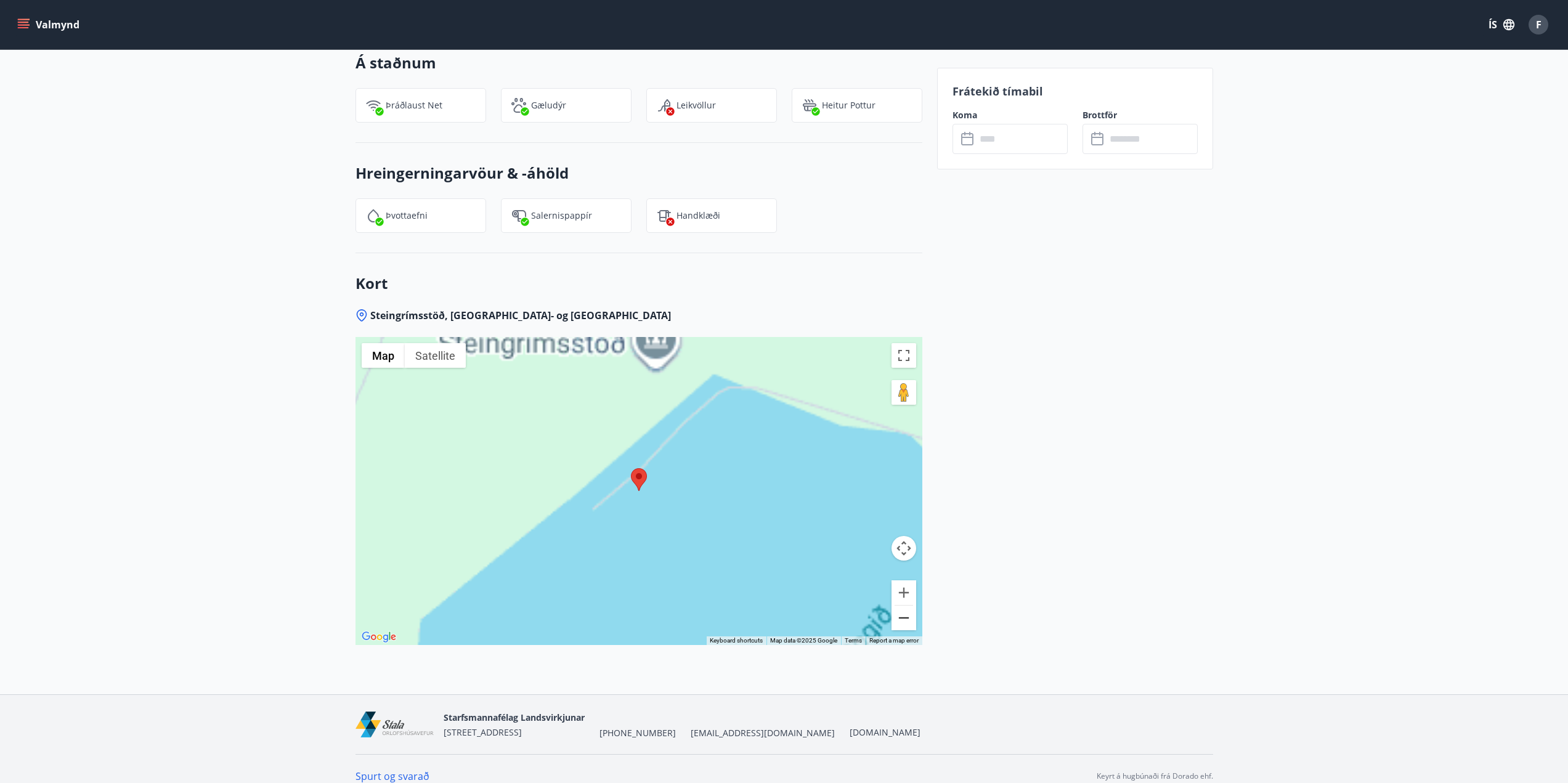
click at [900, 605] on button "Zoom out" at bounding box center [903, 617] width 24 height 24
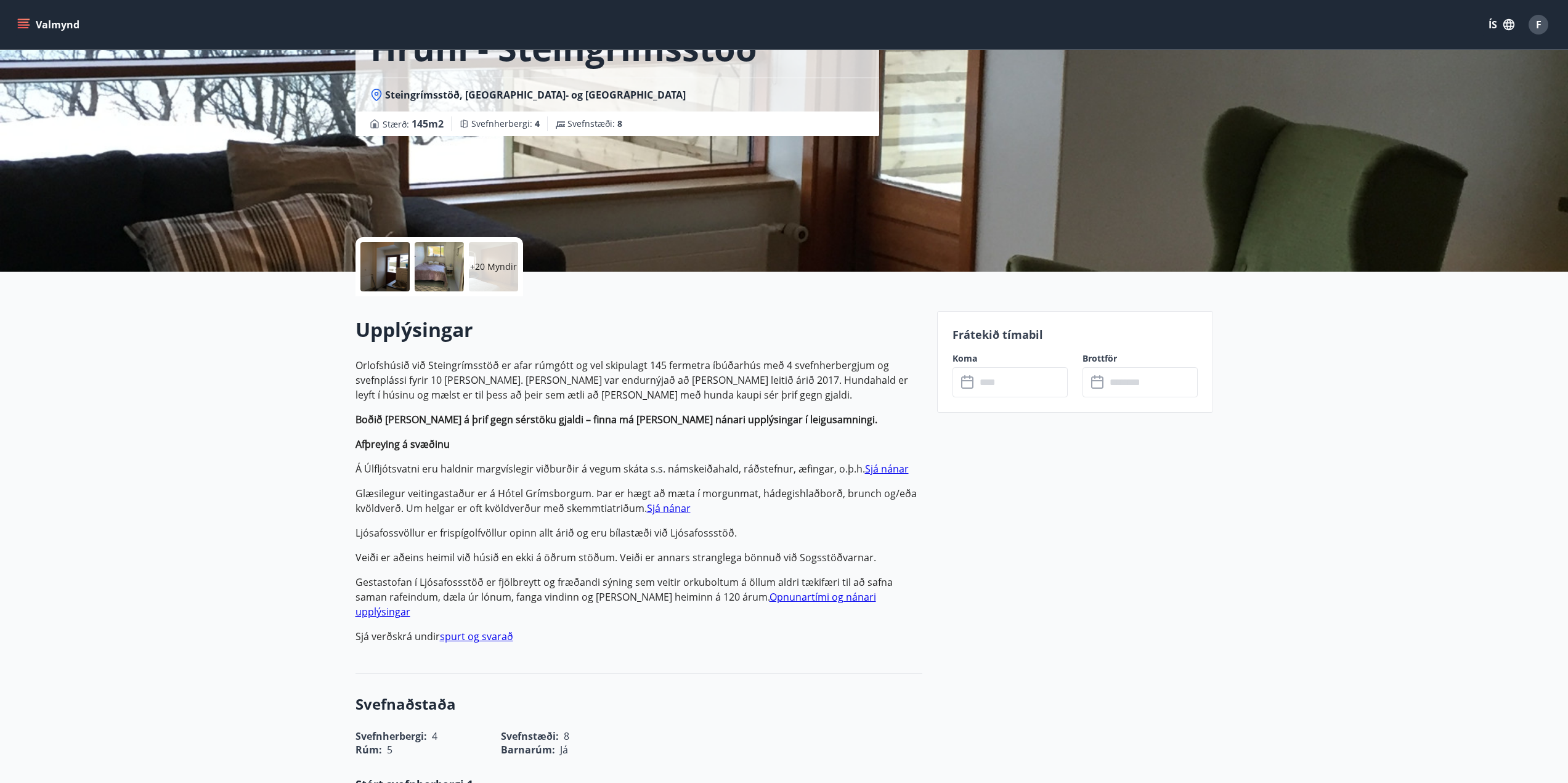
scroll to position [96, 0]
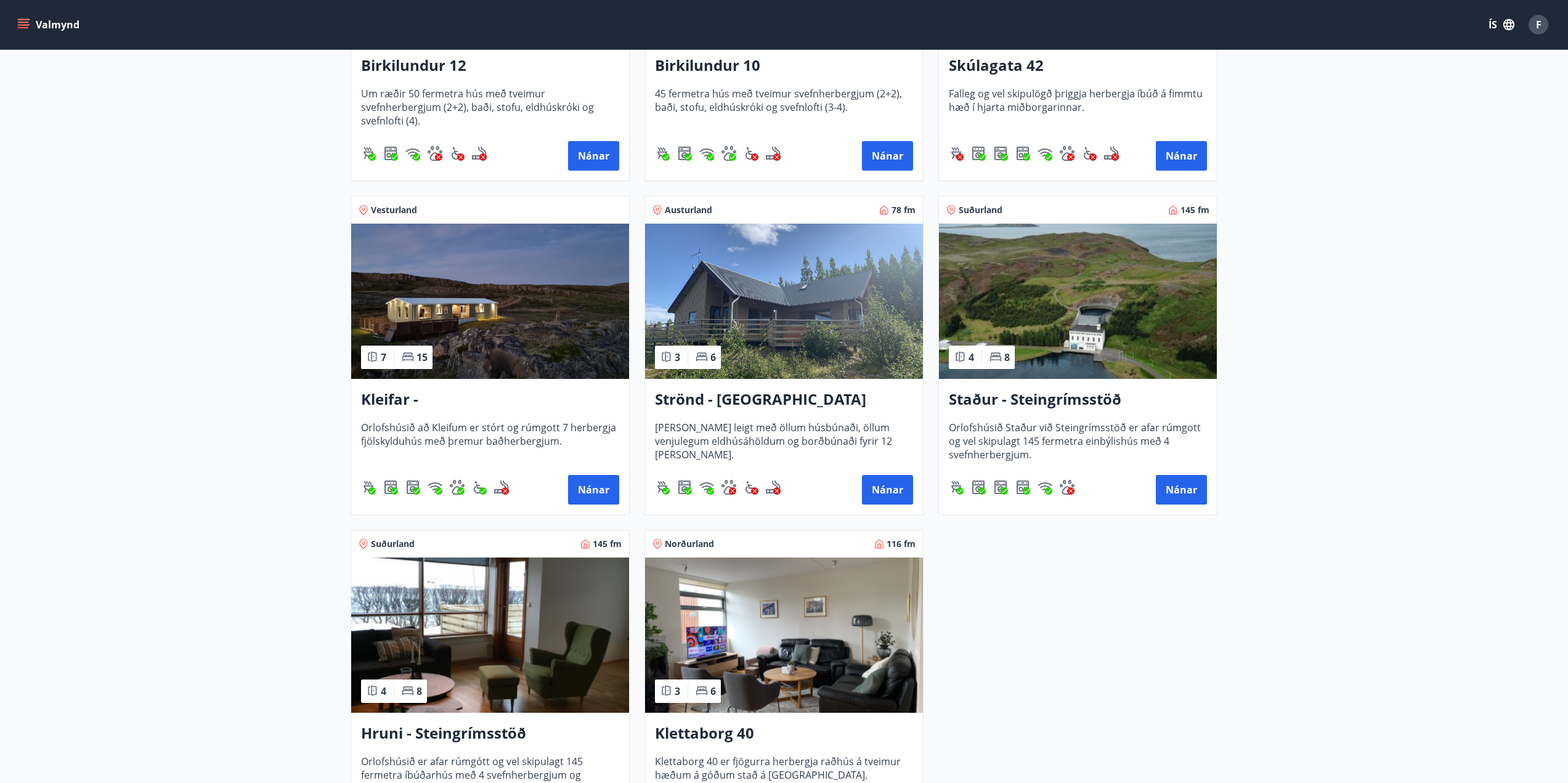
scroll to position [431, 0]
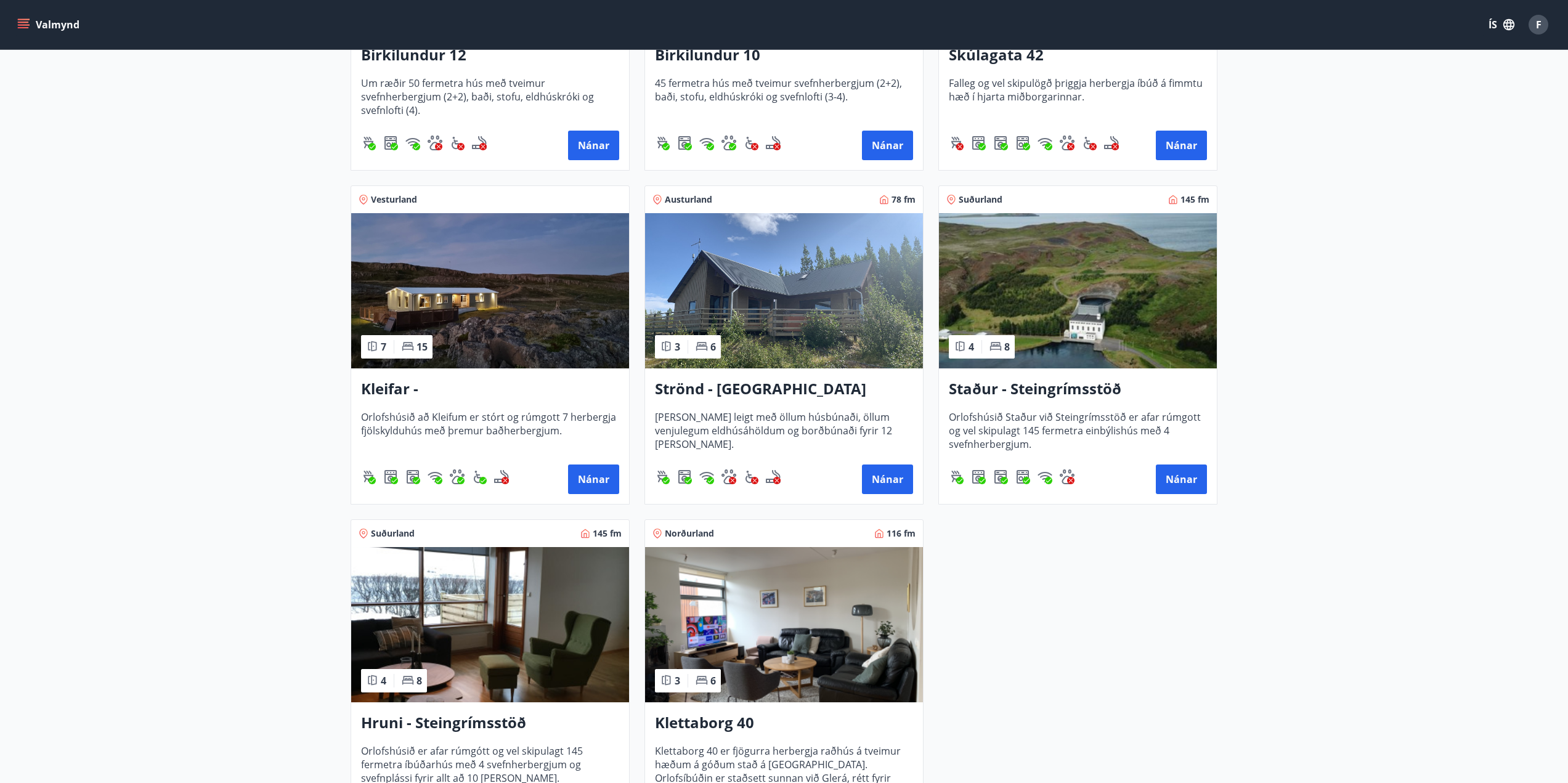
click at [1090, 301] on img at bounding box center [1078, 290] width 278 height 155
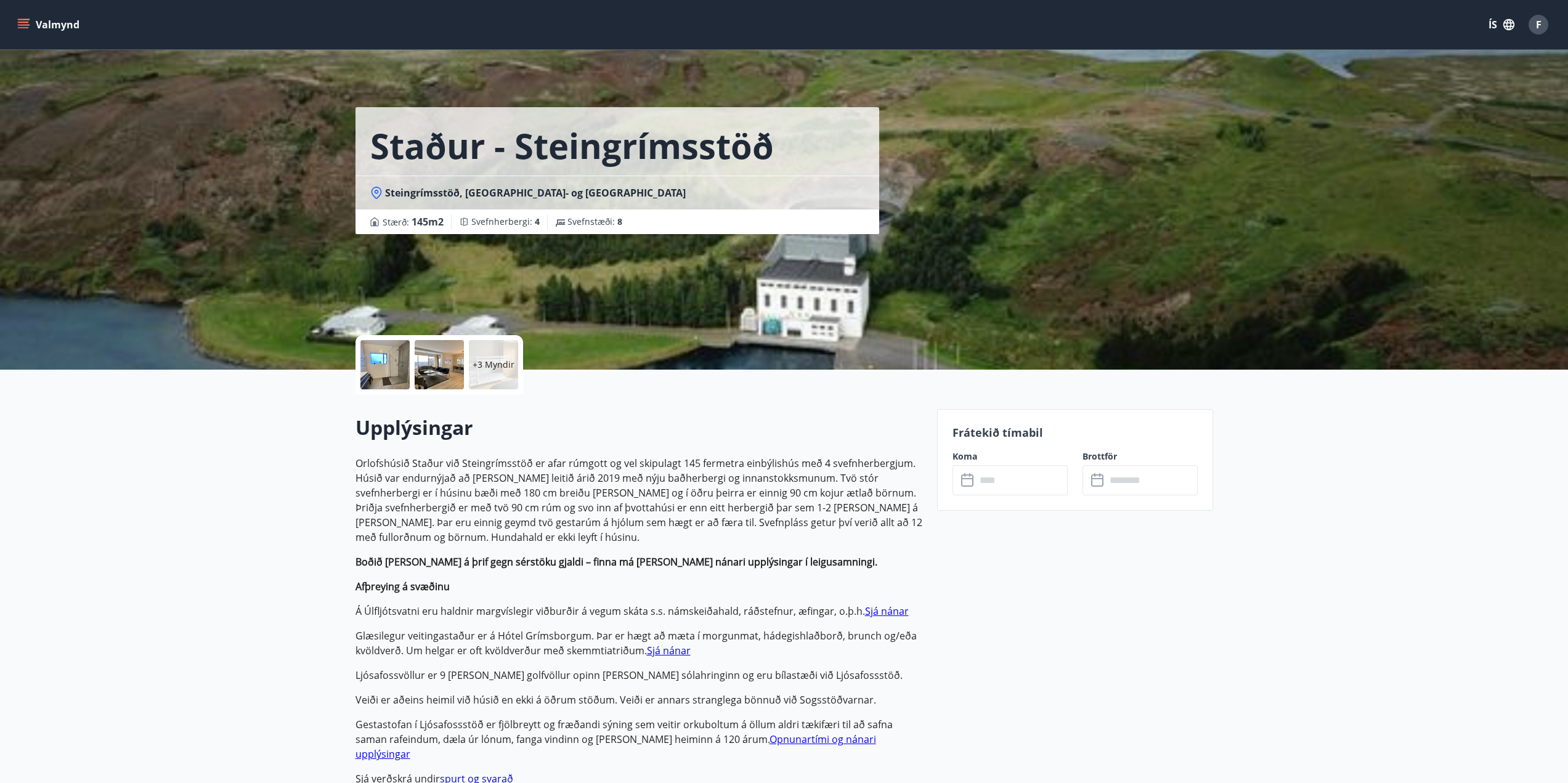
click at [862, 323] on div "Staður - Steingrímsstöð Steingrímsstöð, [GEOGRAPHIC_DATA]- og Grafningshreppur …" at bounding box center [641, 185] width 572 height 369
